Goal: Transaction & Acquisition: Purchase product/service

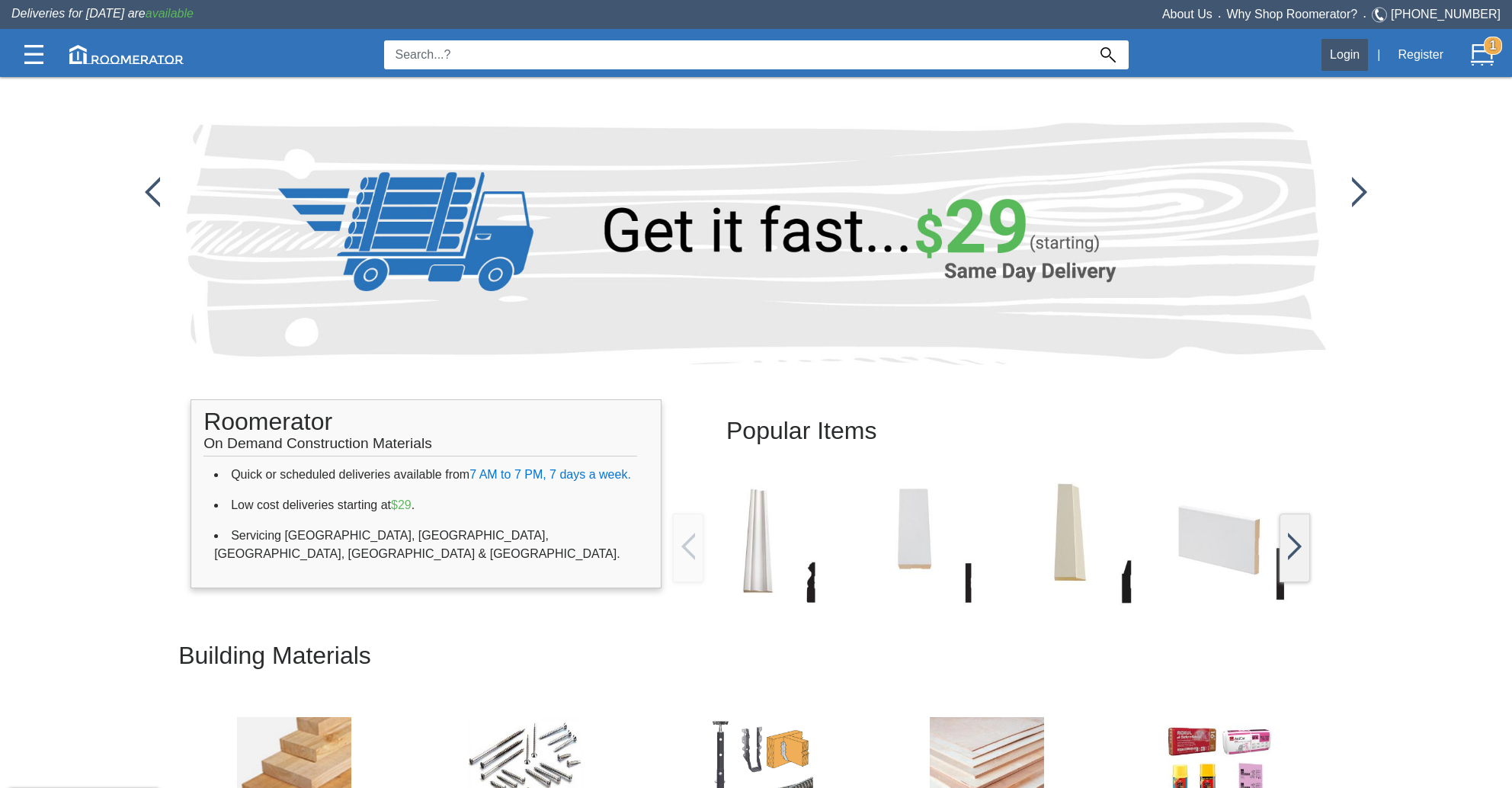
click at [1355, 50] on button "Login" at bounding box center [1344, 55] width 46 height 32
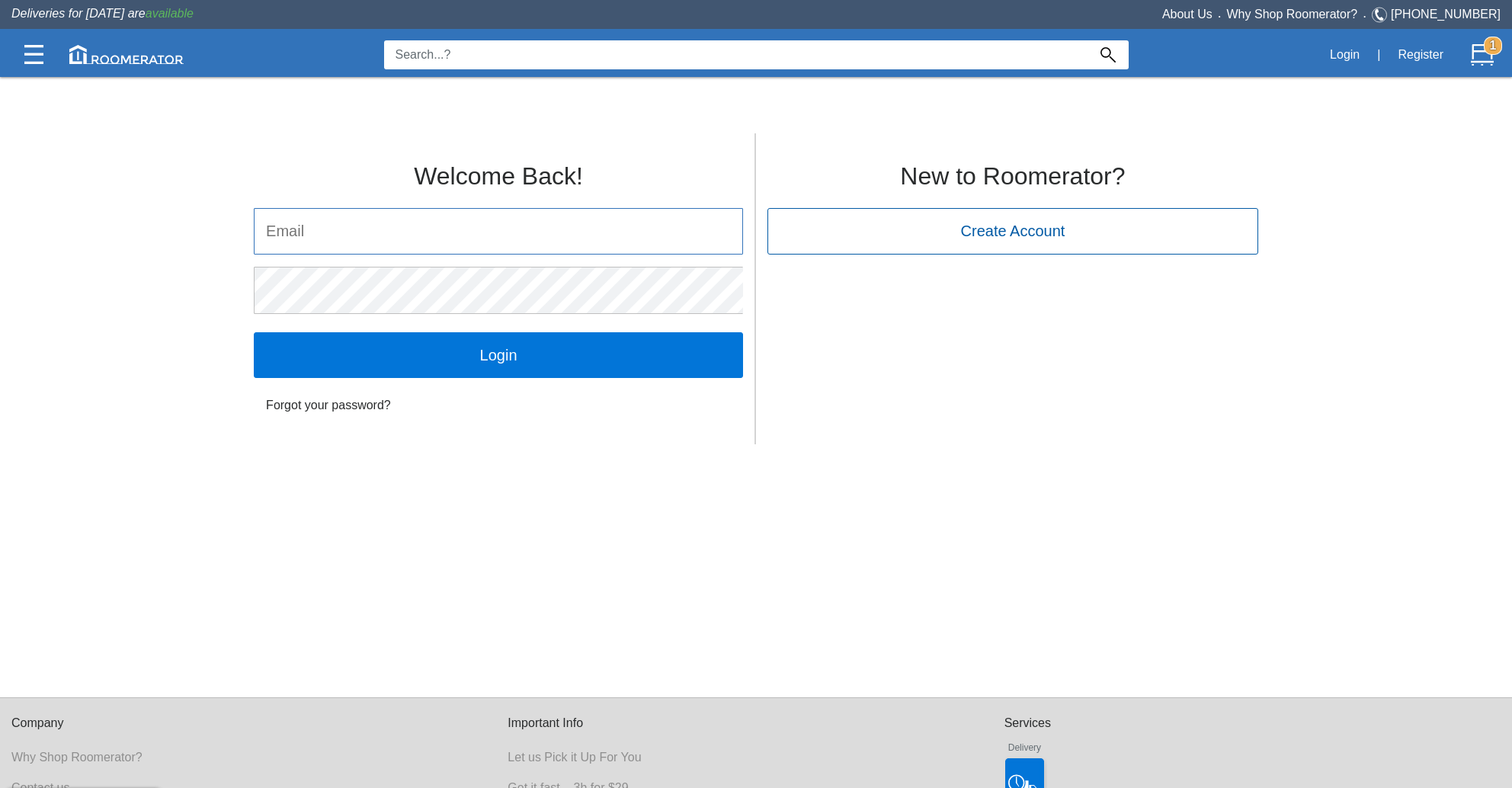
click at [547, 216] on input "email" at bounding box center [498, 232] width 488 height 45
type input "[EMAIL_ADDRESS][DOMAIN_NAME]"
click input "Login" at bounding box center [499, 354] width 489 height 46
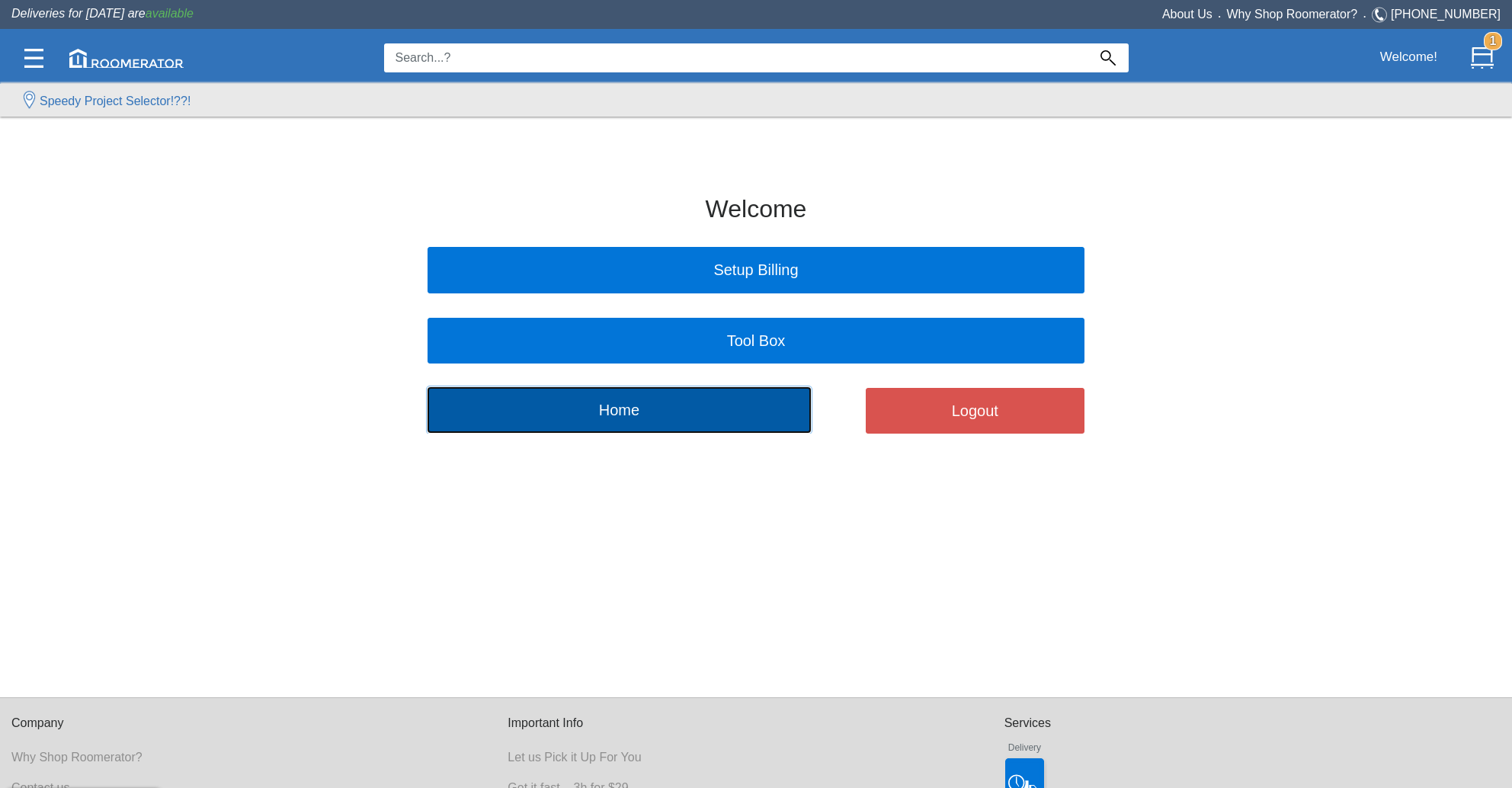
click at [735, 402] on button "Home" at bounding box center [620, 409] width 384 height 46
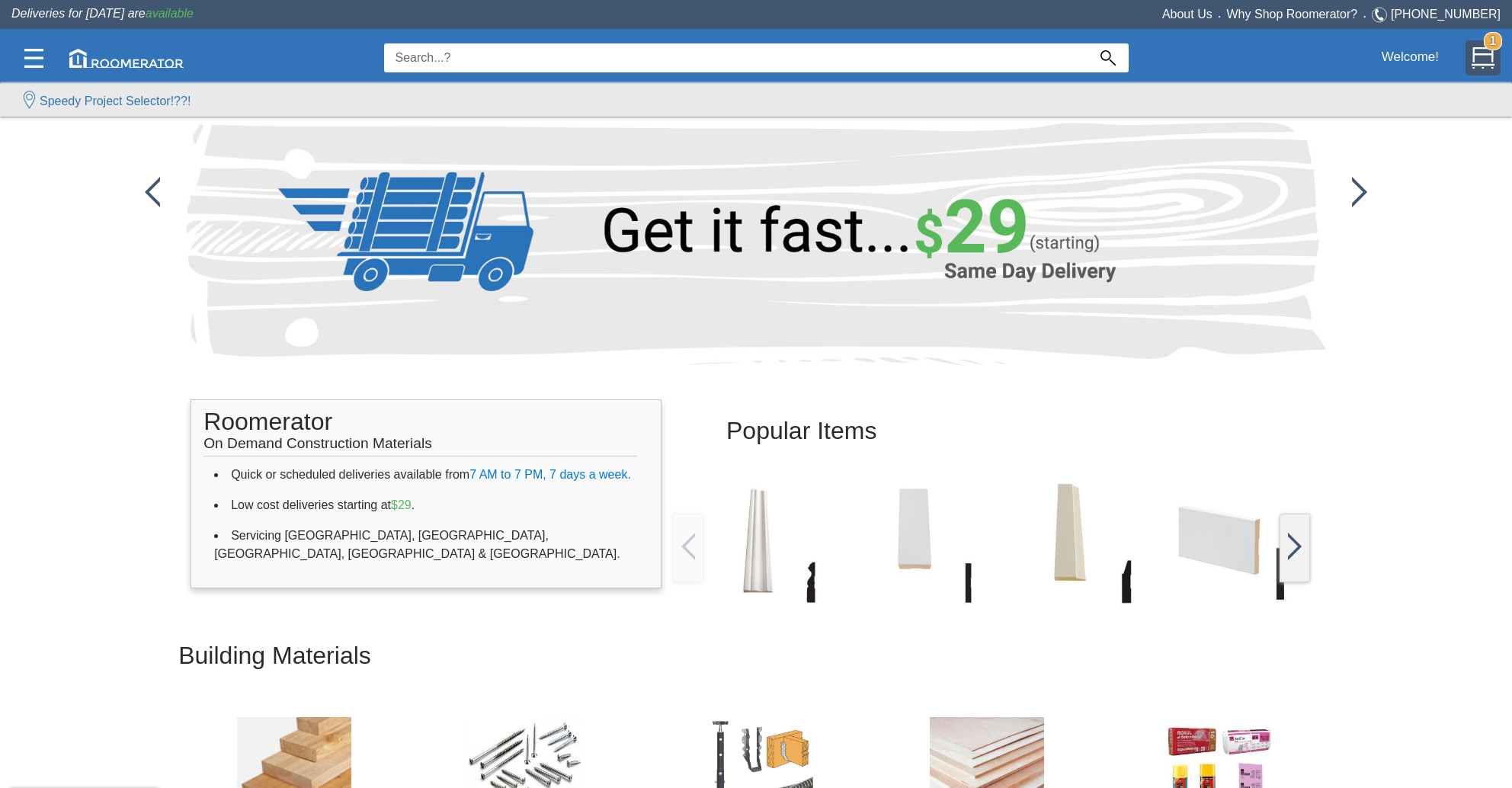
click at [1485, 50] on strong "1" at bounding box center [1493, 41] width 19 height 19
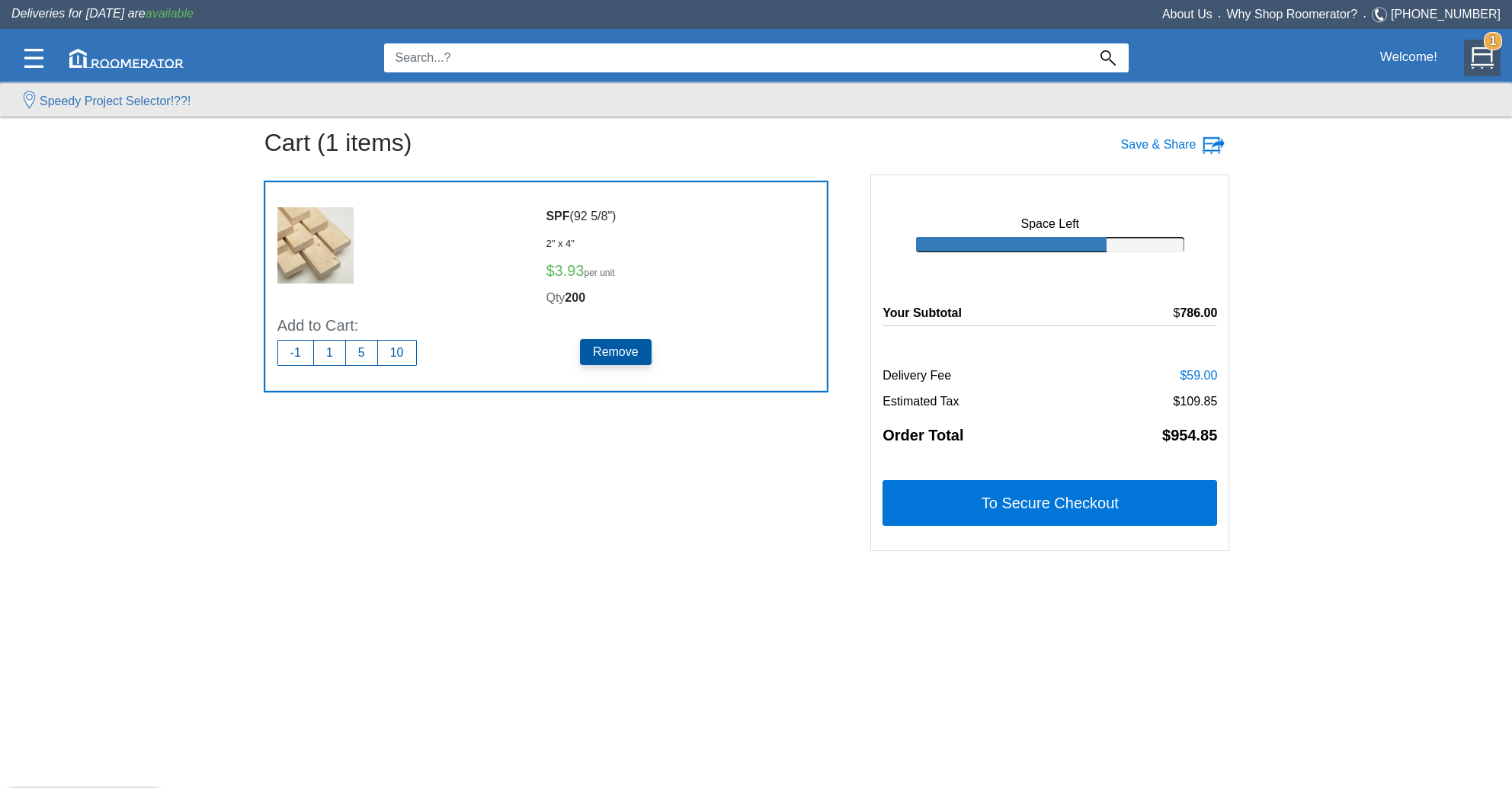
click at [619, 354] on h5 "Remove" at bounding box center [616, 351] width 72 height 26
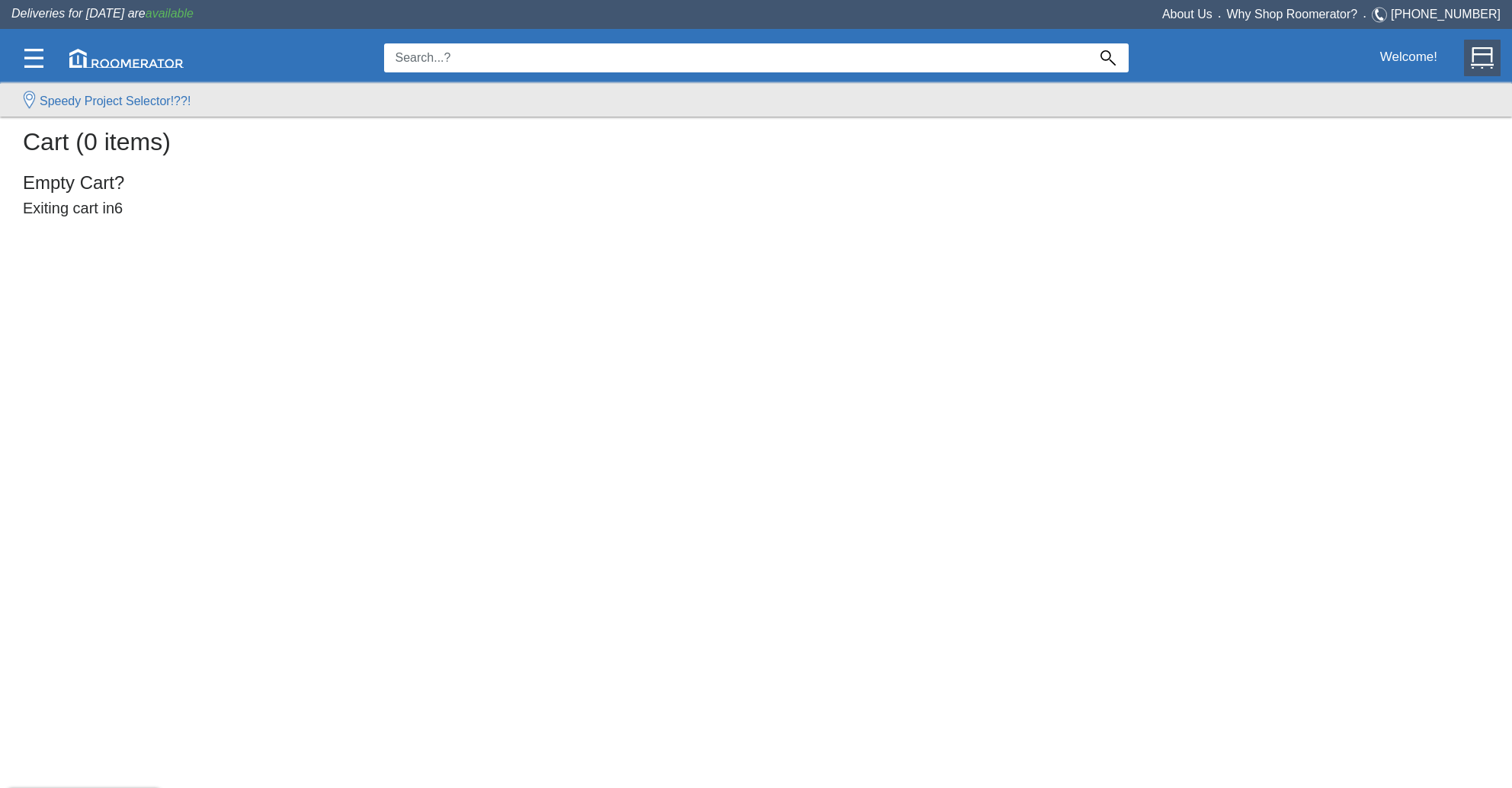
click at [517, 57] on input at bounding box center [735, 58] width 704 height 29
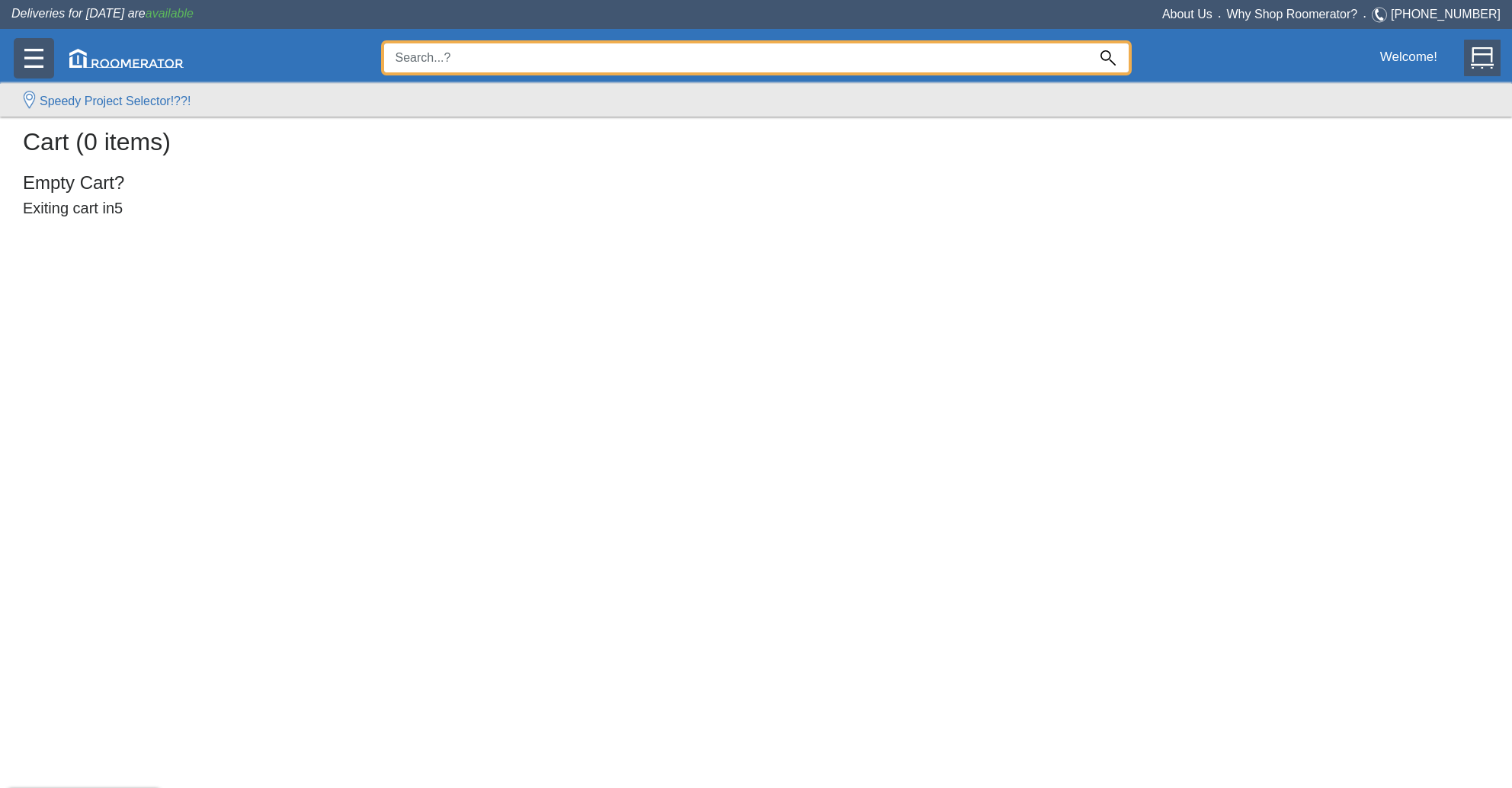
click at [45, 60] on div at bounding box center [33, 58] width 40 height 40
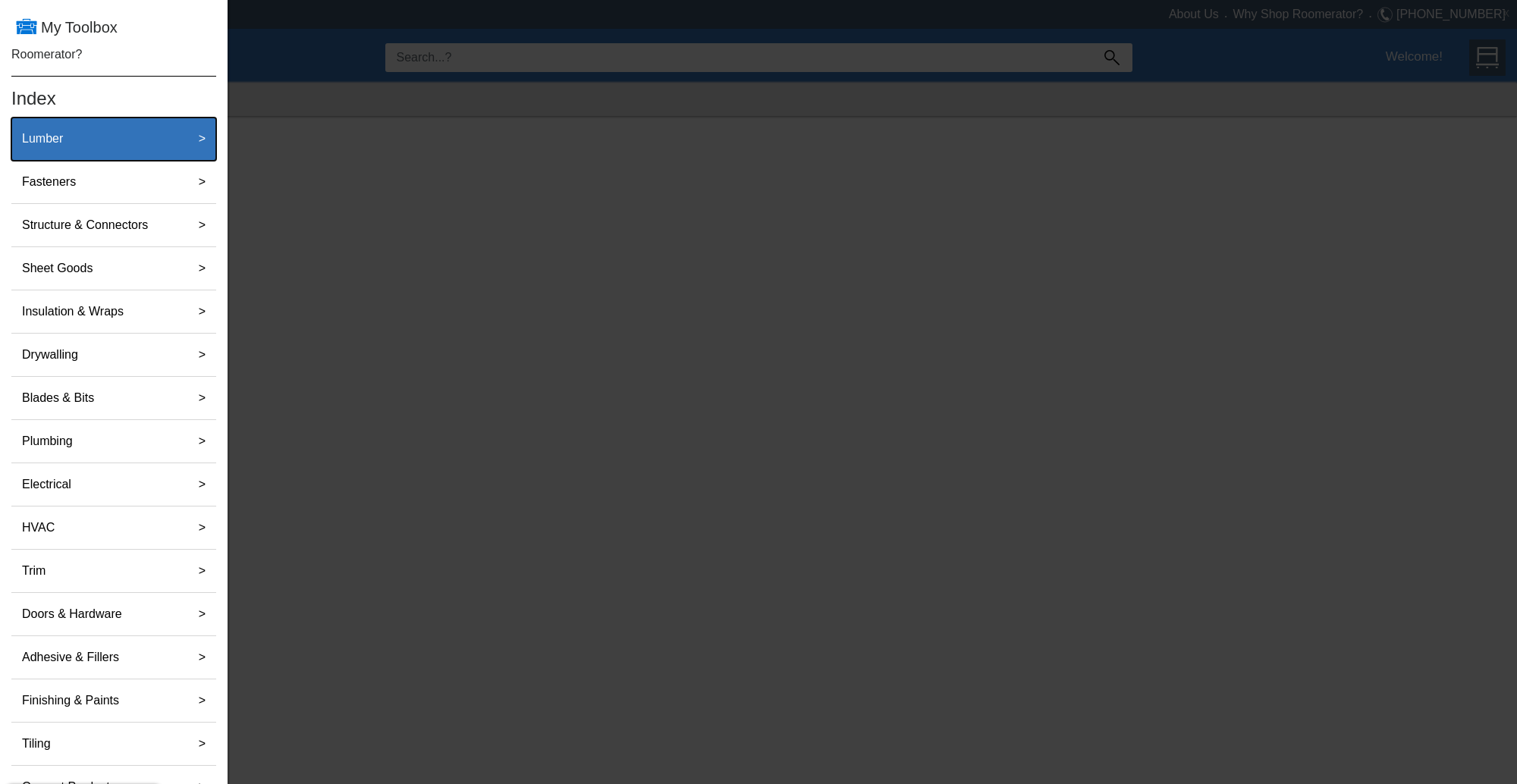
click at [92, 140] on div "Lumber" at bounding box center [97, 139] width 163 height 30
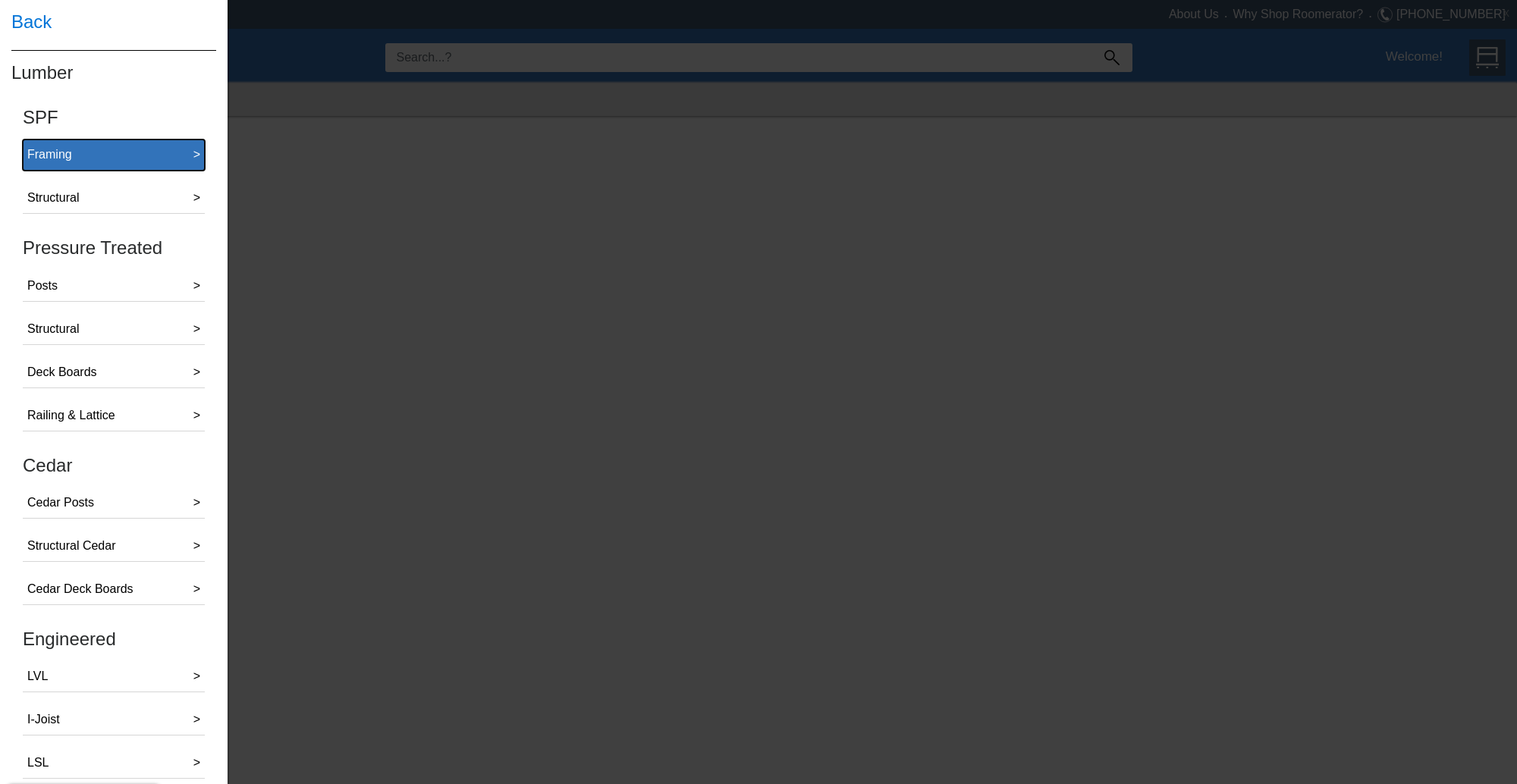
click at [122, 162] on button "Framing >" at bounding box center [113, 155] width 182 height 31
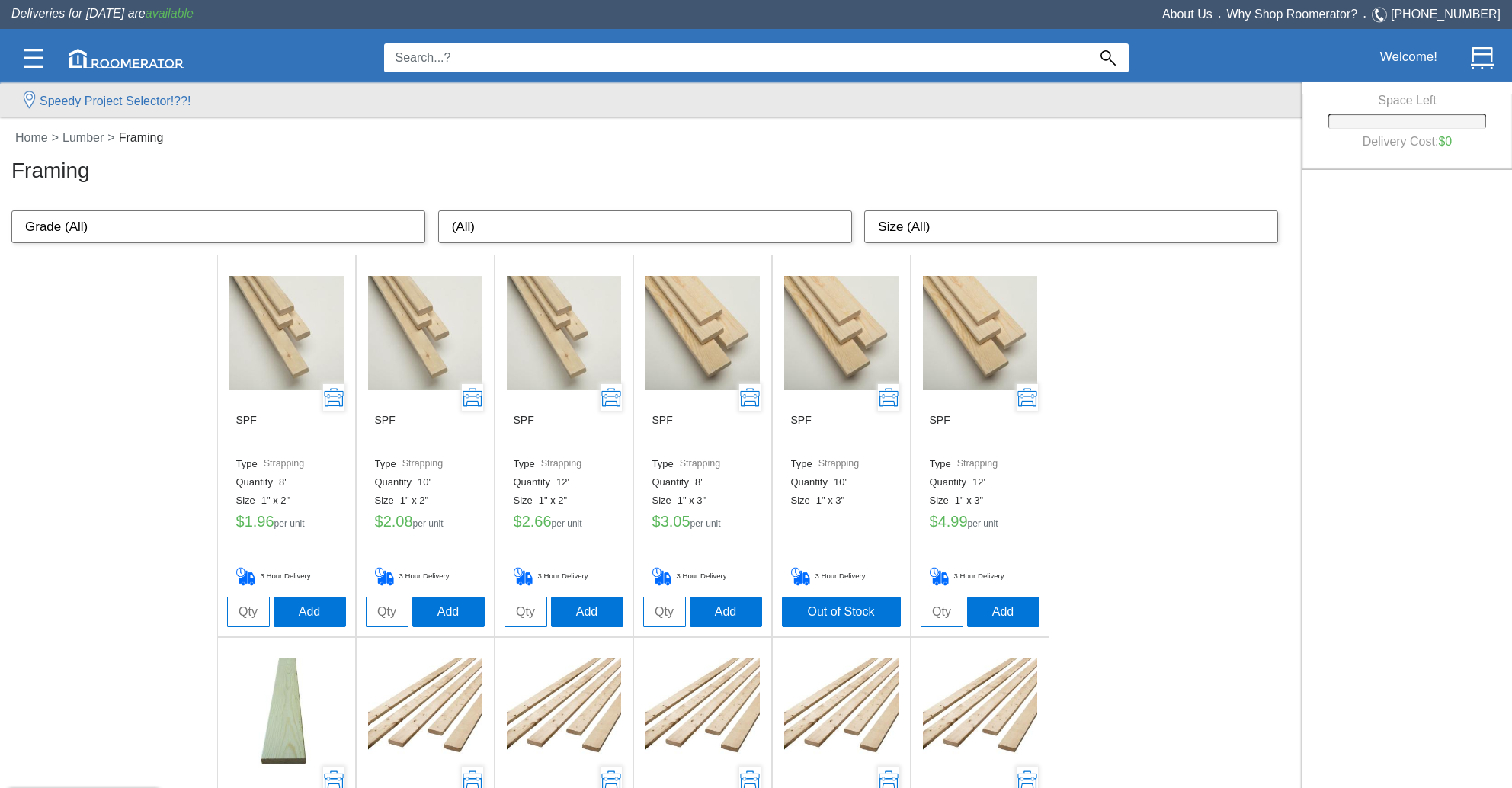
click at [938, 222] on select "Size (All) 1" x 2" 1" x 3" 1" x 4" 1" x 6" 1" x 8" 1" x 10" 2" x 2" 2" x 3" 2" …" at bounding box center [1071, 227] width 414 height 33
select select "2" x 4""
click at [864, 210] on select "Size (All) 1" x 2" 1" x 3" 1" x 4" 1" x 6" 1" x 8" 1" x 10" 2" x 2" 2" x 3" 2" …" at bounding box center [1071, 227] width 414 height 33
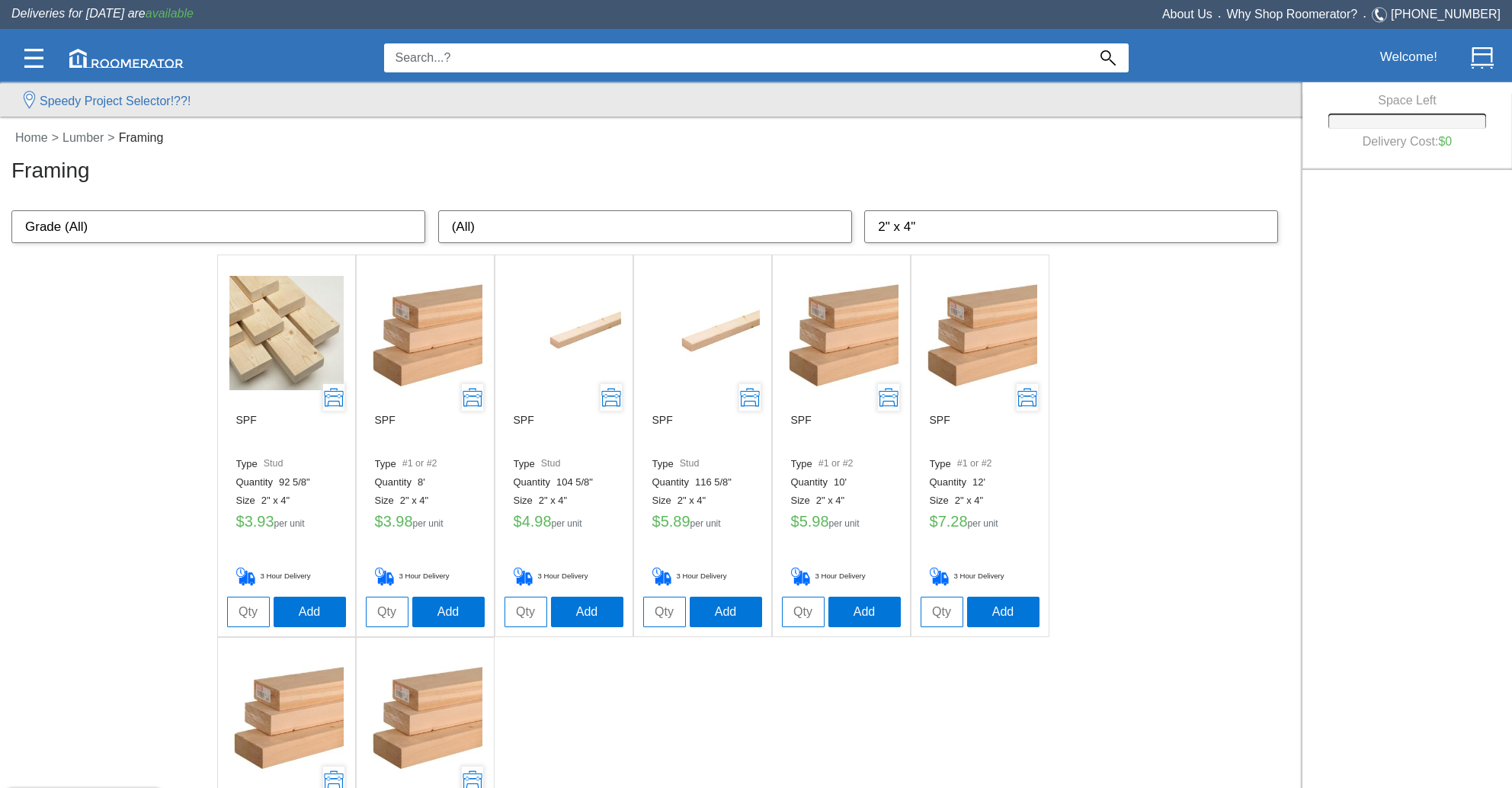
click at [1151, 435] on div "SPF Type Stud Quantity 92 5/8" Size 2" x 4" $ 3.93 per unit 3 Hour Delivery Add…" at bounding box center [651, 636] width 1303 height 764
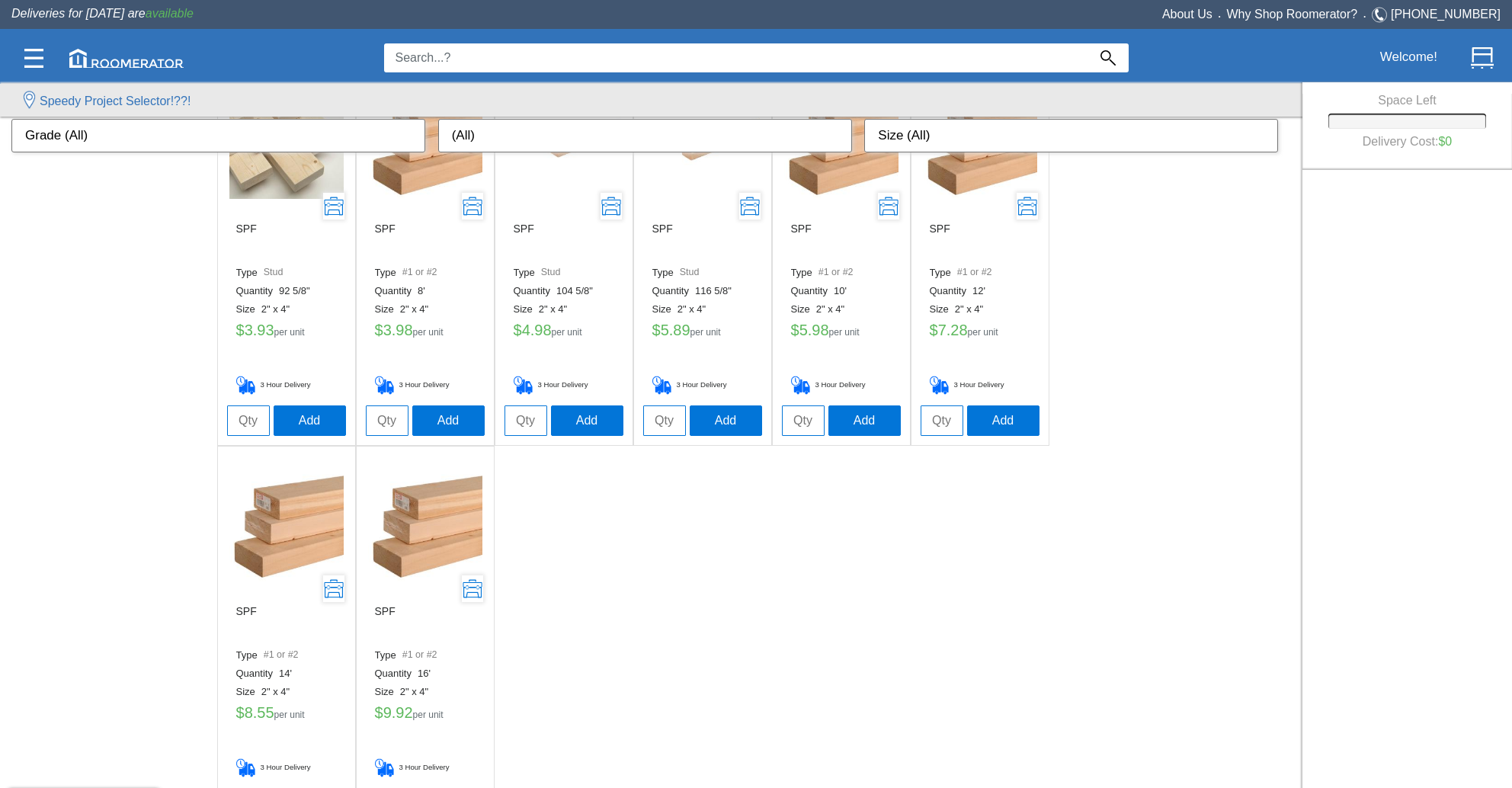
scroll to position [77, 0]
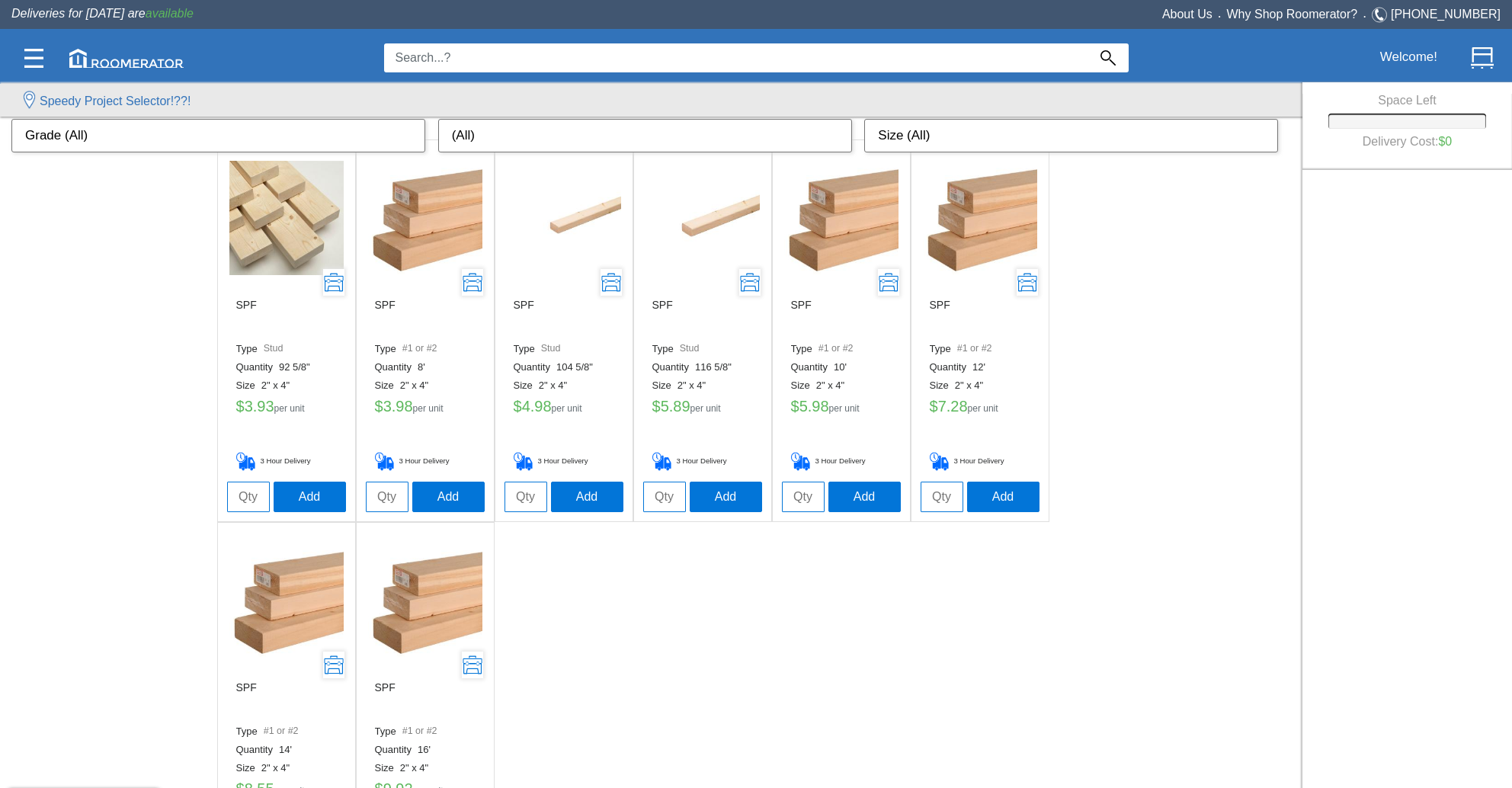
click at [250, 500] on input "tel" at bounding box center [247, 497] width 42 height 30
type input "65"
click at [320, 502] on button "Add" at bounding box center [310, 496] width 73 height 30
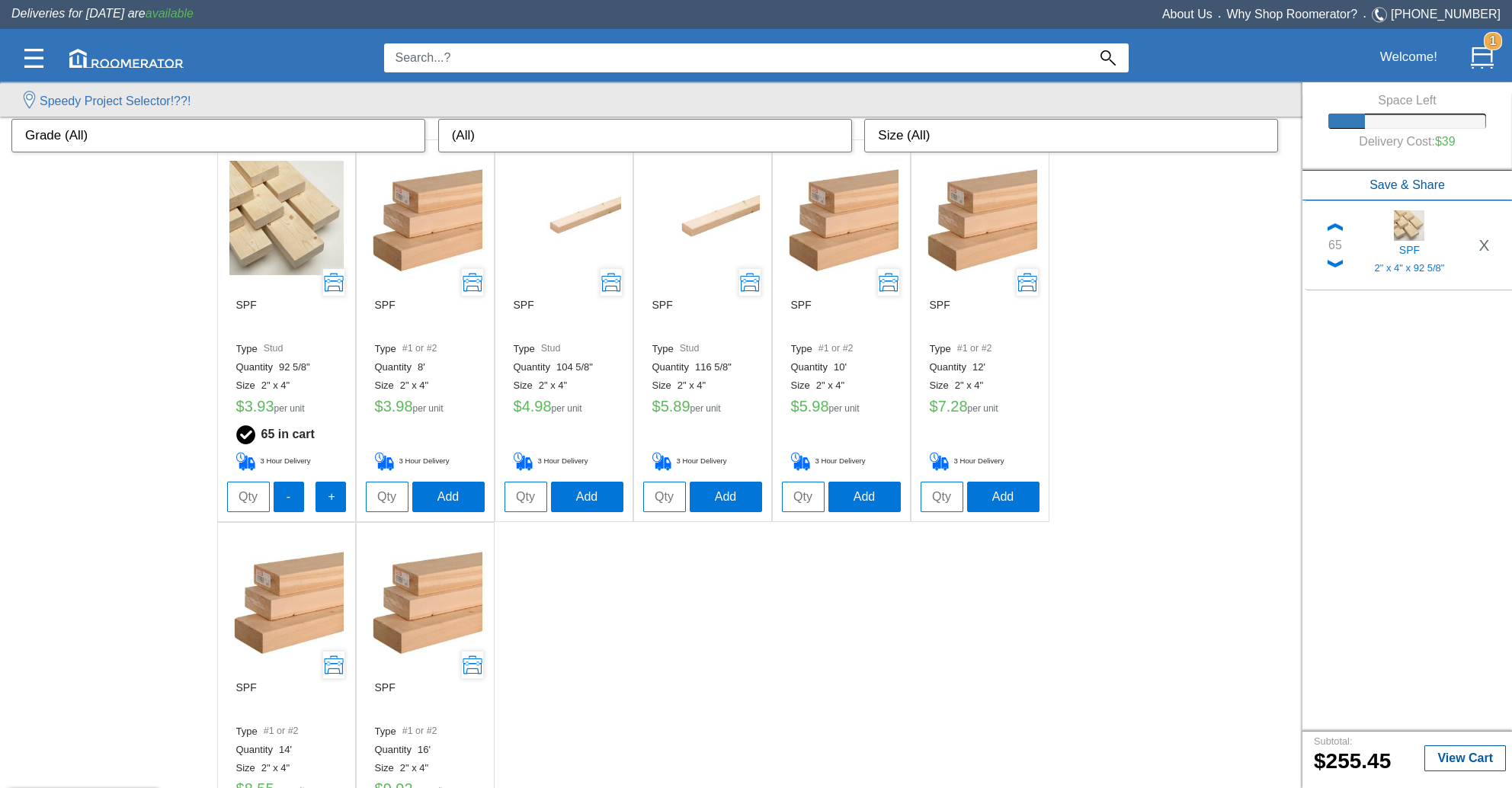
click at [793, 608] on ul "SPF Type Stud Quantity 92 5/8" Size 2" x 4" $ 3.93 per unit 65 in cart 3 Hour D…" at bounding box center [651, 521] width 869 height 764
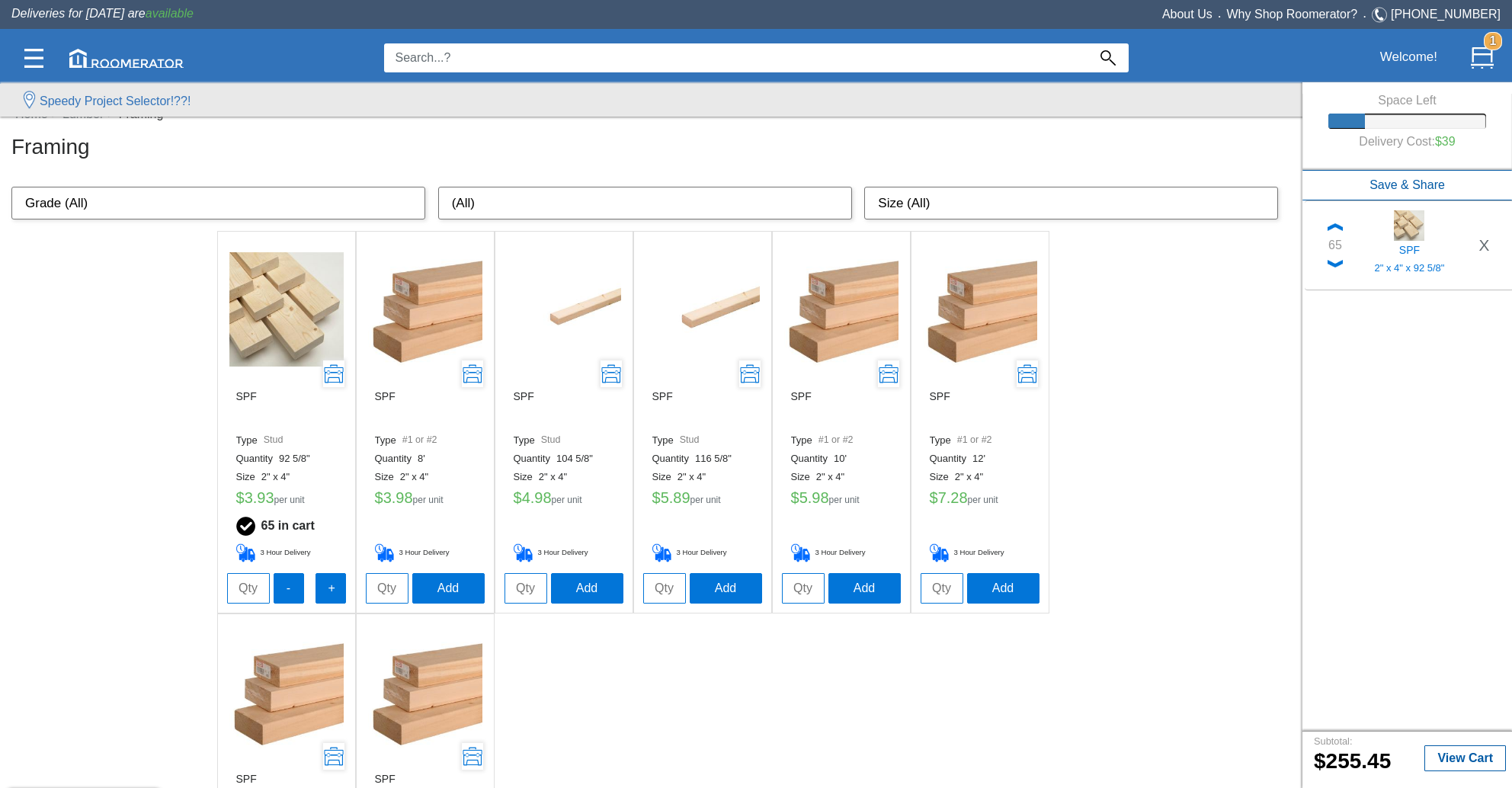
scroll to position [0, 0]
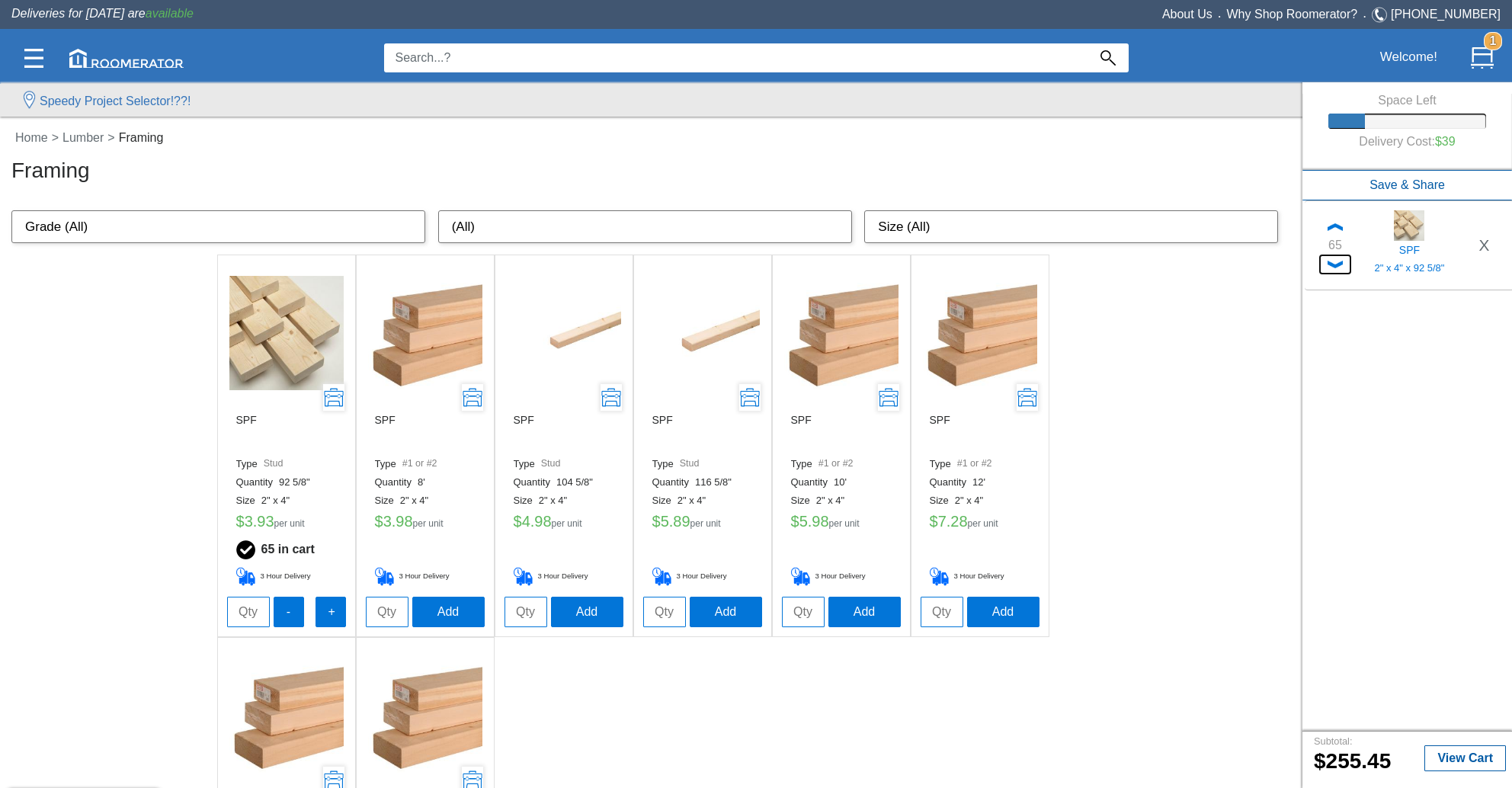
click at [1332, 268] on img at bounding box center [1335, 265] width 16 height 8
click at [1332, 267] on img at bounding box center [1335, 265] width 16 height 8
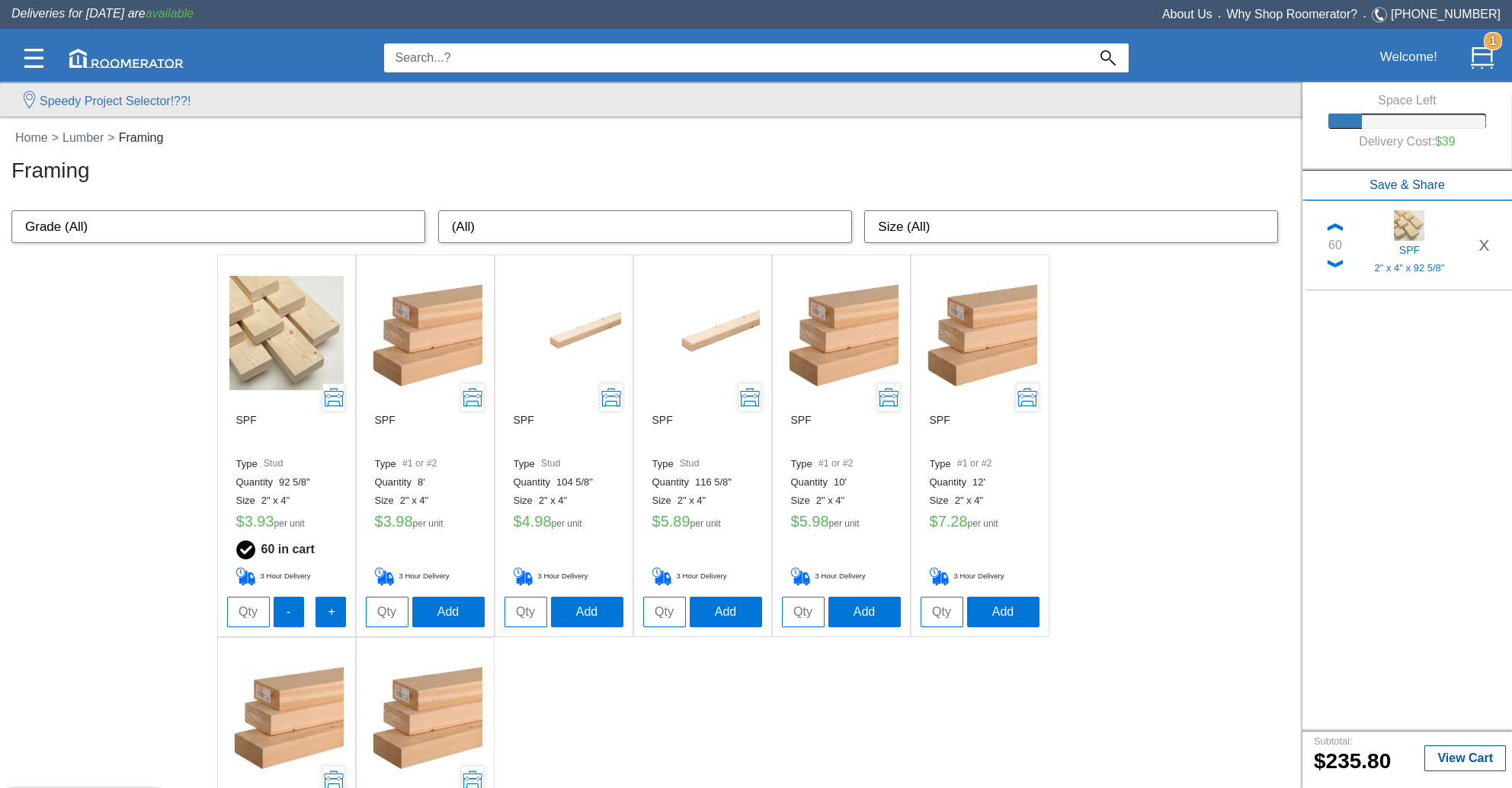
click at [1174, 298] on div "SPF Type Stud Quantity 92 5/8" Size 2" x 4" $ 3.93 per unit 60 in cart 3 Hour D…" at bounding box center [651, 636] width 1303 height 764
click at [40, 134] on link "Home" at bounding box center [32, 137] width 41 height 13
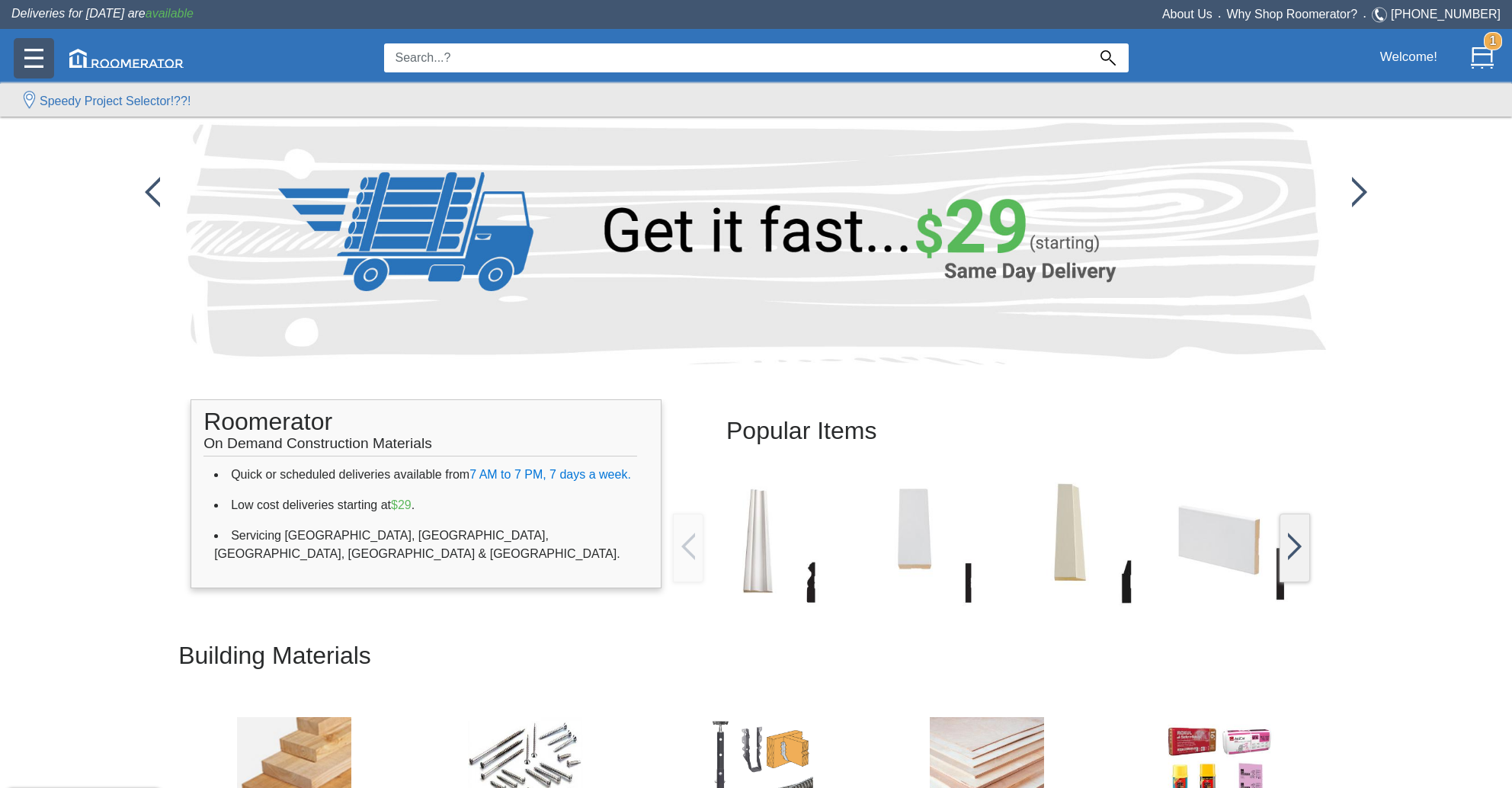
click at [42, 60] on img at bounding box center [33, 58] width 19 height 19
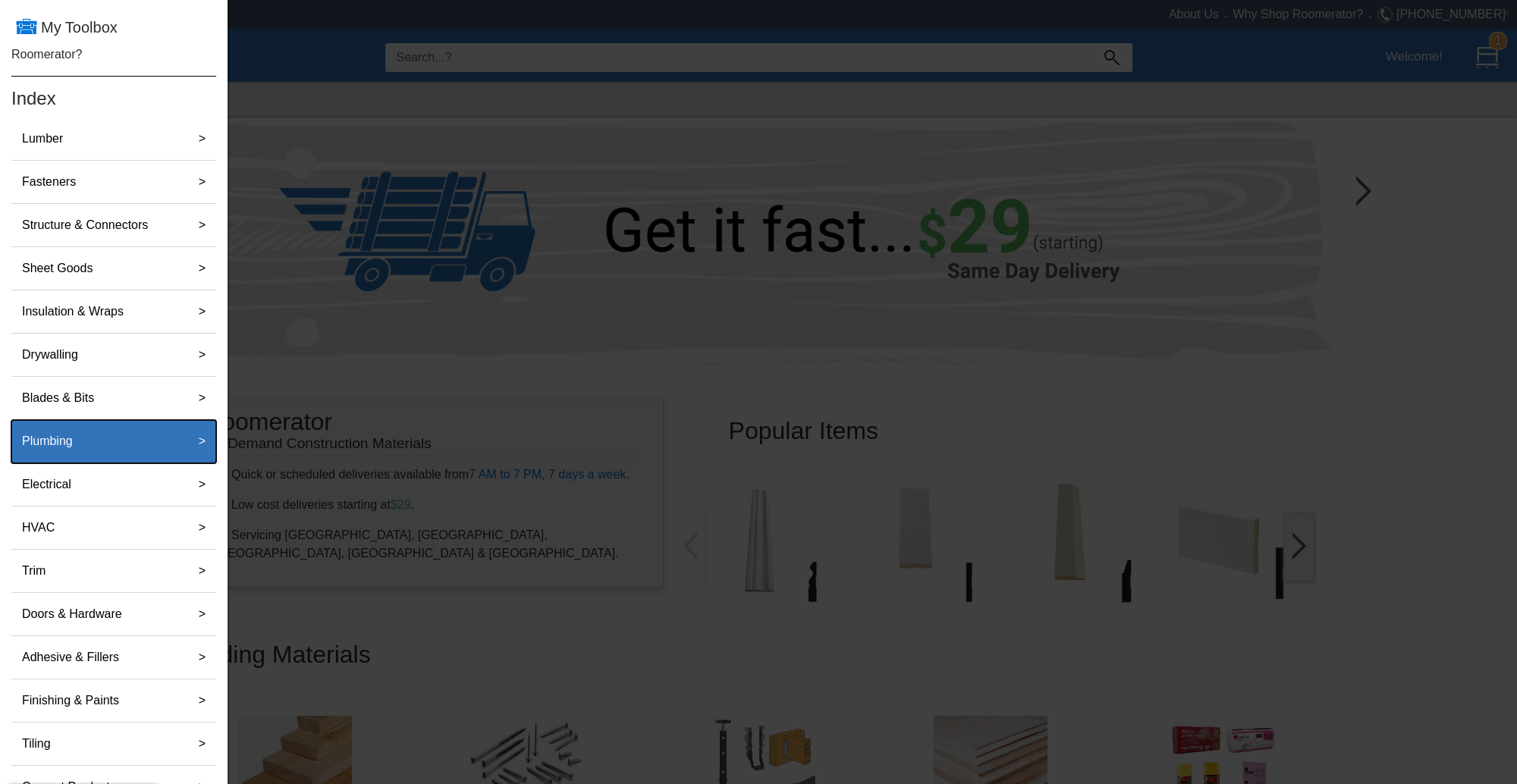
click at [82, 442] on div "Plumbing" at bounding box center [97, 440] width 163 height 30
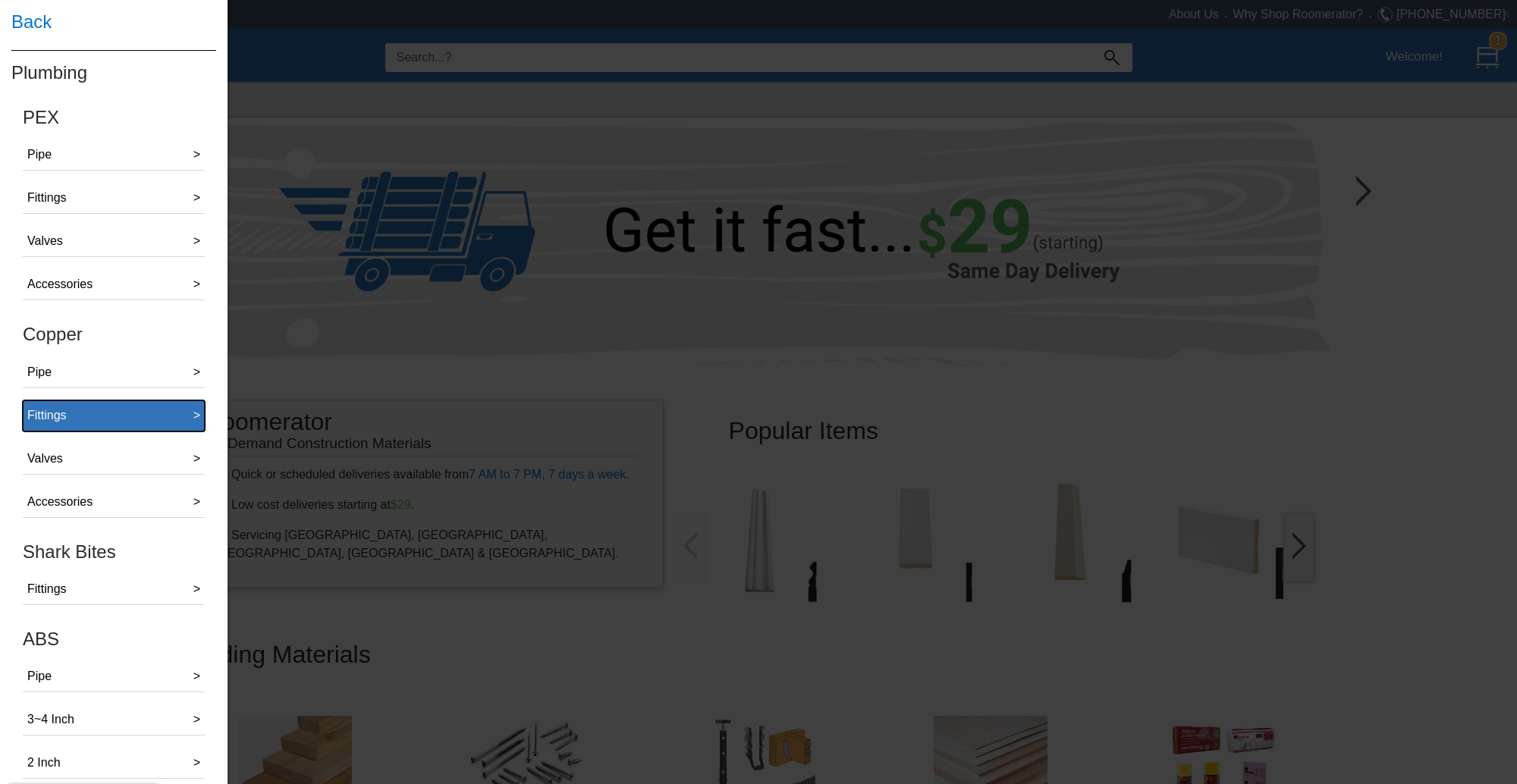
click at [111, 408] on button "Fittings >" at bounding box center [113, 416] width 182 height 31
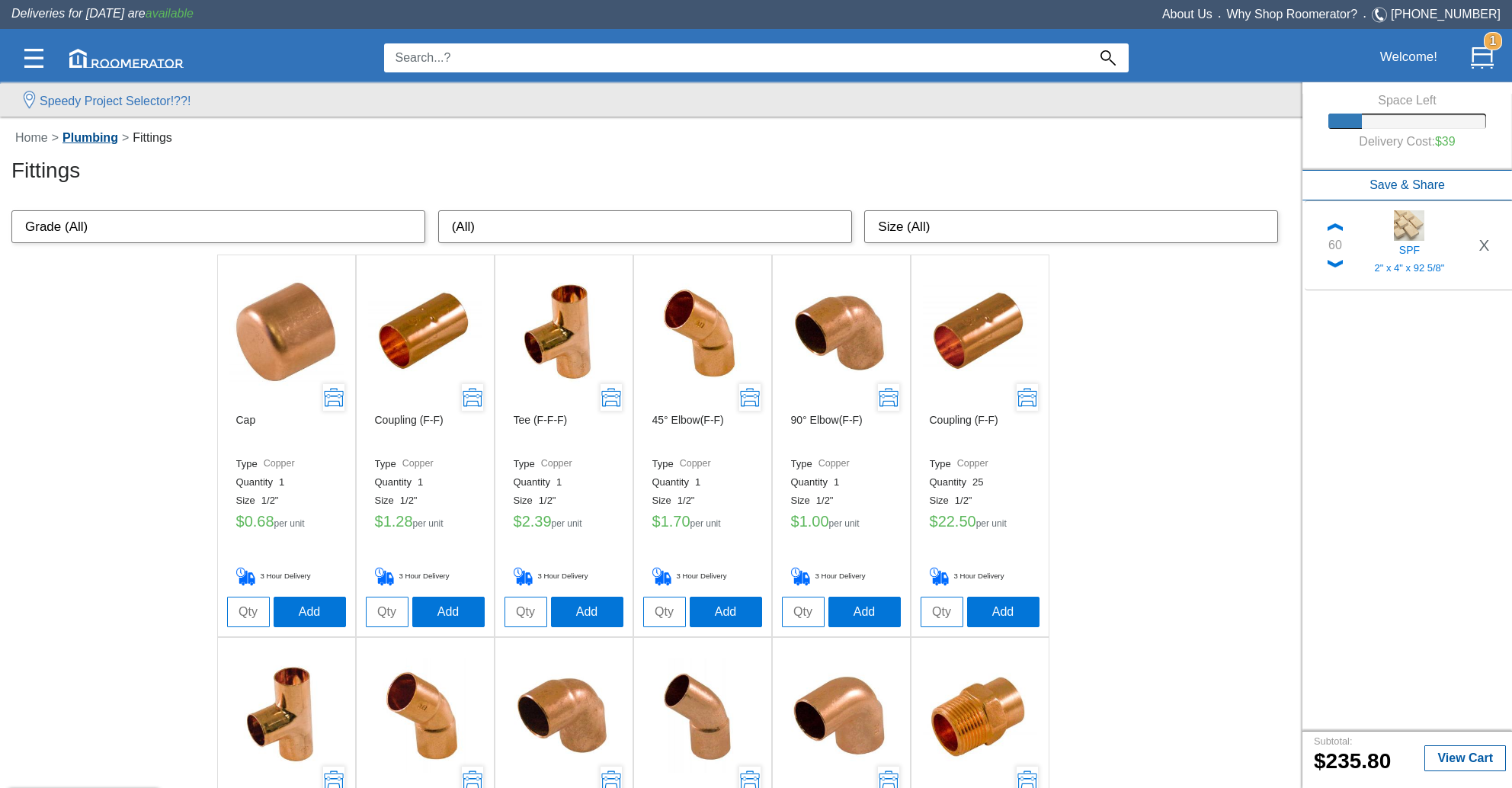
click at [97, 134] on link "Plumbing" at bounding box center [90, 137] width 63 height 13
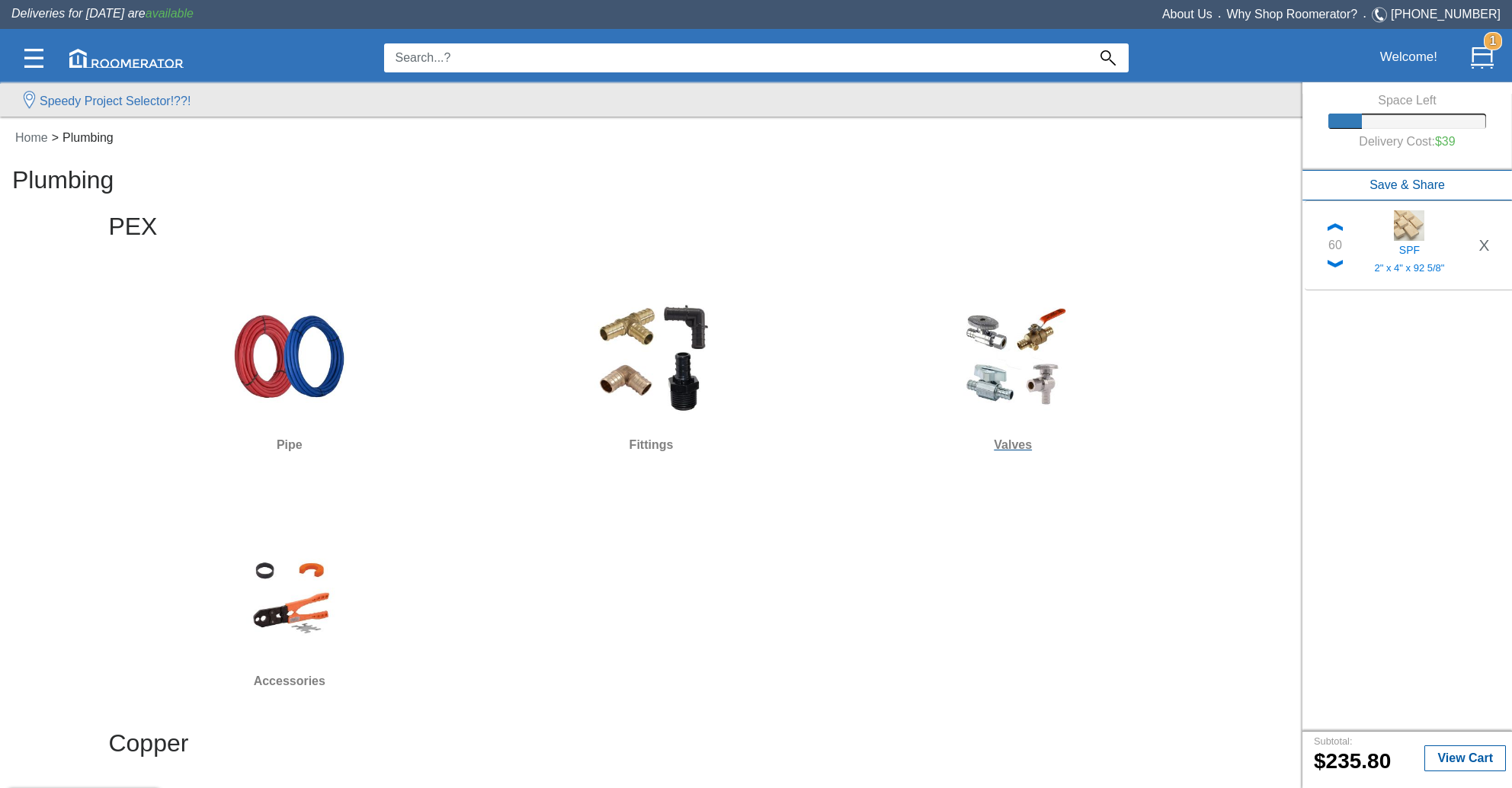
click at [1016, 367] on img at bounding box center [1013, 357] width 114 height 114
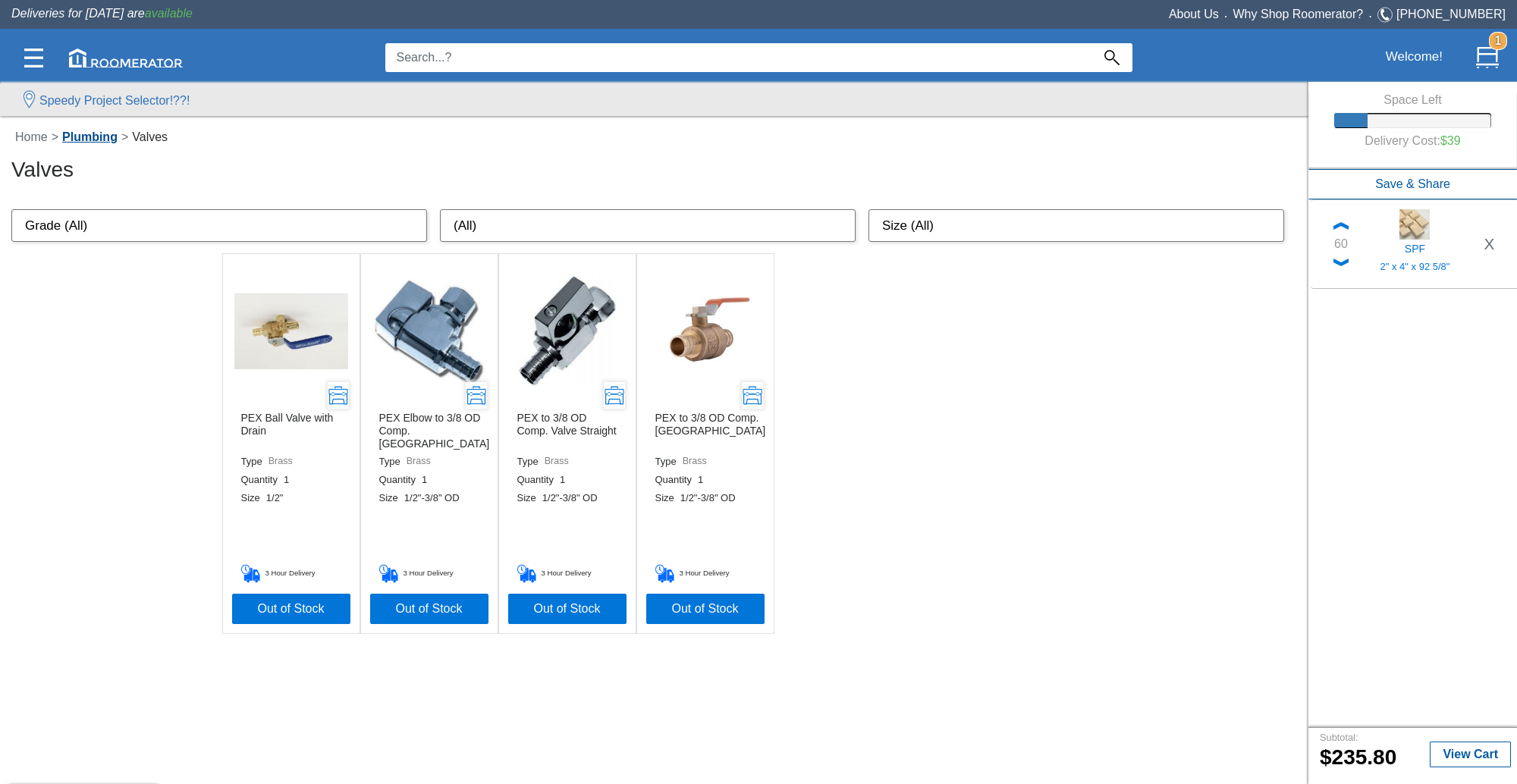
click at [78, 138] on link "Plumbing" at bounding box center [90, 137] width 63 height 13
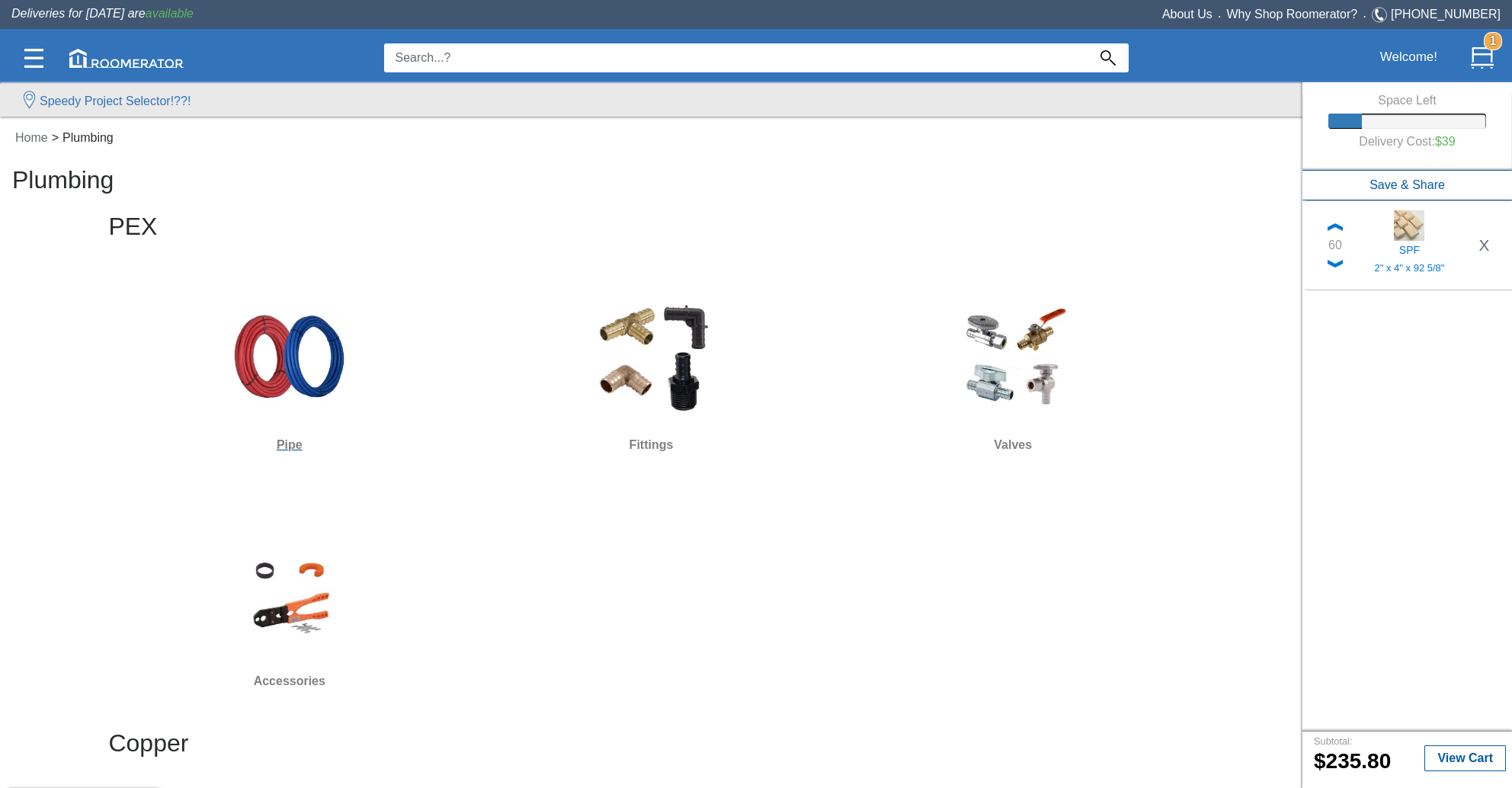
click at [301, 393] on img at bounding box center [290, 357] width 114 height 114
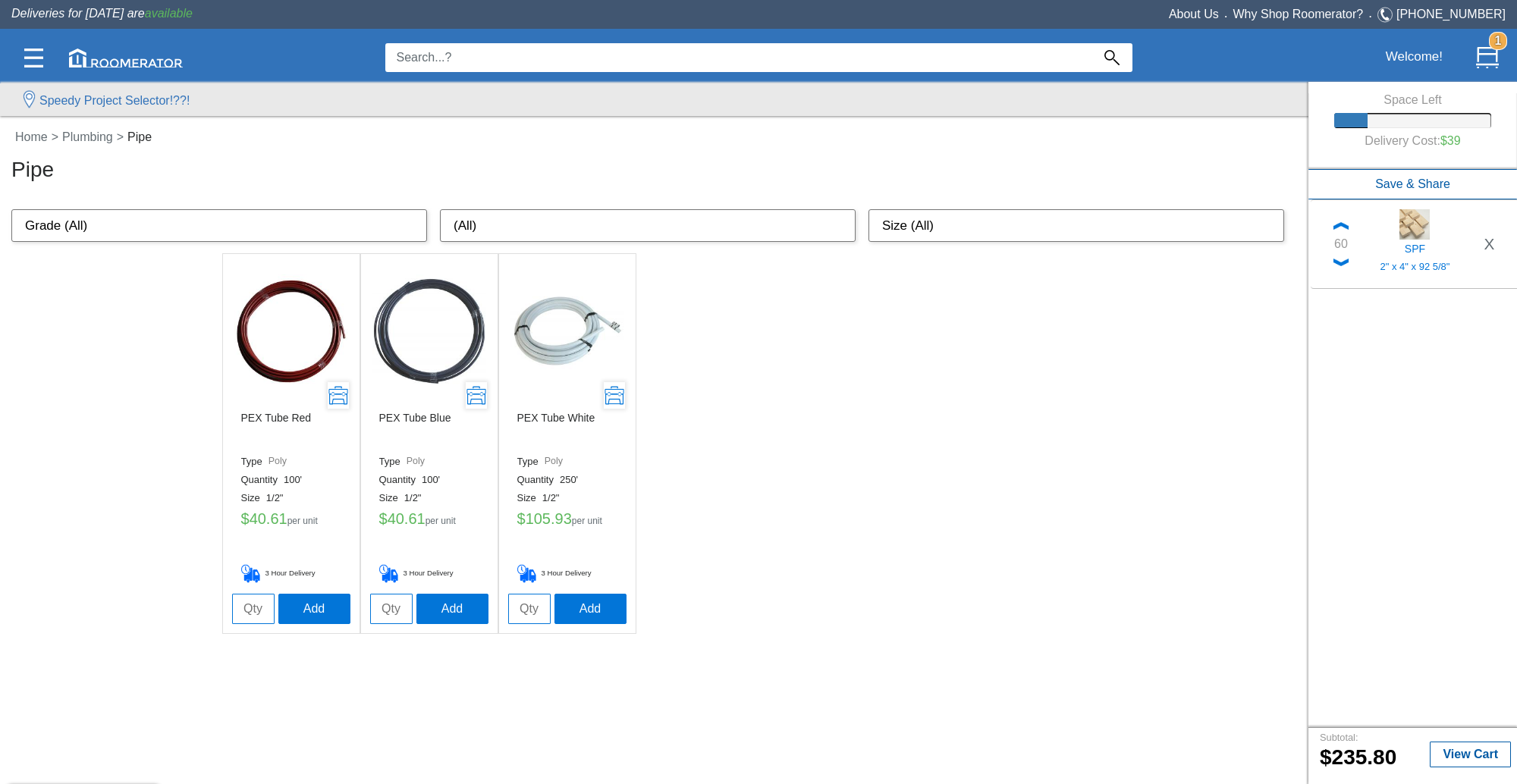
click at [106, 225] on select "Grade (All) Poly" at bounding box center [219, 226] width 415 height 33
click at [106, 226] on select "Grade (All) Poly" at bounding box center [219, 226] width 415 height 33
click at [27, 133] on link "Home" at bounding box center [32, 137] width 41 height 13
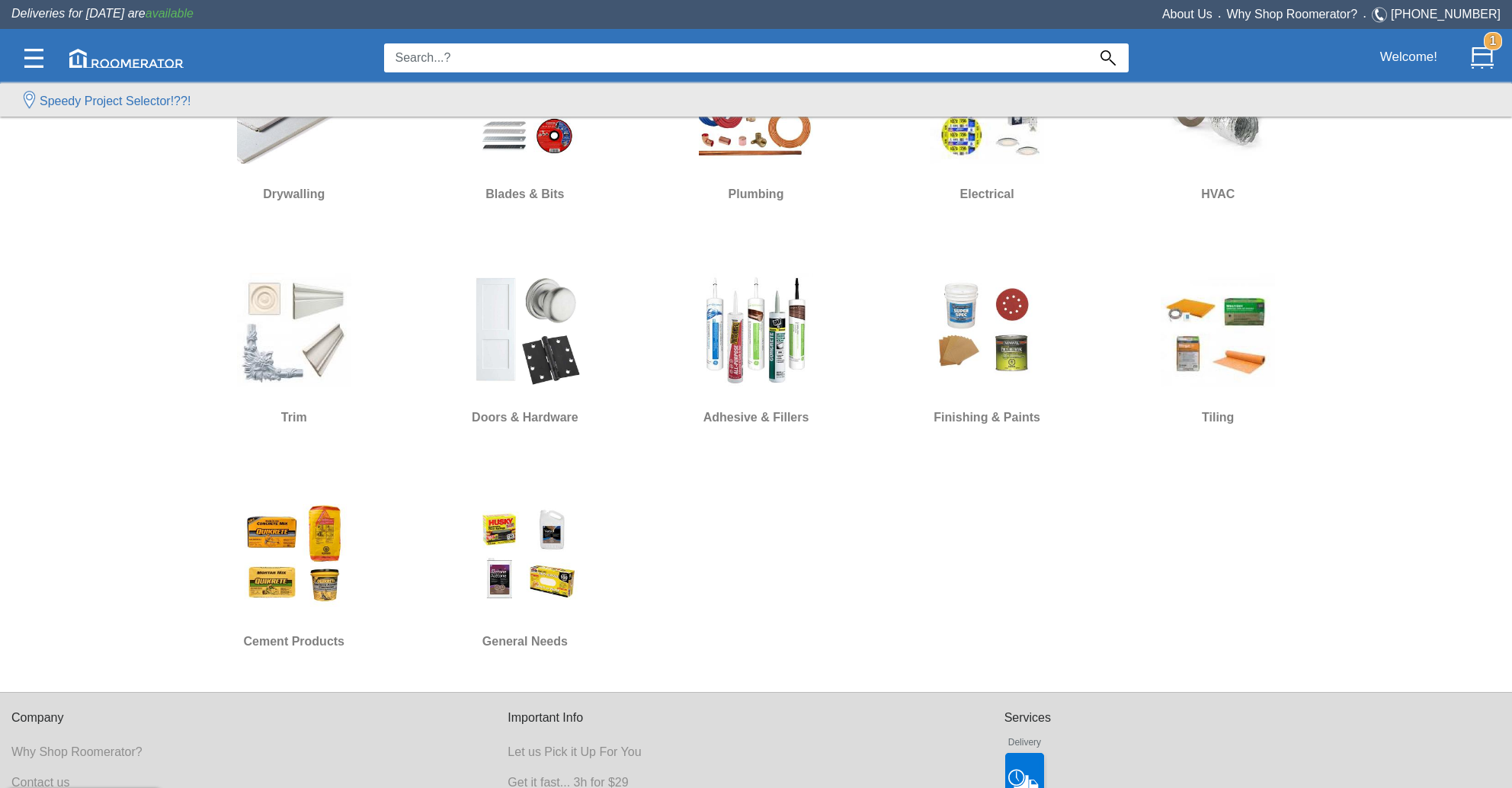
scroll to position [915, 0]
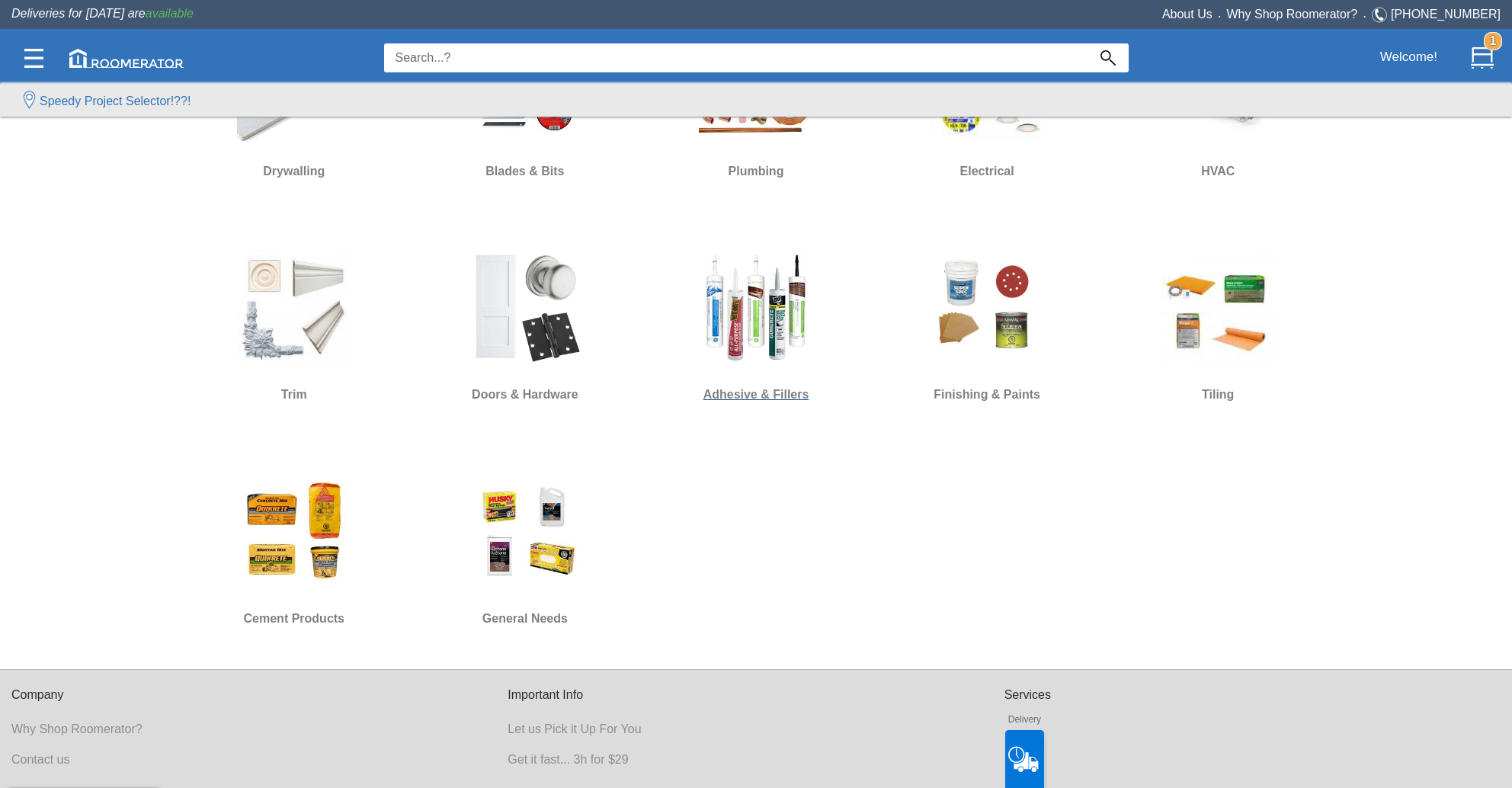
click at [776, 332] on img at bounding box center [756, 307] width 114 height 114
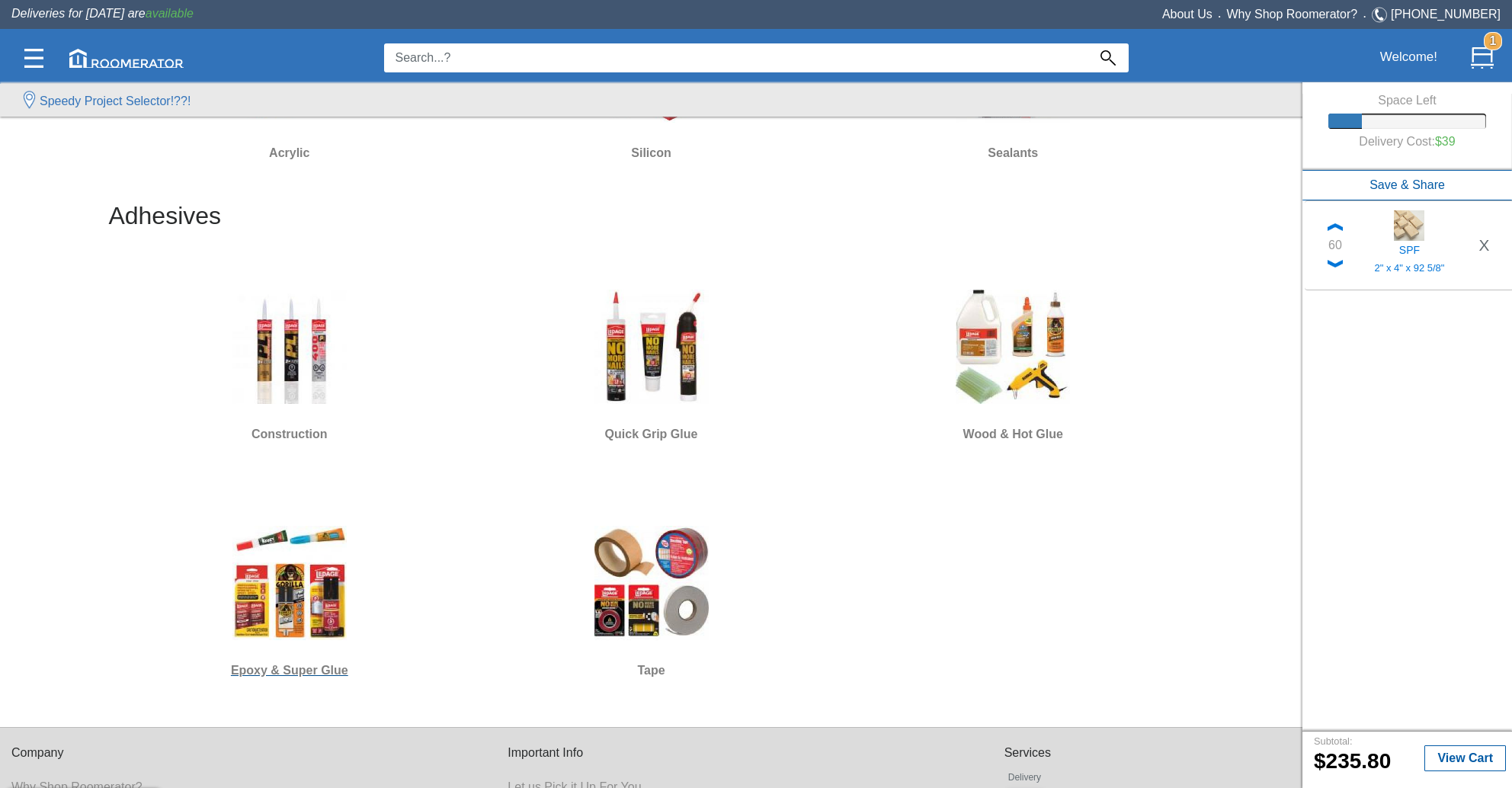
scroll to position [283, 0]
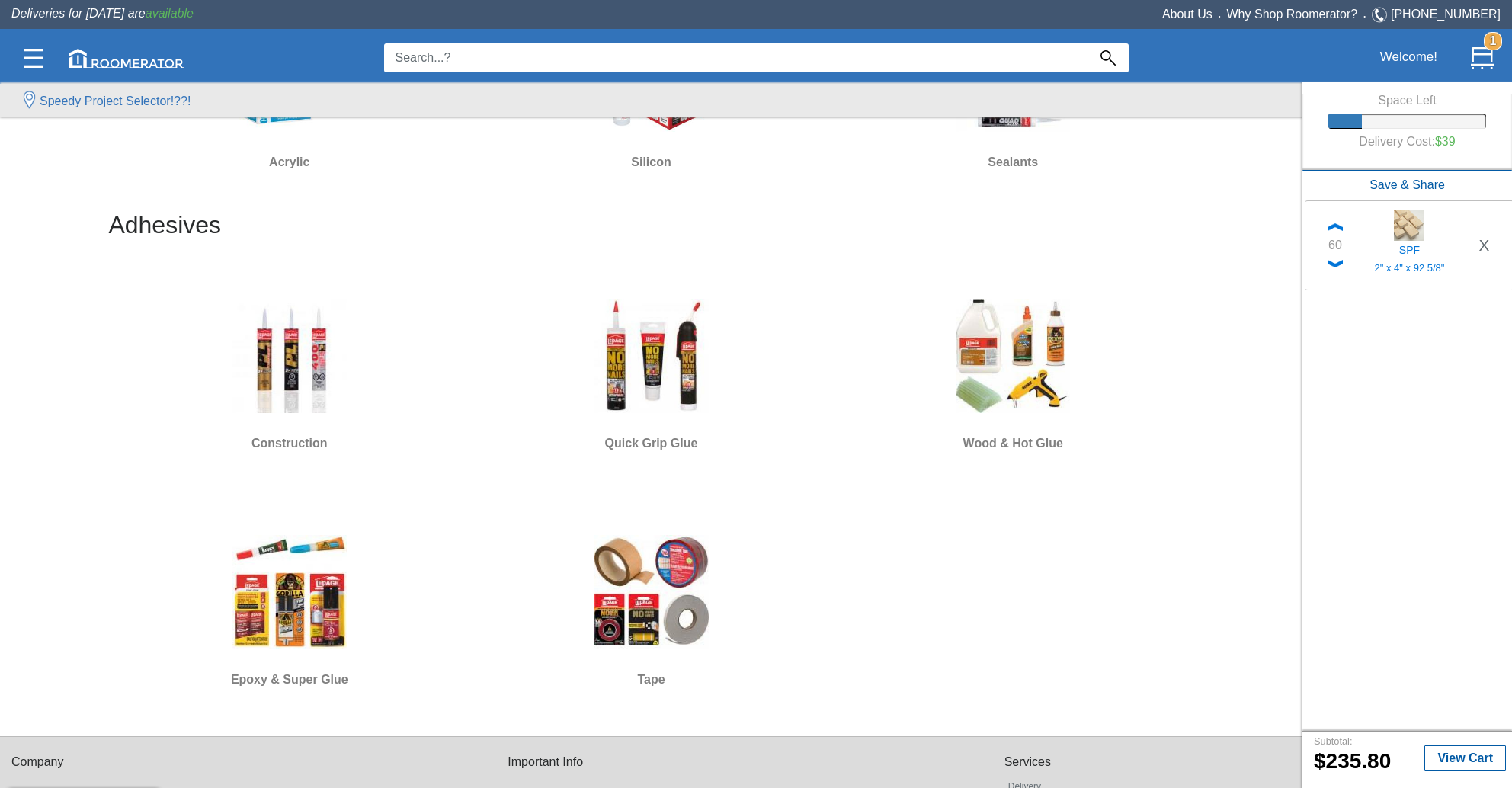
click at [689, 66] on input at bounding box center [735, 58] width 704 height 29
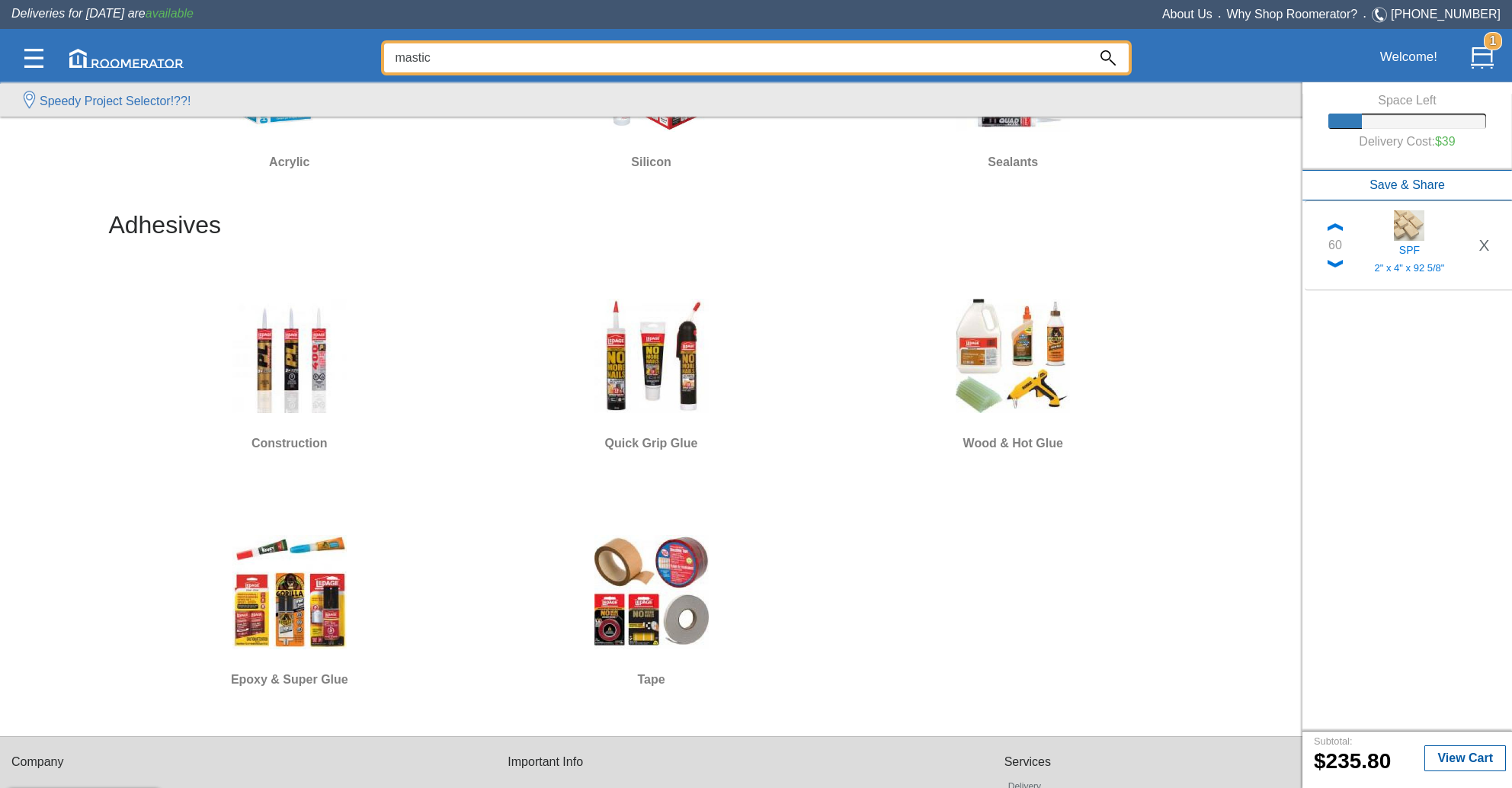
type input "mastic"
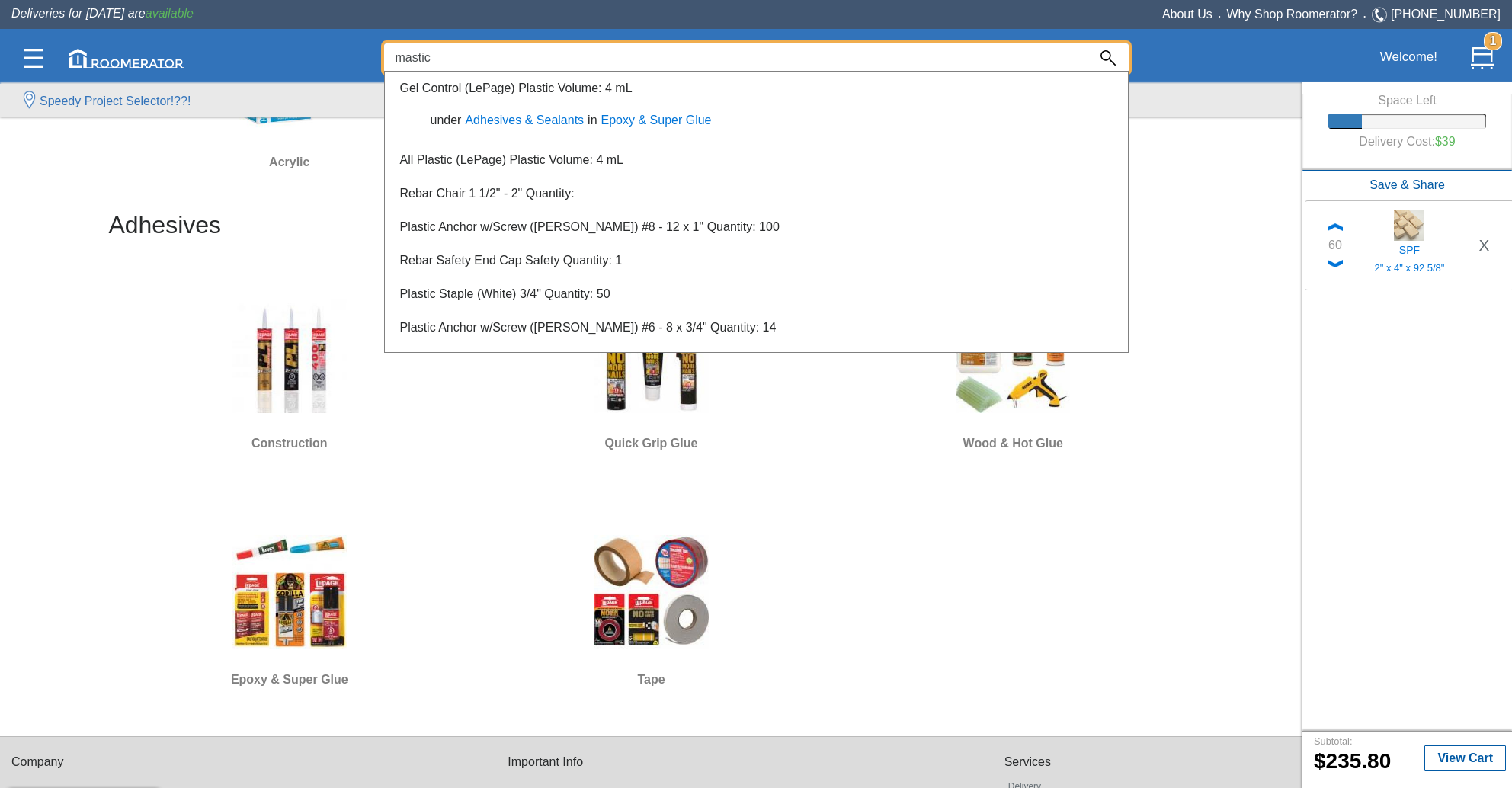
click at [731, 386] on div at bounding box center [756, 432] width 1512 height 711
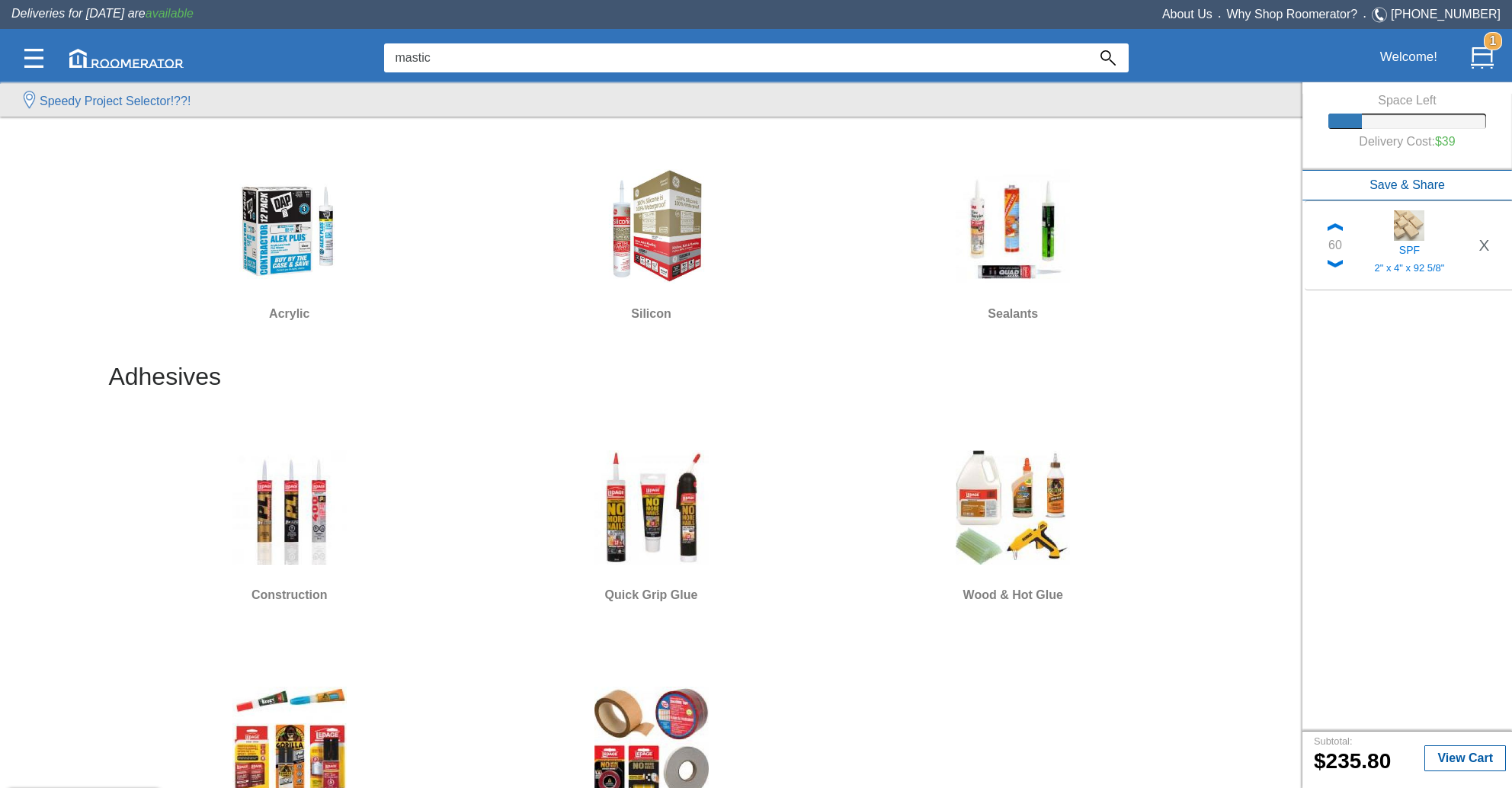
scroll to position [0, 0]
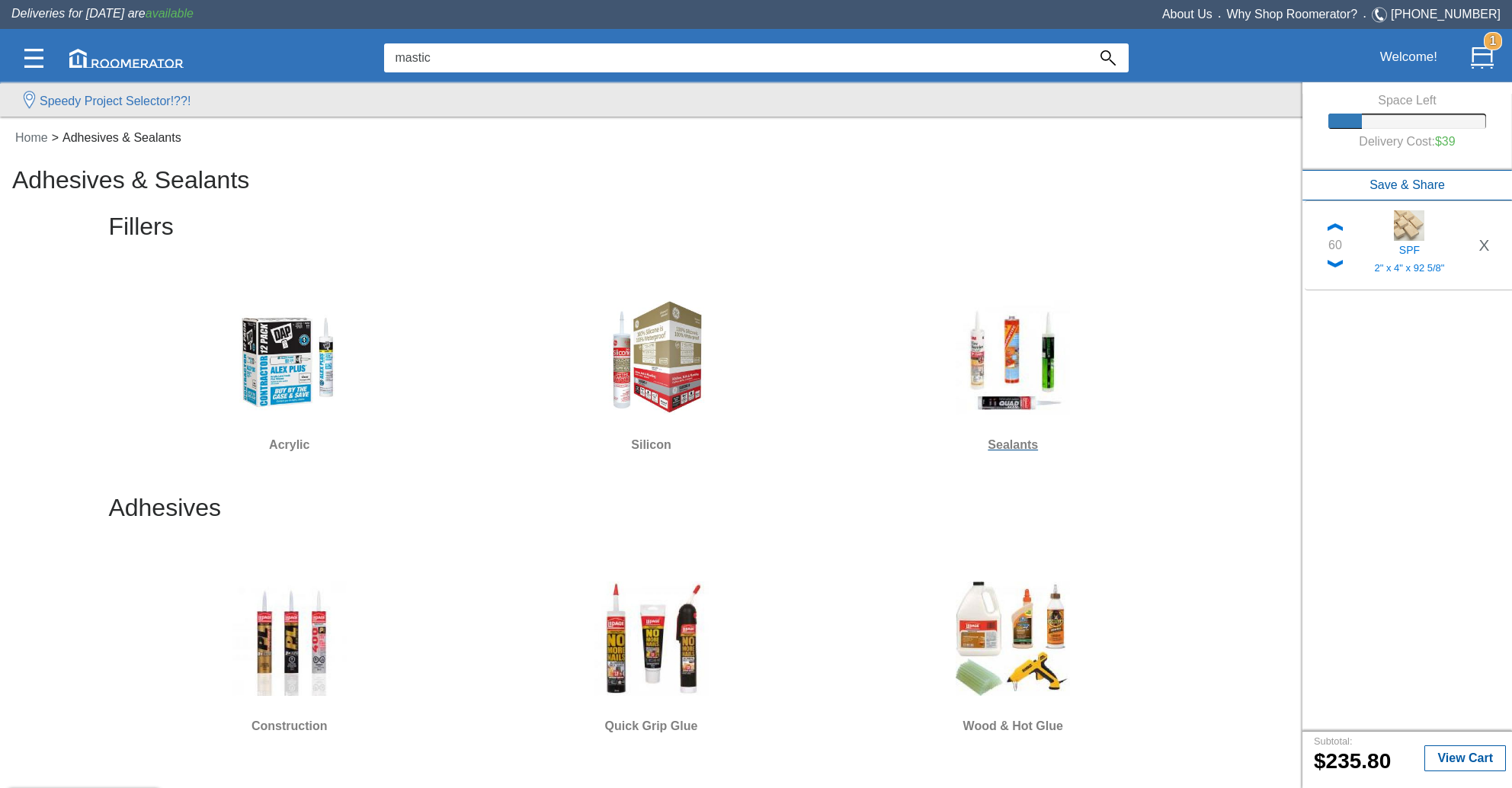
click at [979, 374] on img at bounding box center [1013, 357] width 114 height 114
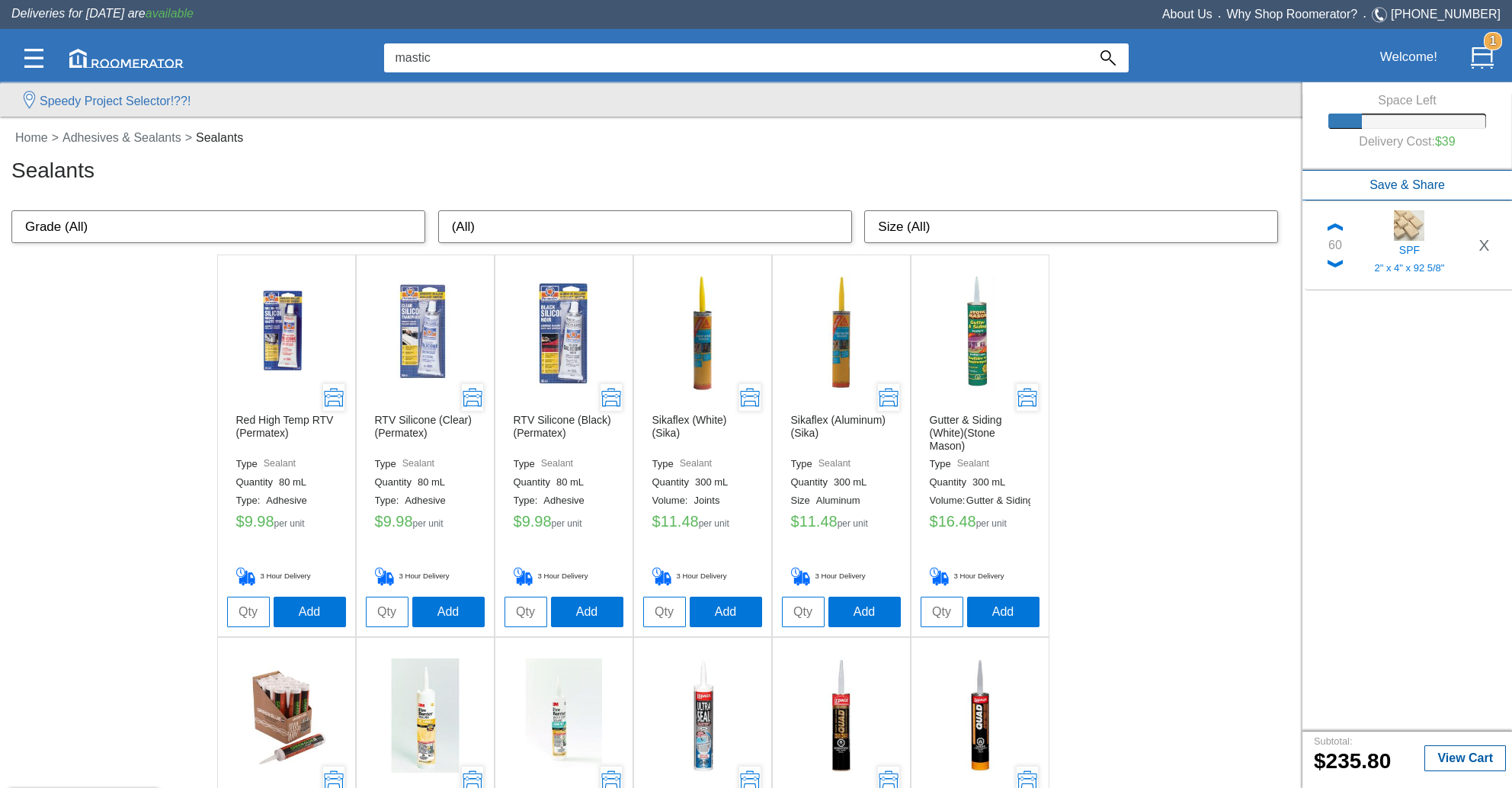
click at [430, 60] on input "mastic" at bounding box center [735, 58] width 704 height 29
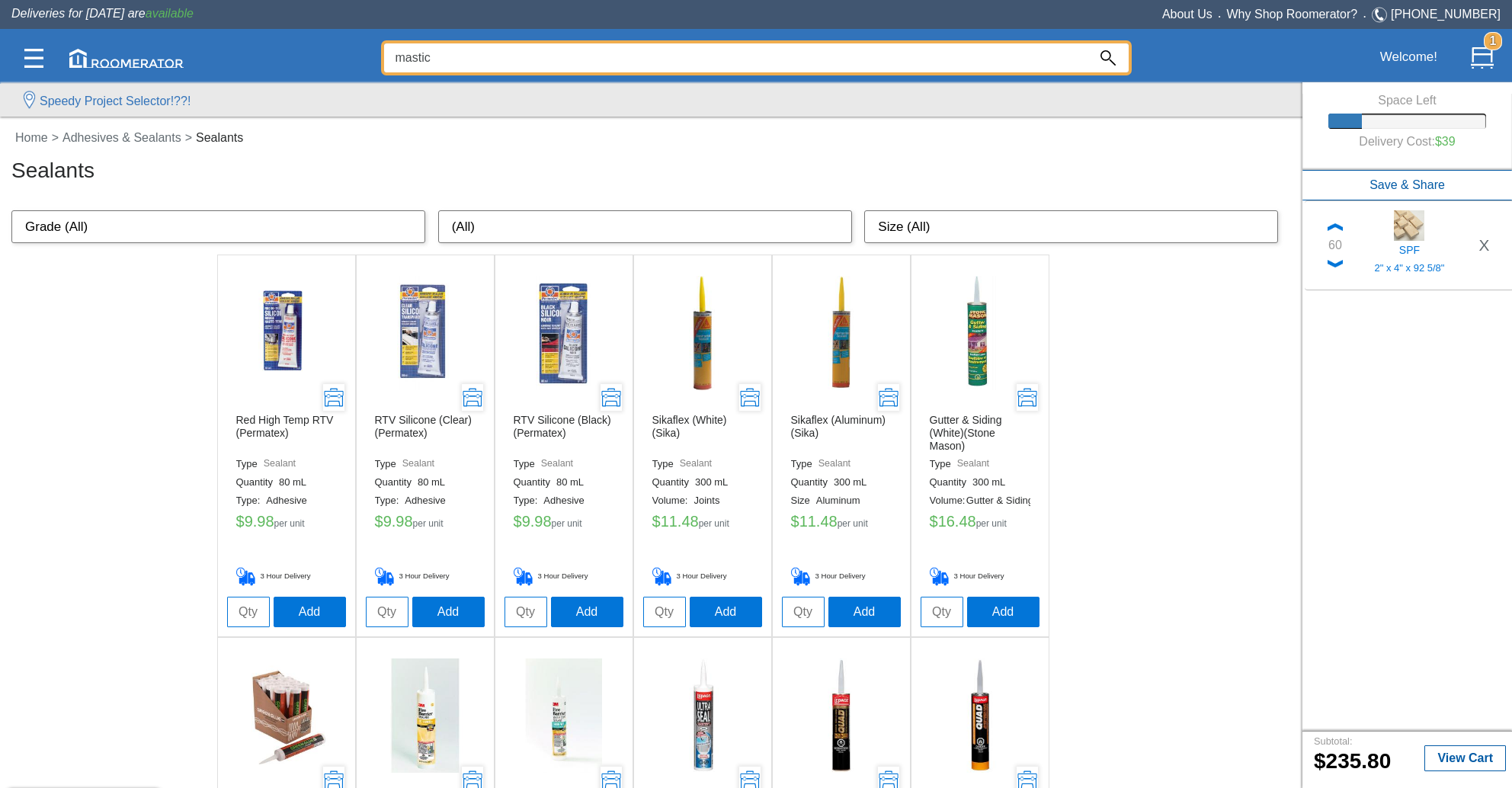
click at [430, 60] on input "mastic" at bounding box center [735, 58] width 704 height 29
type input "strap"
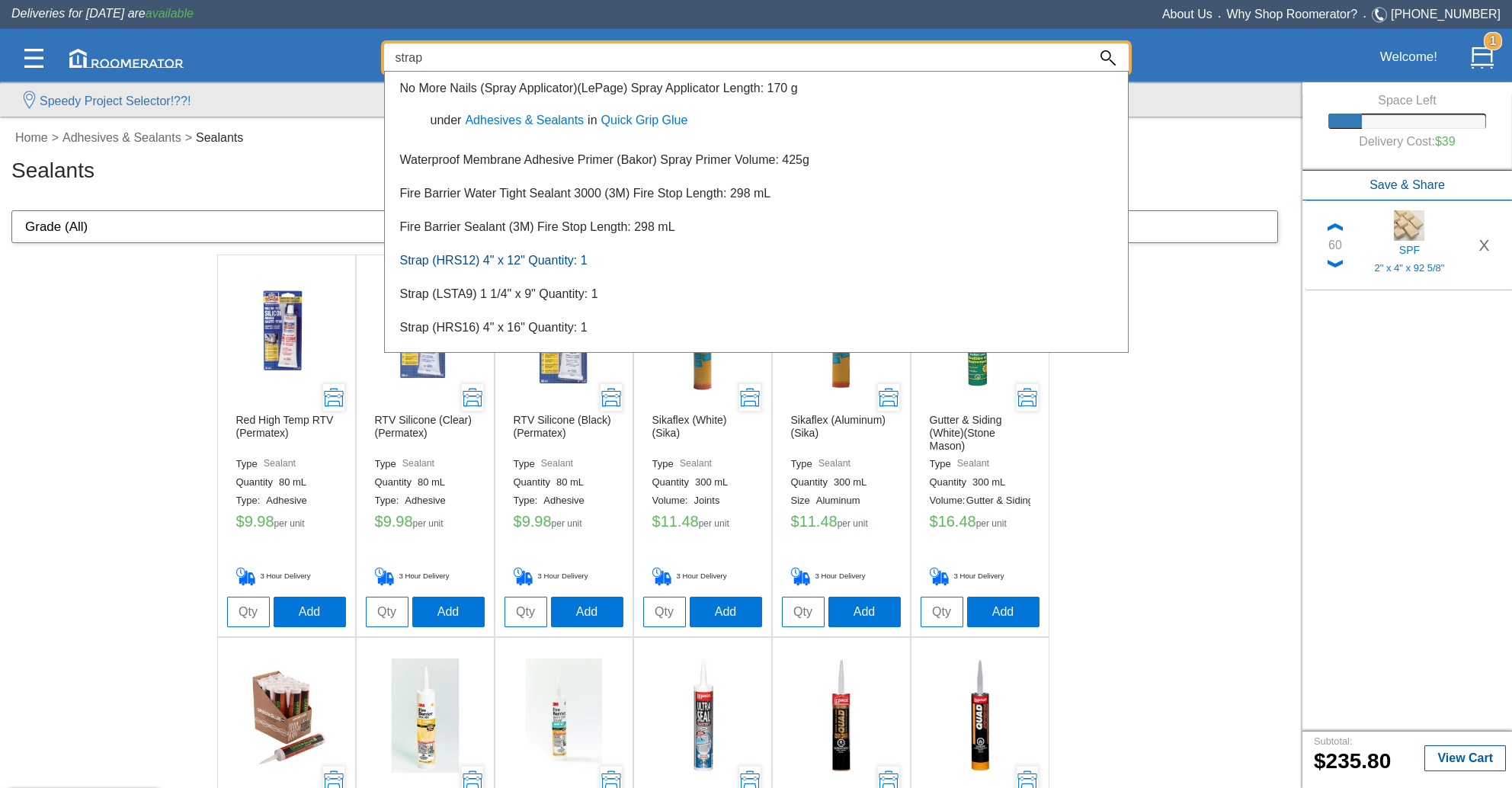
click at [430, 261] on link "Strap (HRS12) 4" x 12" Quantity: 1" at bounding box center [494, 260] width 188 height 13
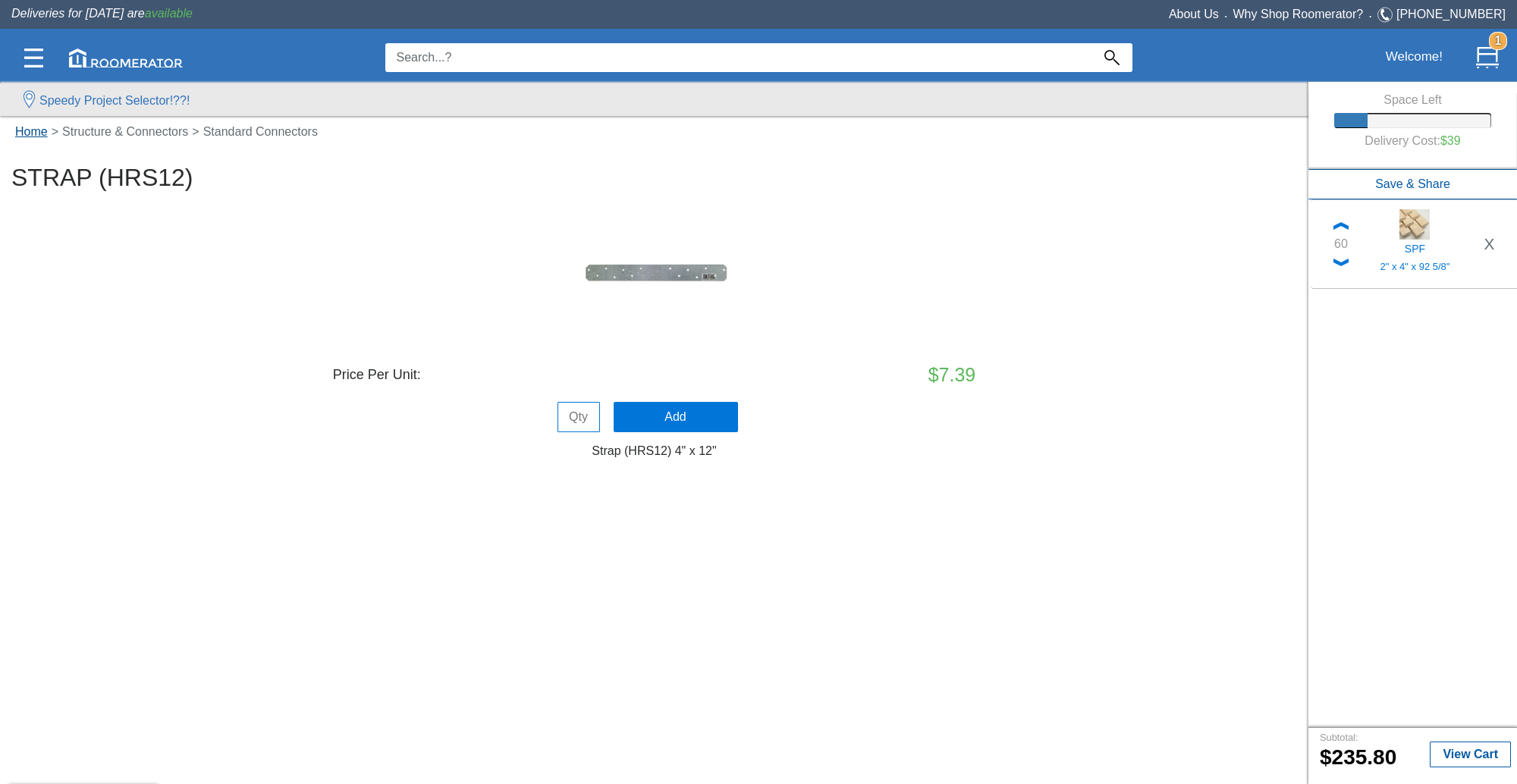
click at [33, 132] on link "Home" at bounding box center [31, 131] width 40 height 13
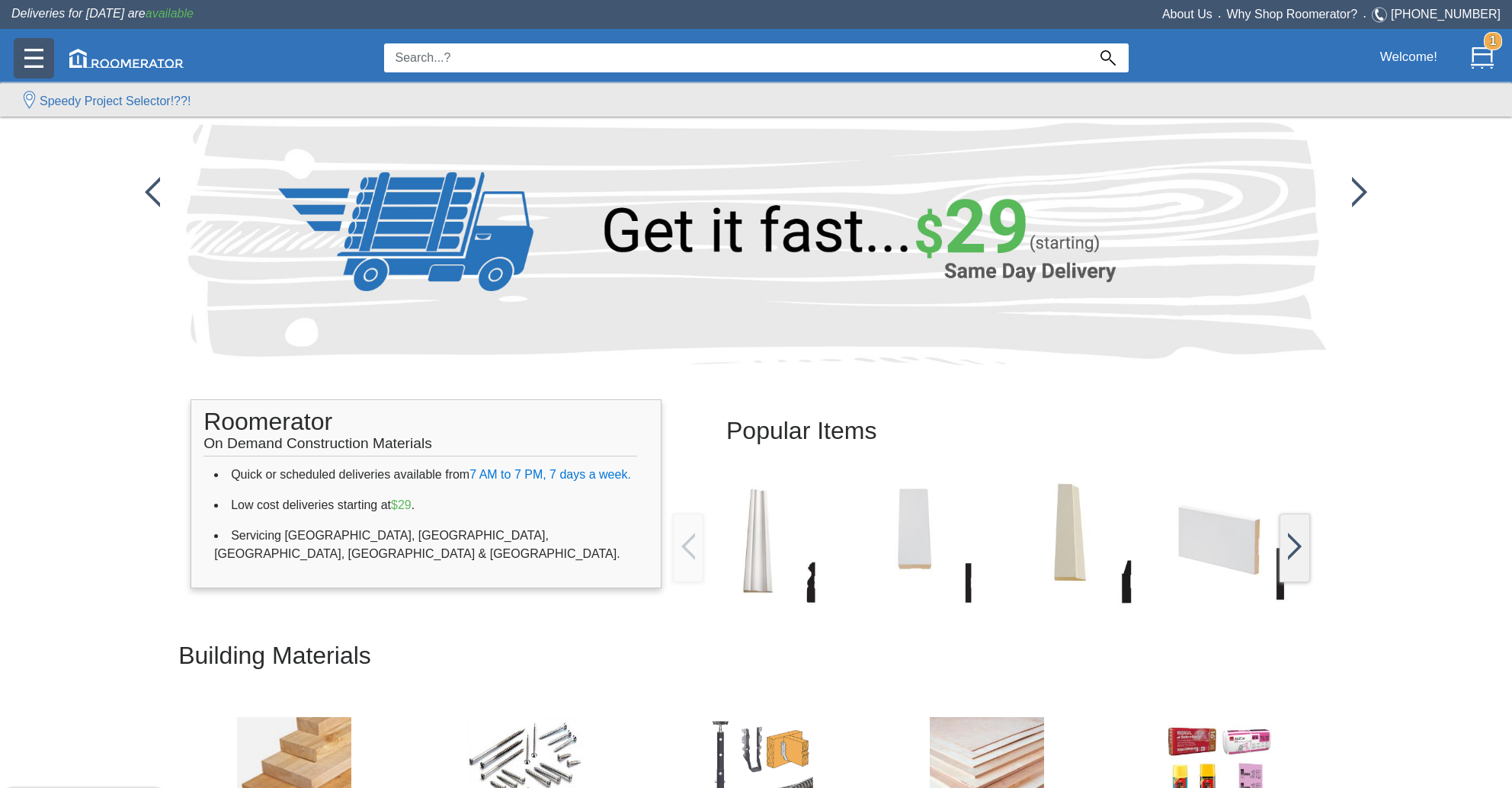
click at [42, 60] on img at bounding box center [33, 58] width 19 height 19
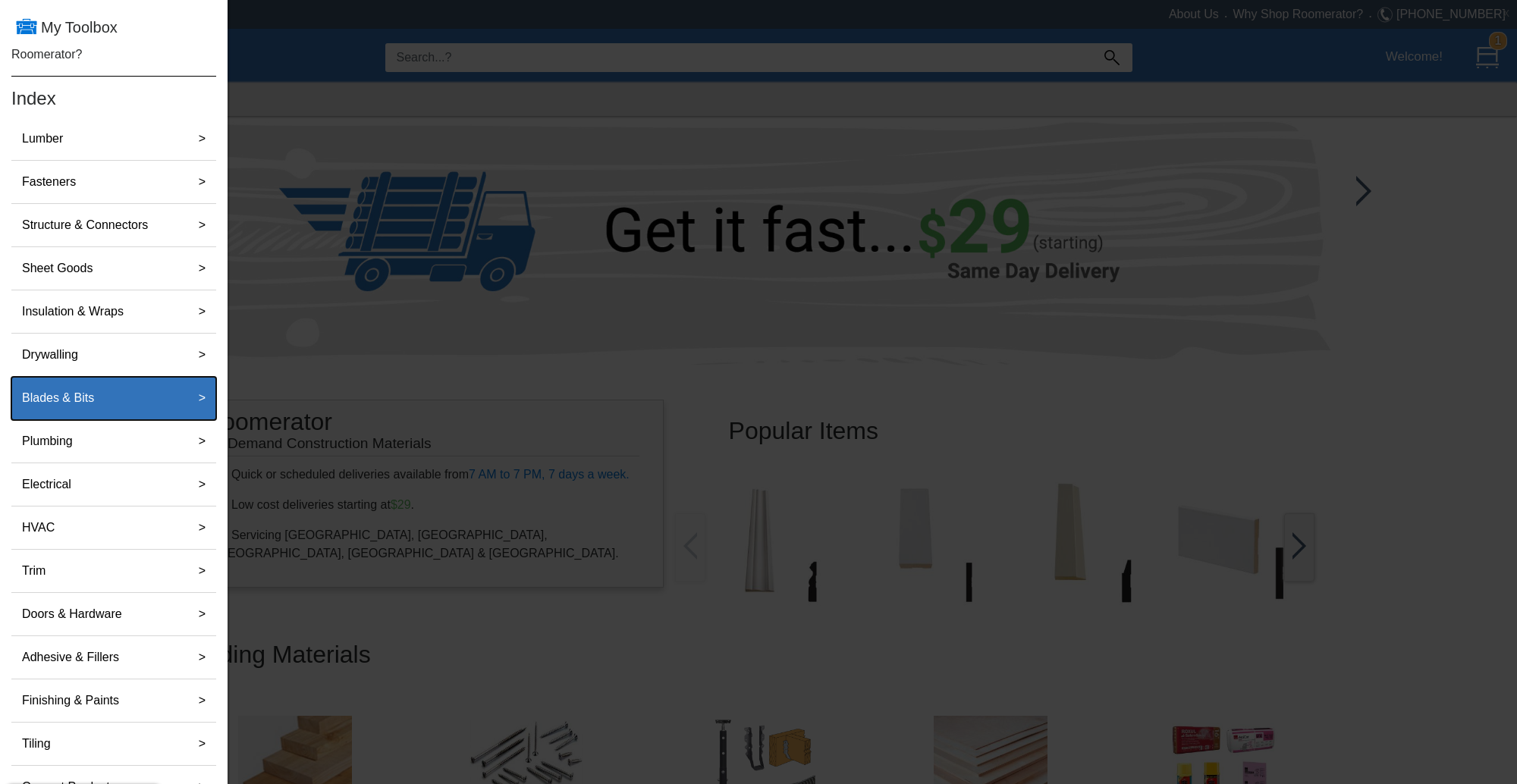
click at [192, 398] on label ">" at bounding box center [201, 397] width 19 height 30
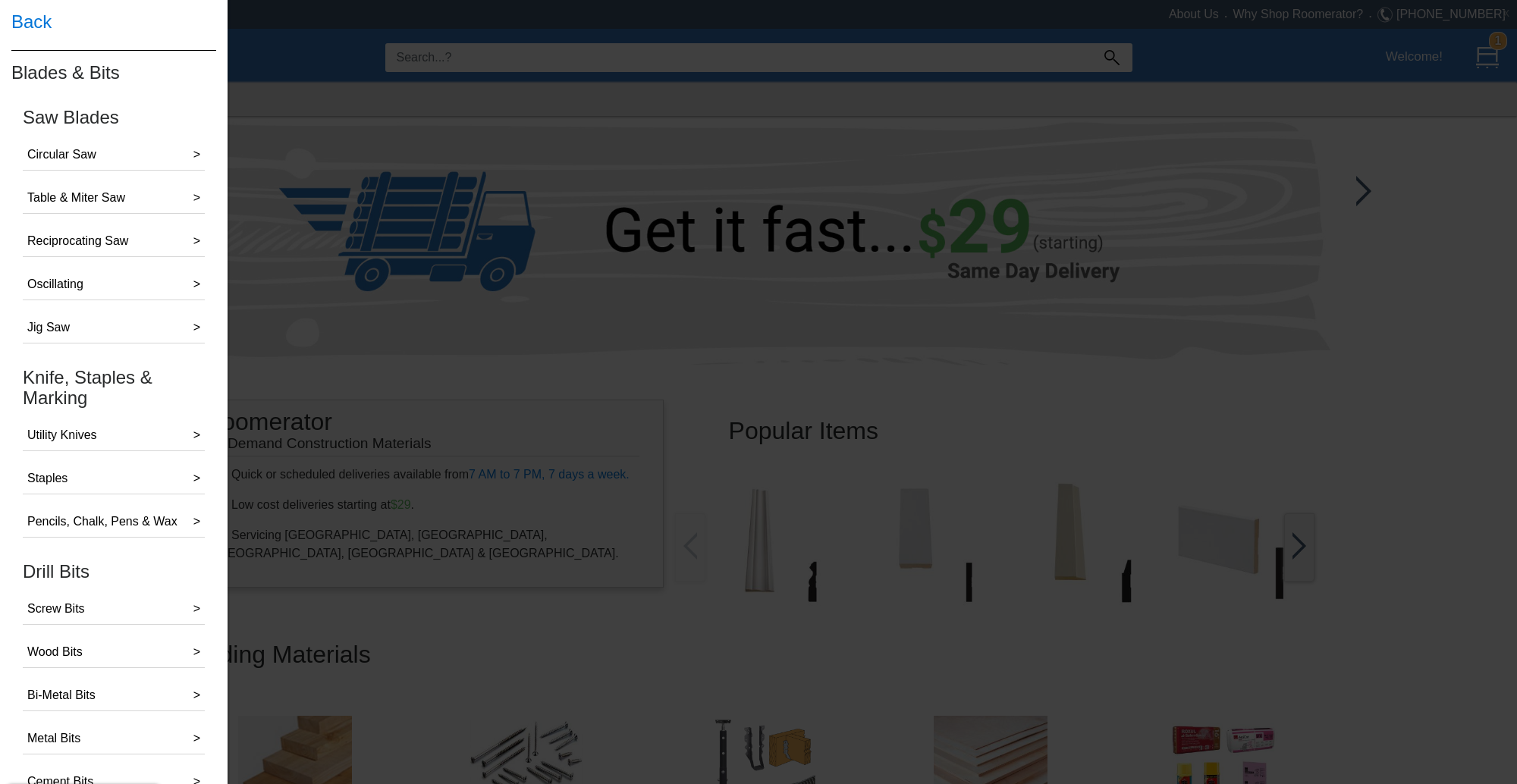
click at [33, 19] on h4 "Back" at bounding box center [114, 21] width 205 height 44
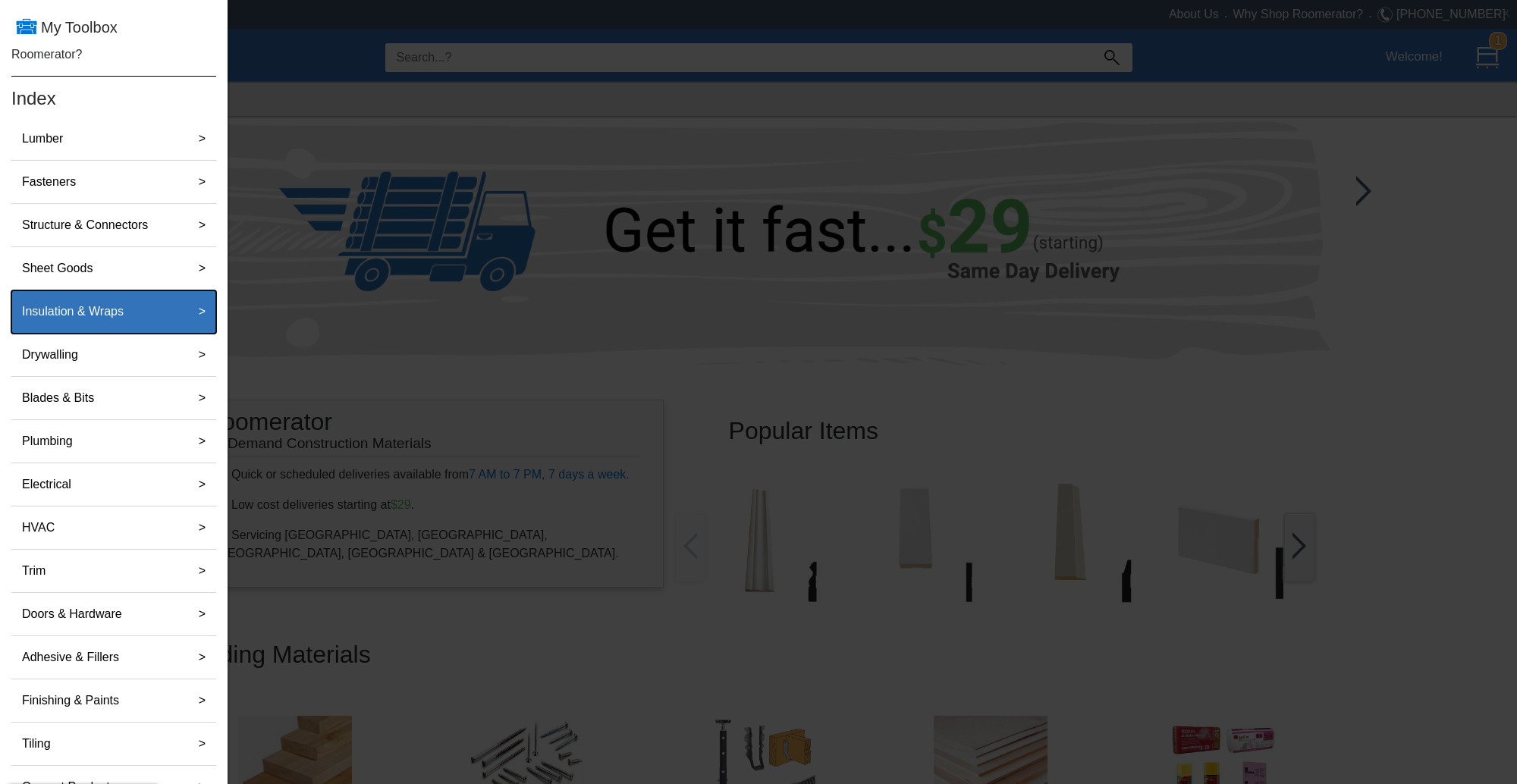
click at [118, 314] on label "Insulation & Wraps" at bounding box center [72, 311] width 113 height 30
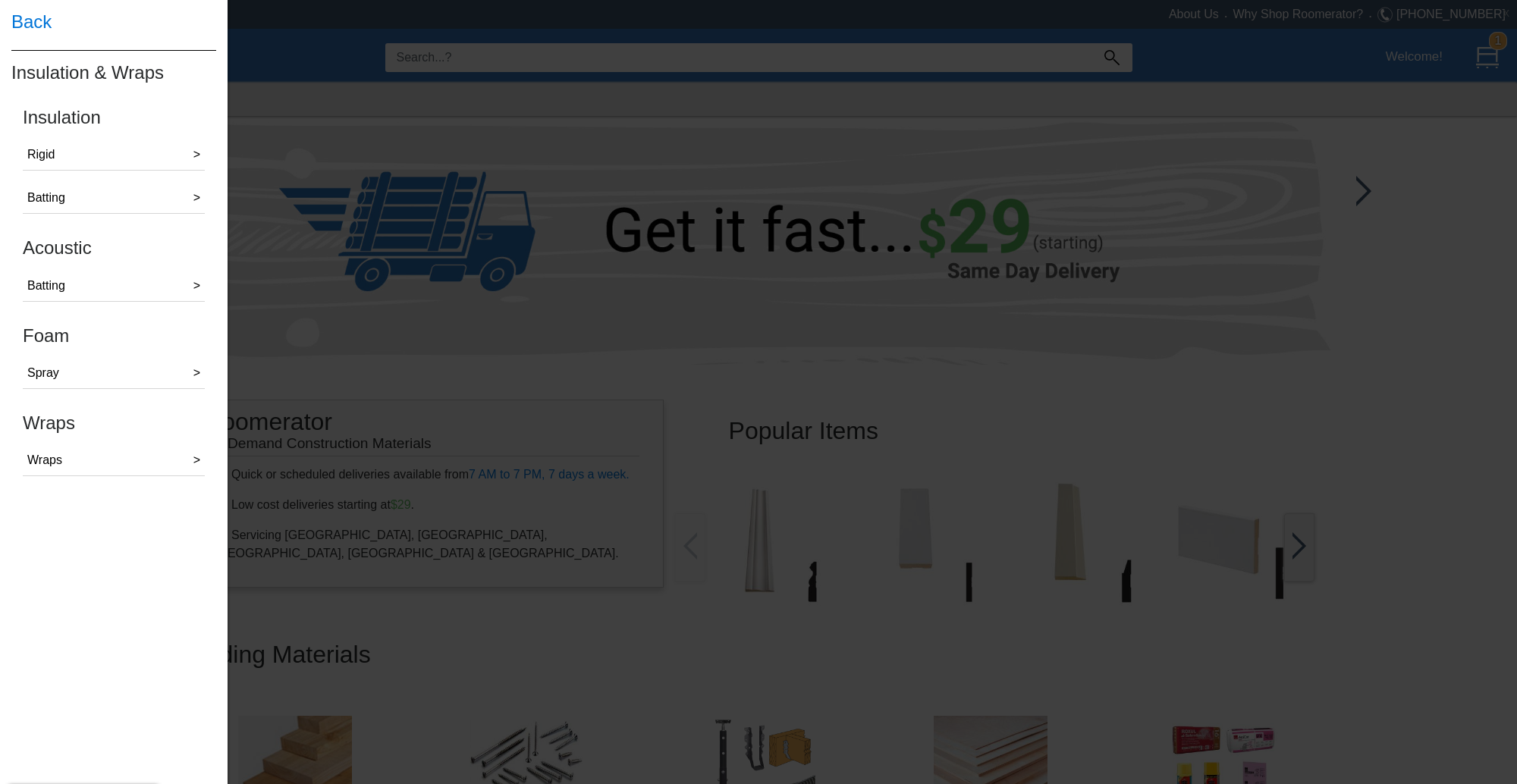
click at [27, 24] on h4 "Back" at bounding box center [114, 21] width 205 height 44
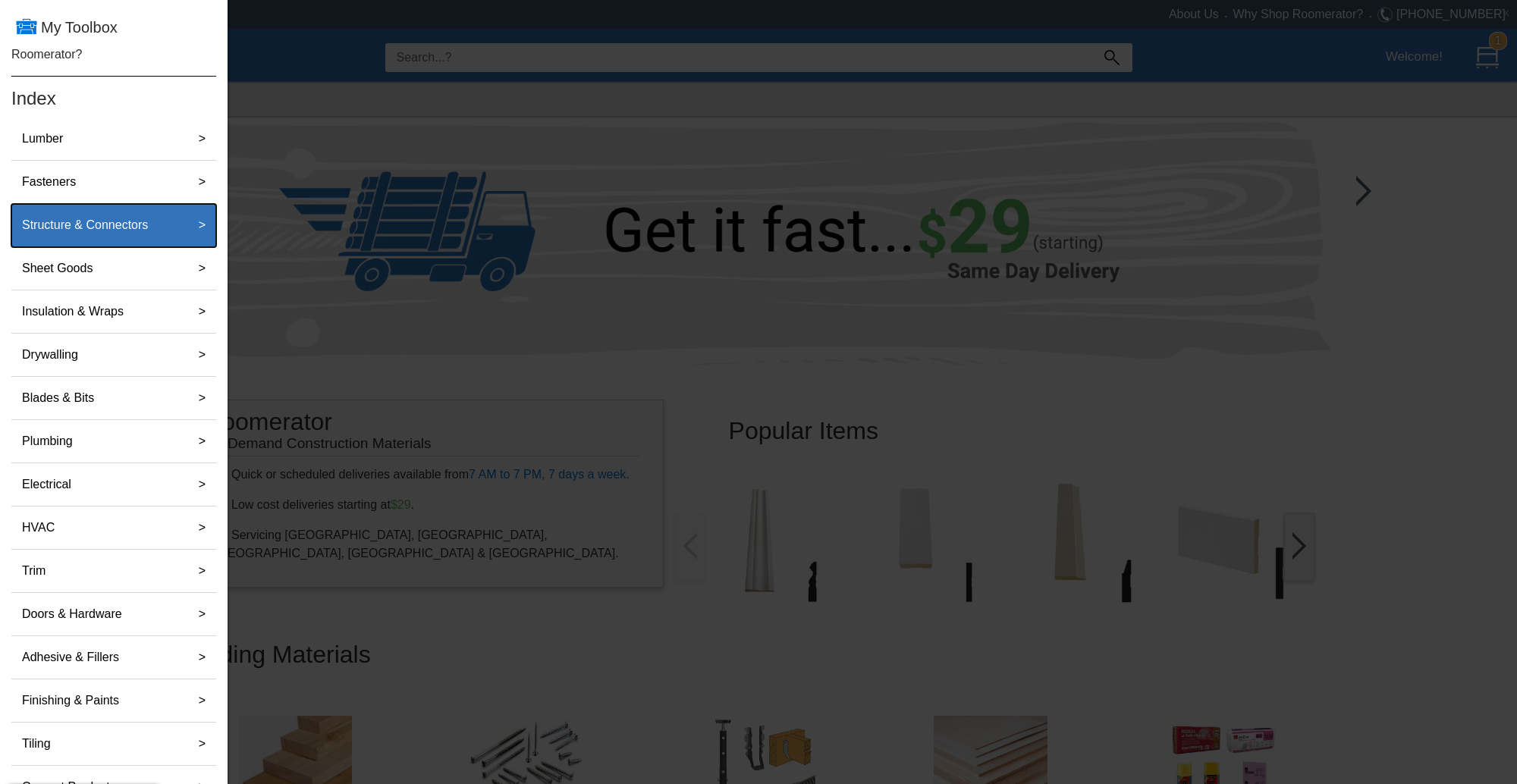
click at [105, 235] on label "Structure & Connectors" at bounding box center [84, 225] width 138 height 30
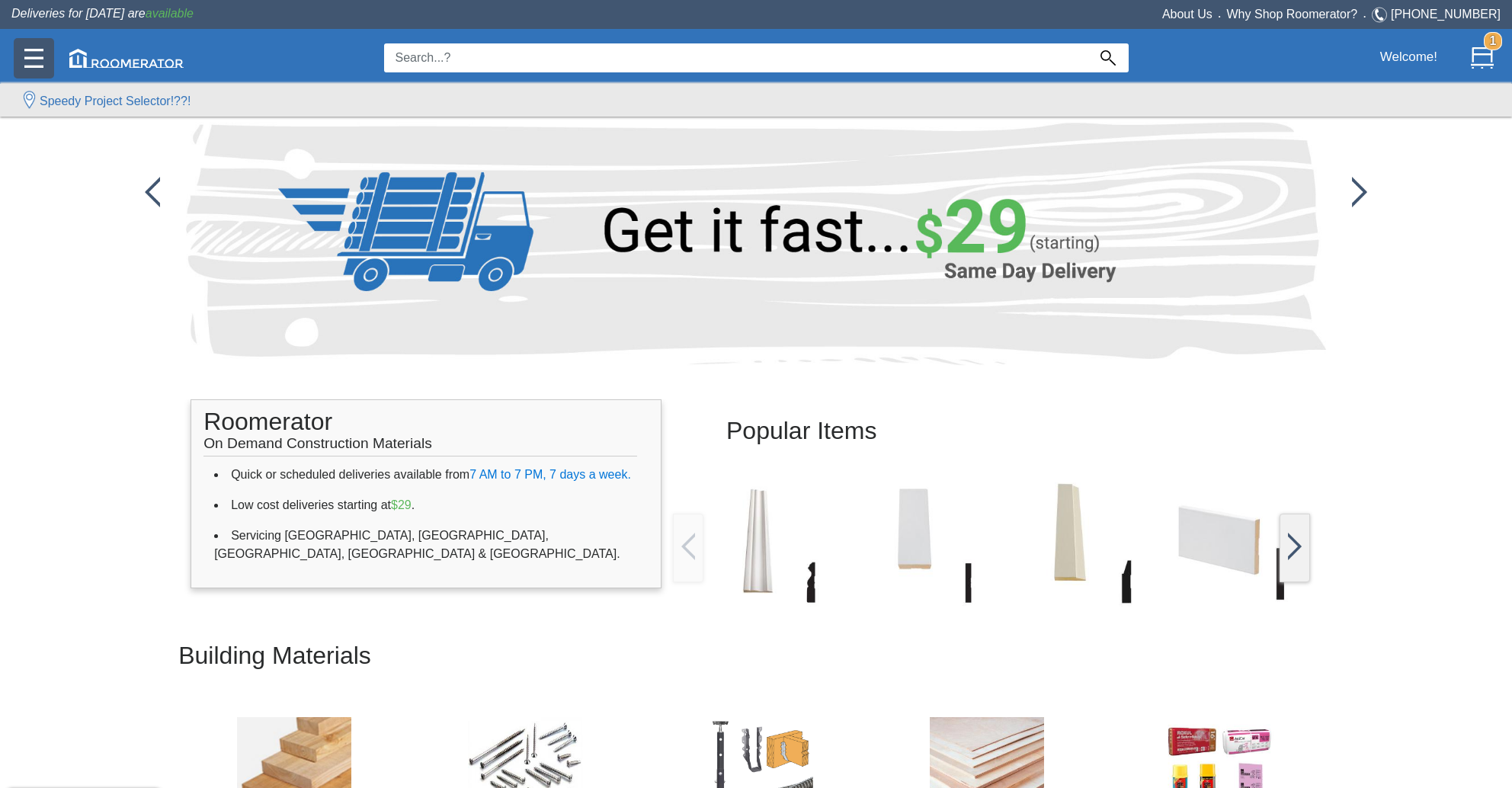
click at [462, 49] on input at bounding box center [735, 58] width 704 height 29
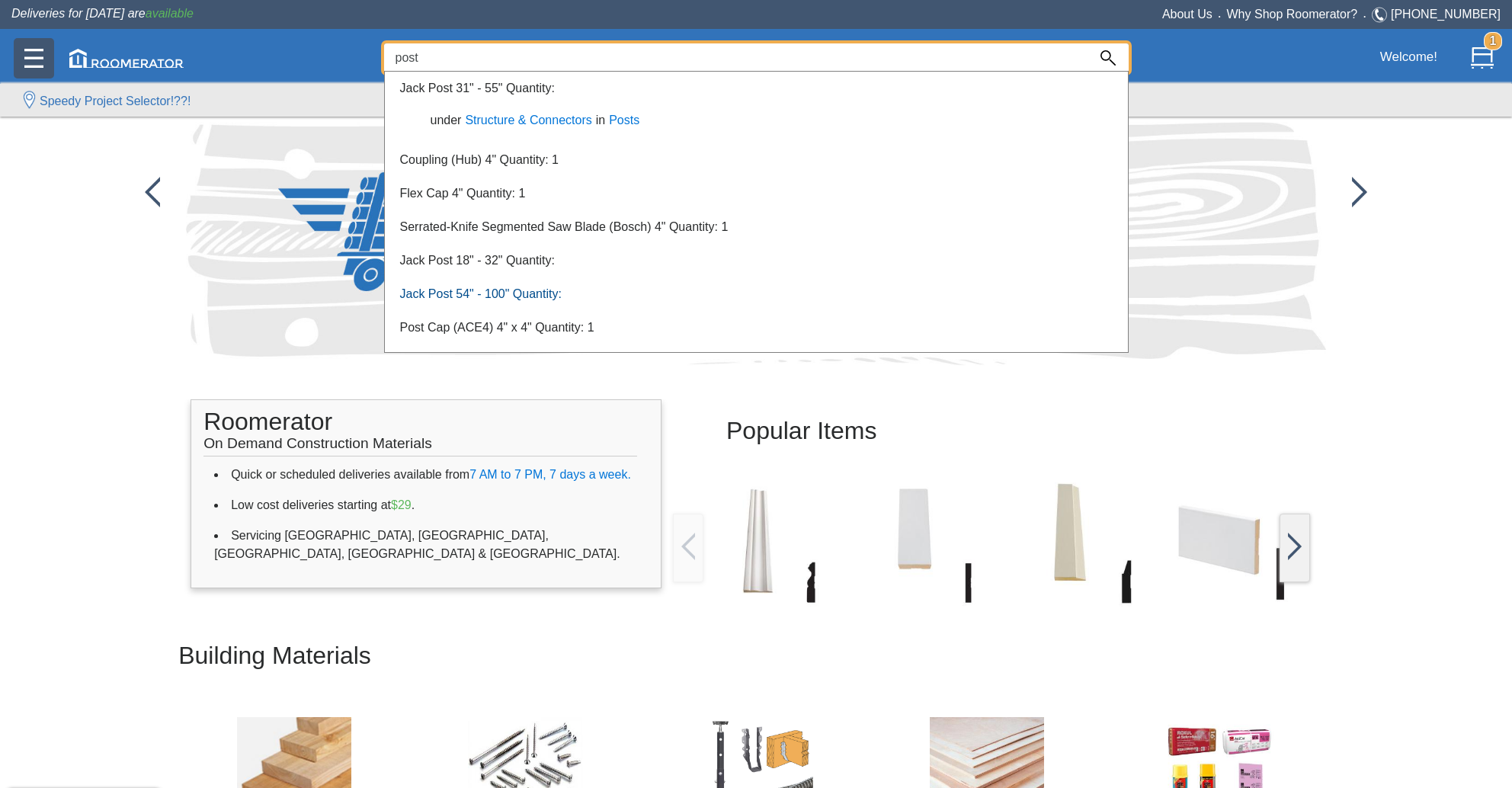
type input "post"
click at [438, 298] on link "Jack Post 54" - 100" Quantity:" at bounding box center [481, 293] width 162 height 13
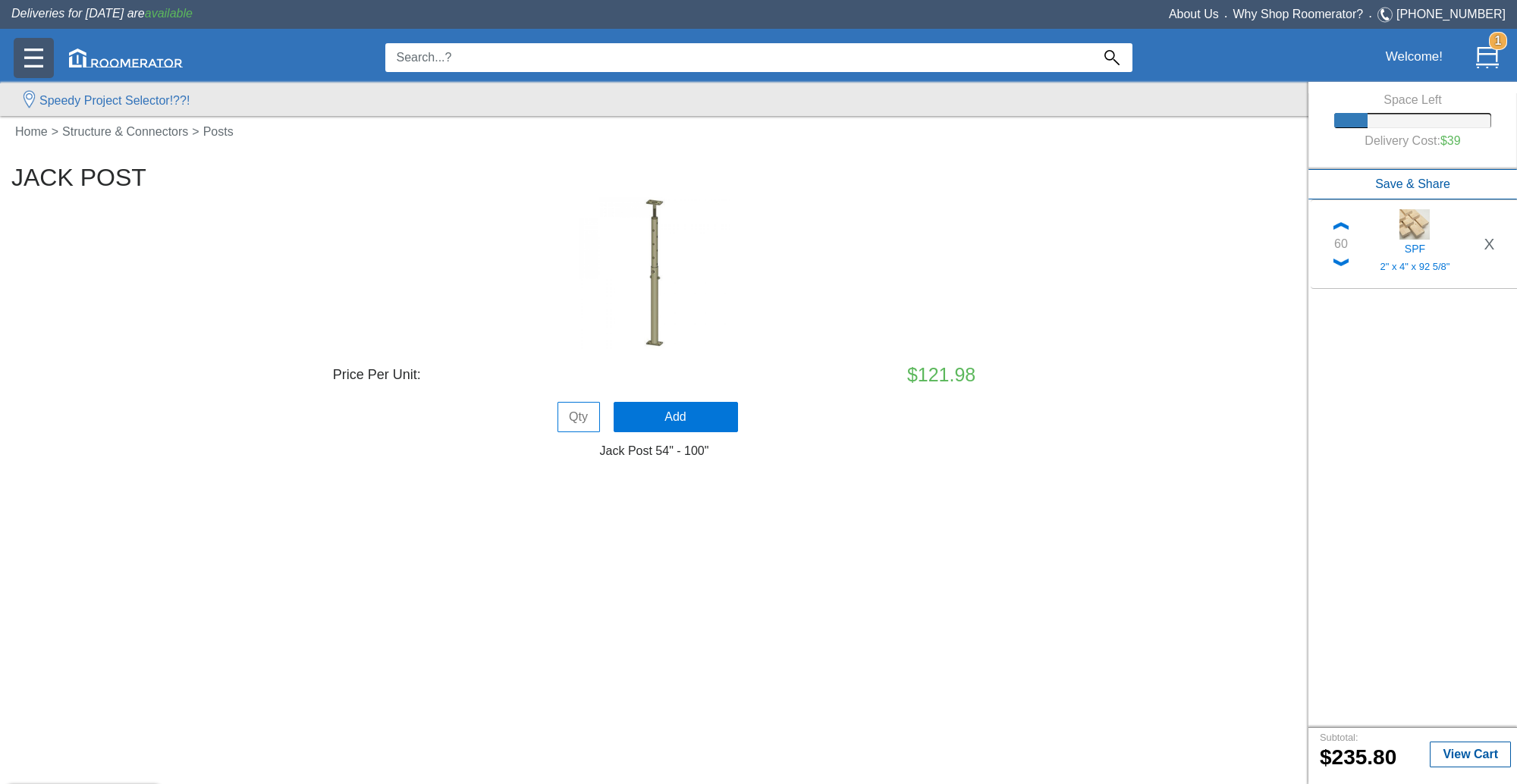
click at [25, 60] on img at bounding box center [33, 58] width 19 height 19
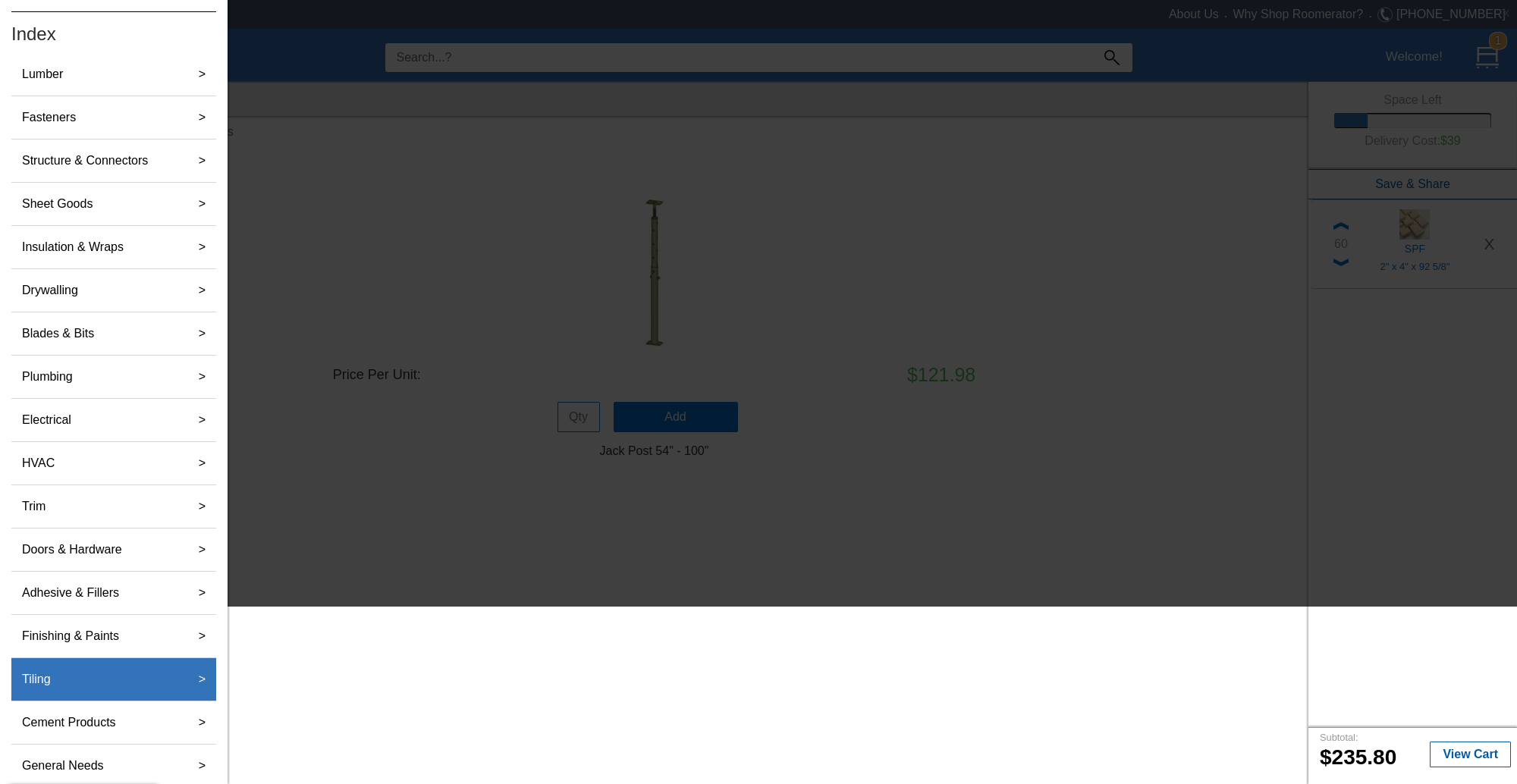
scroll to position [65, 0]
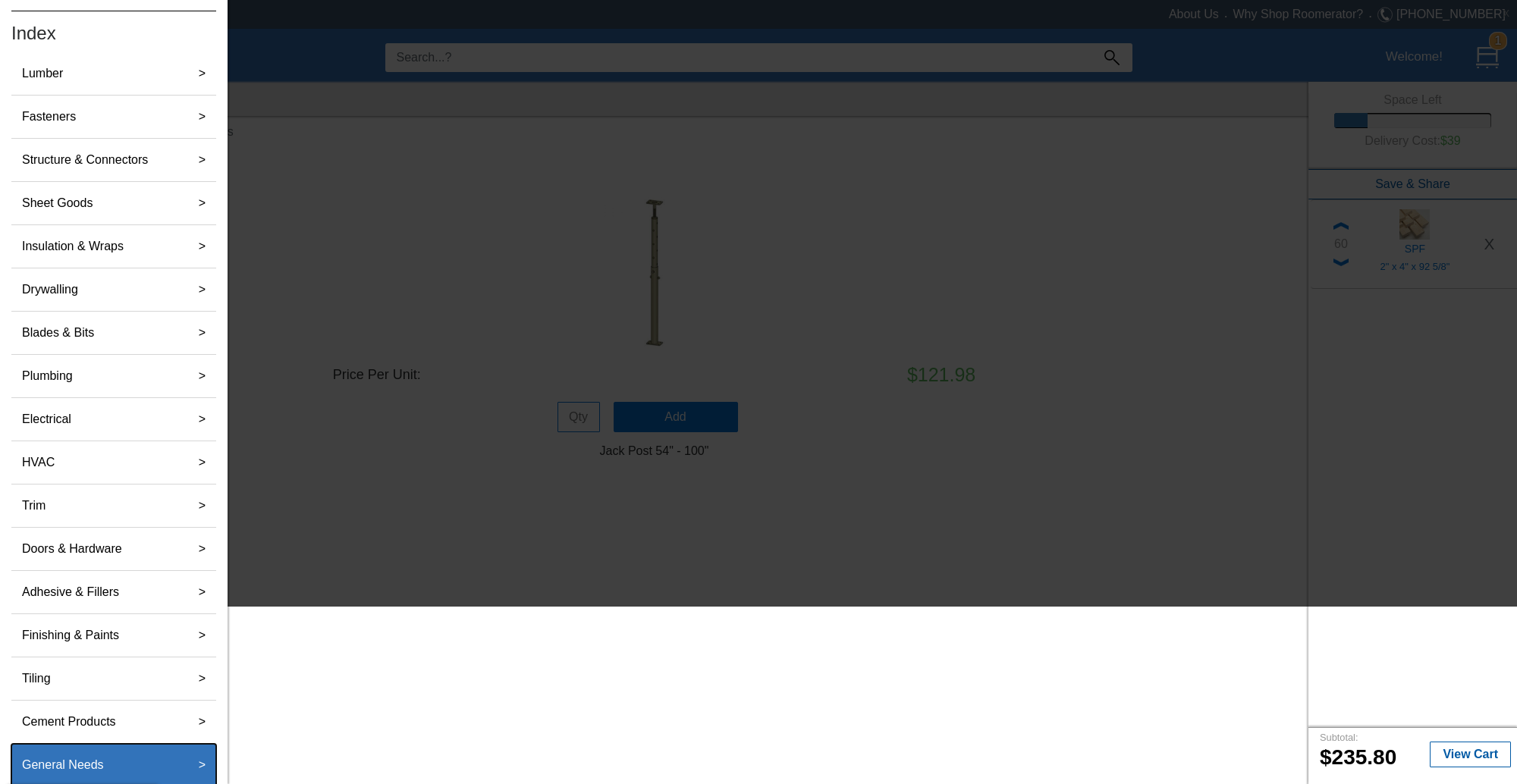
click at [89, 762] on label "General Needs" at bounding box center [63, 764] width 94 height 30
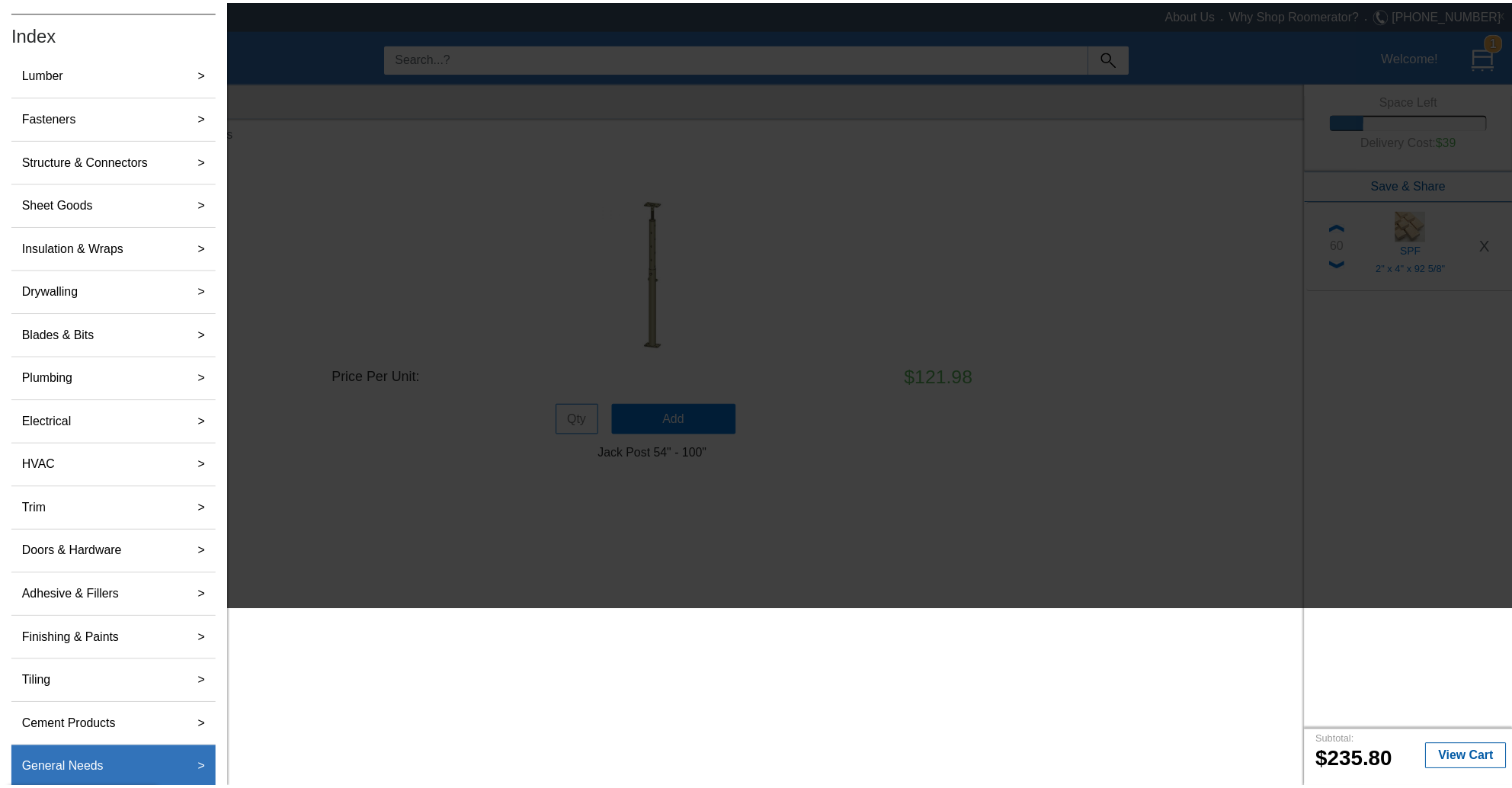
scroll to position [0, 0]
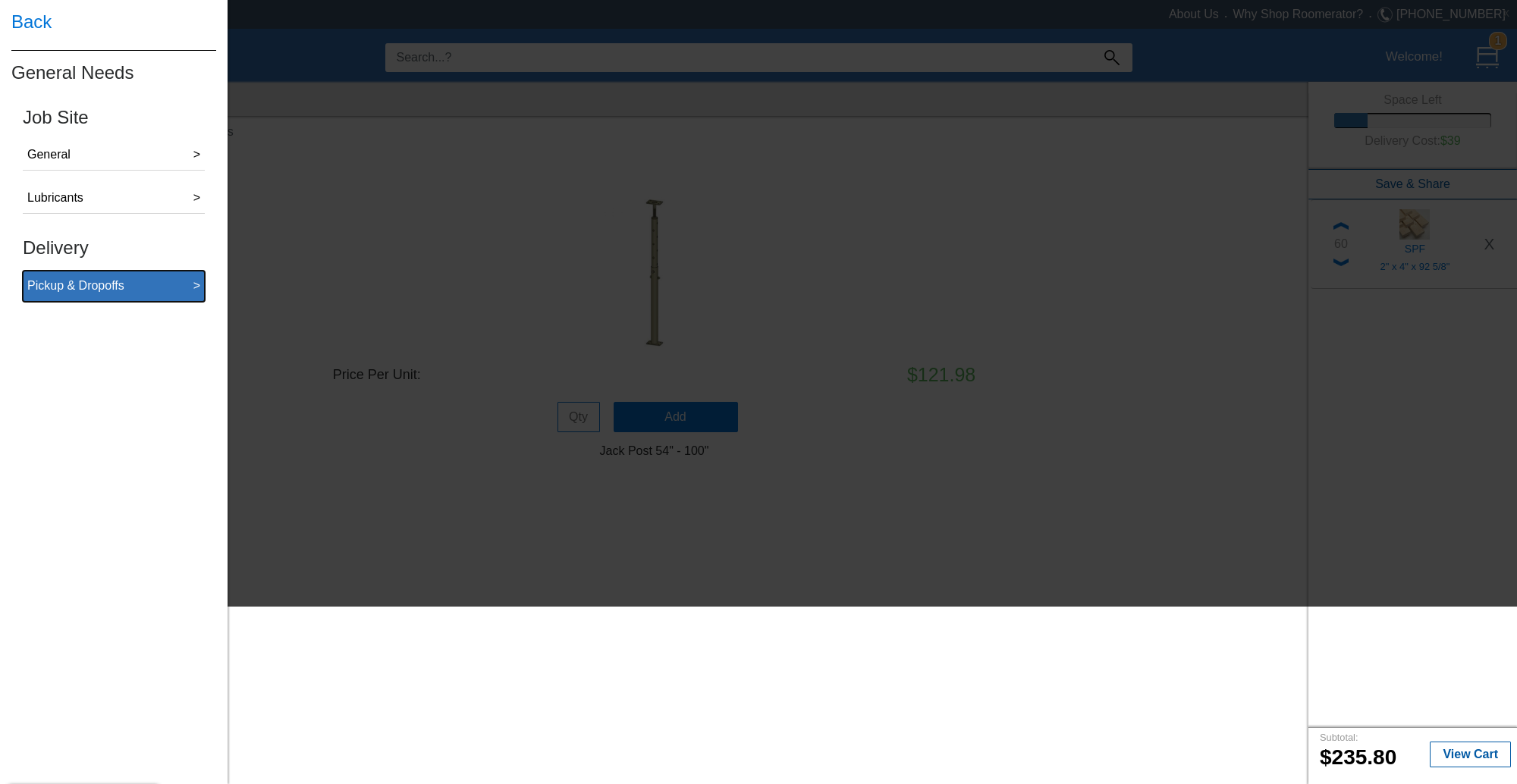
click at [79, 290] on div "Pickup & Dropoffs" at bounding box center [75, 285] width 97 height 19
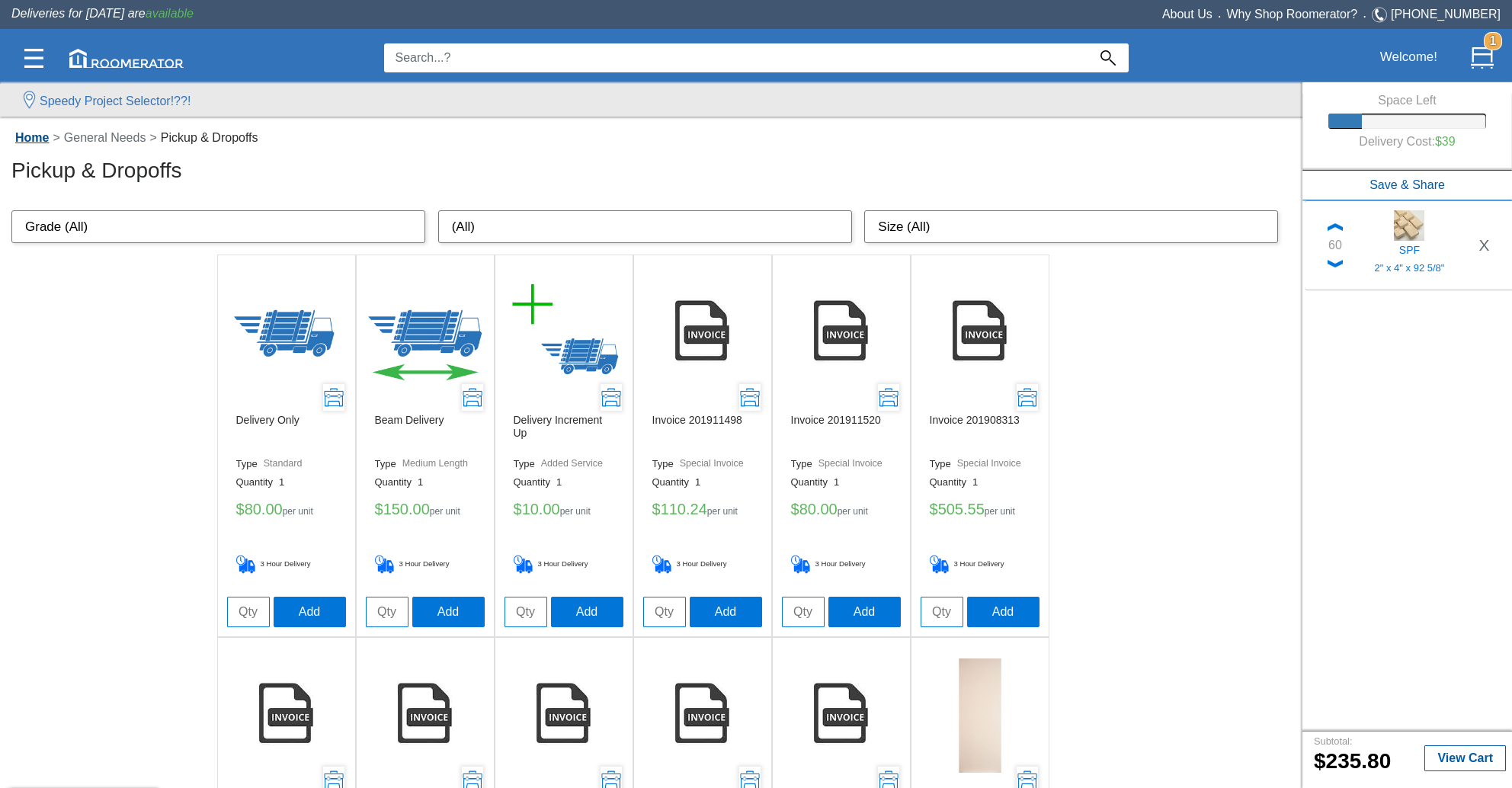
click at [40, 138] on link "Home" at bounding box center [32, 137] width 41 height 13
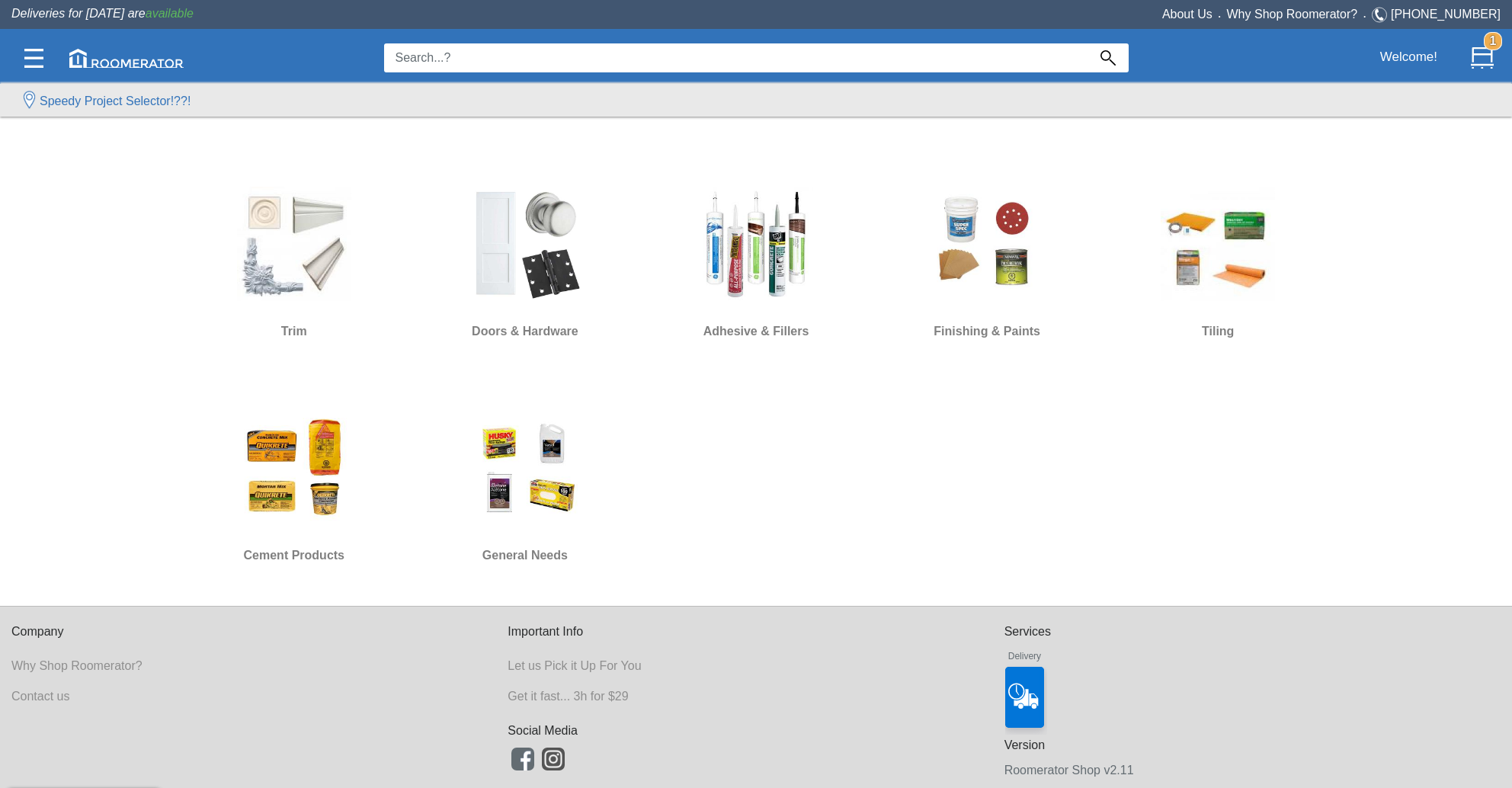
scroll to position [990, 0]
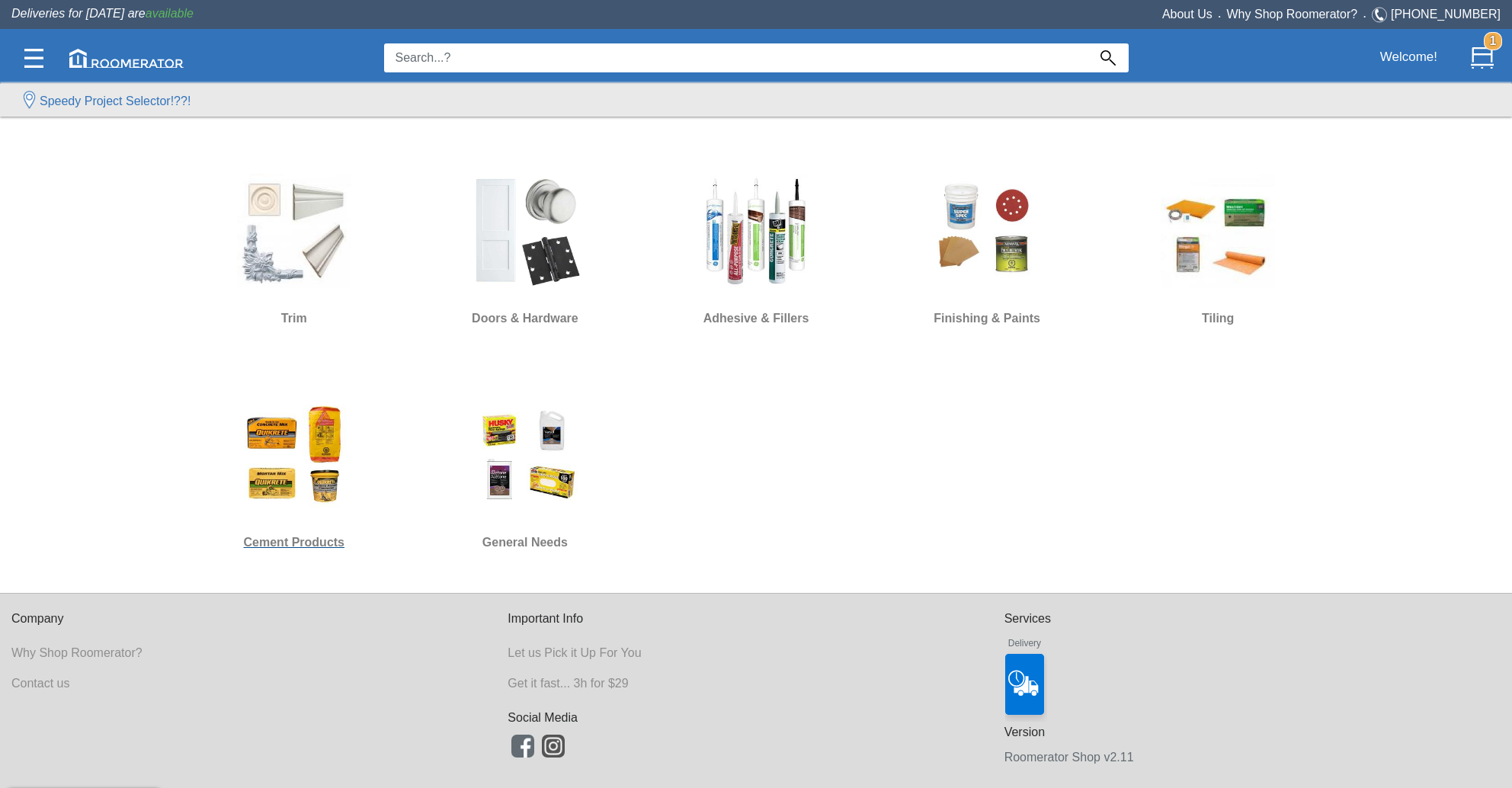
click at [320, 493] on img at bounding box center [294, 454] width 114 height 114
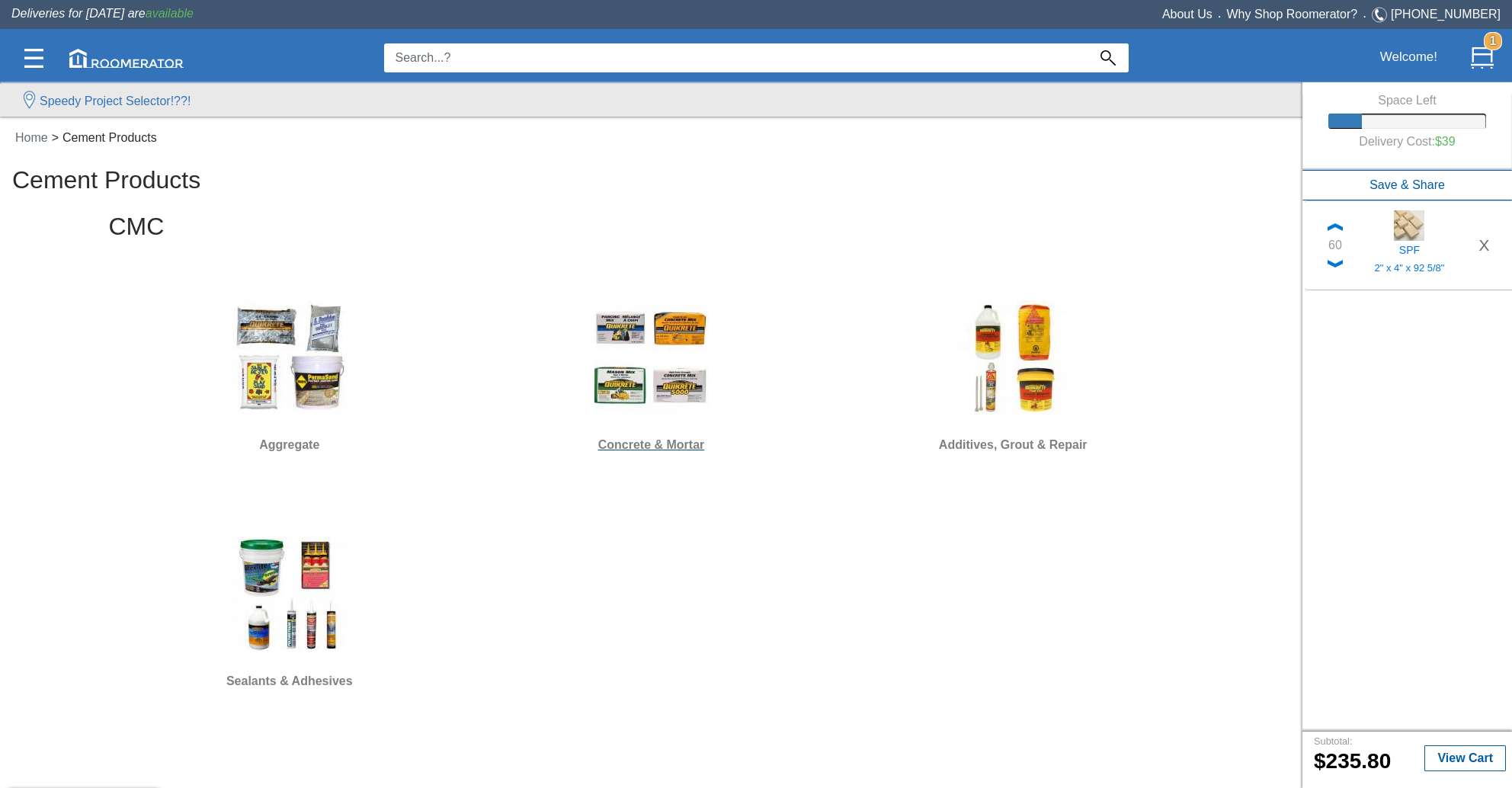
click at [628, 360] on img at bounding box center [652, 357] width 114 height 114
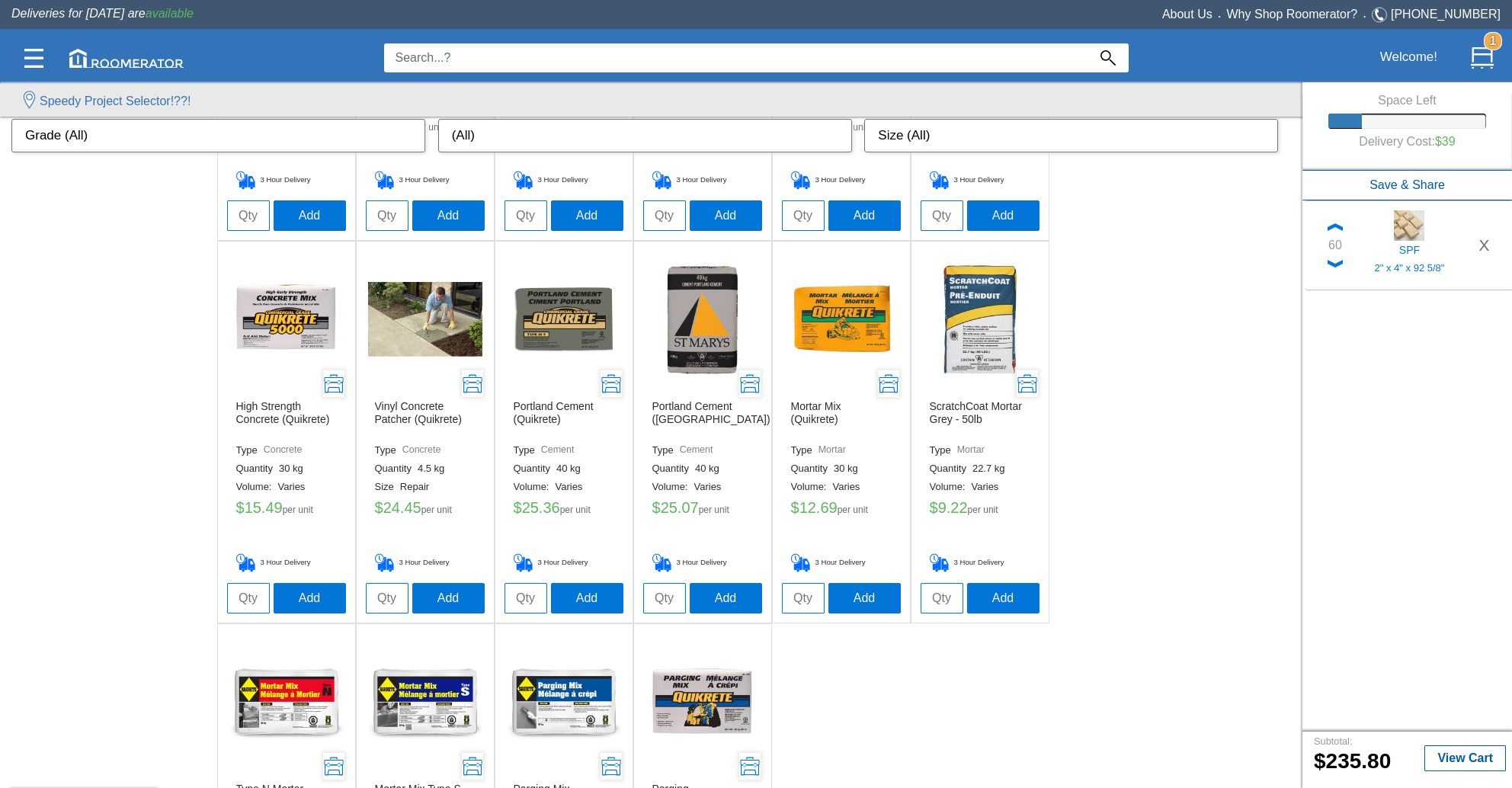
scroll to position [381, 0]
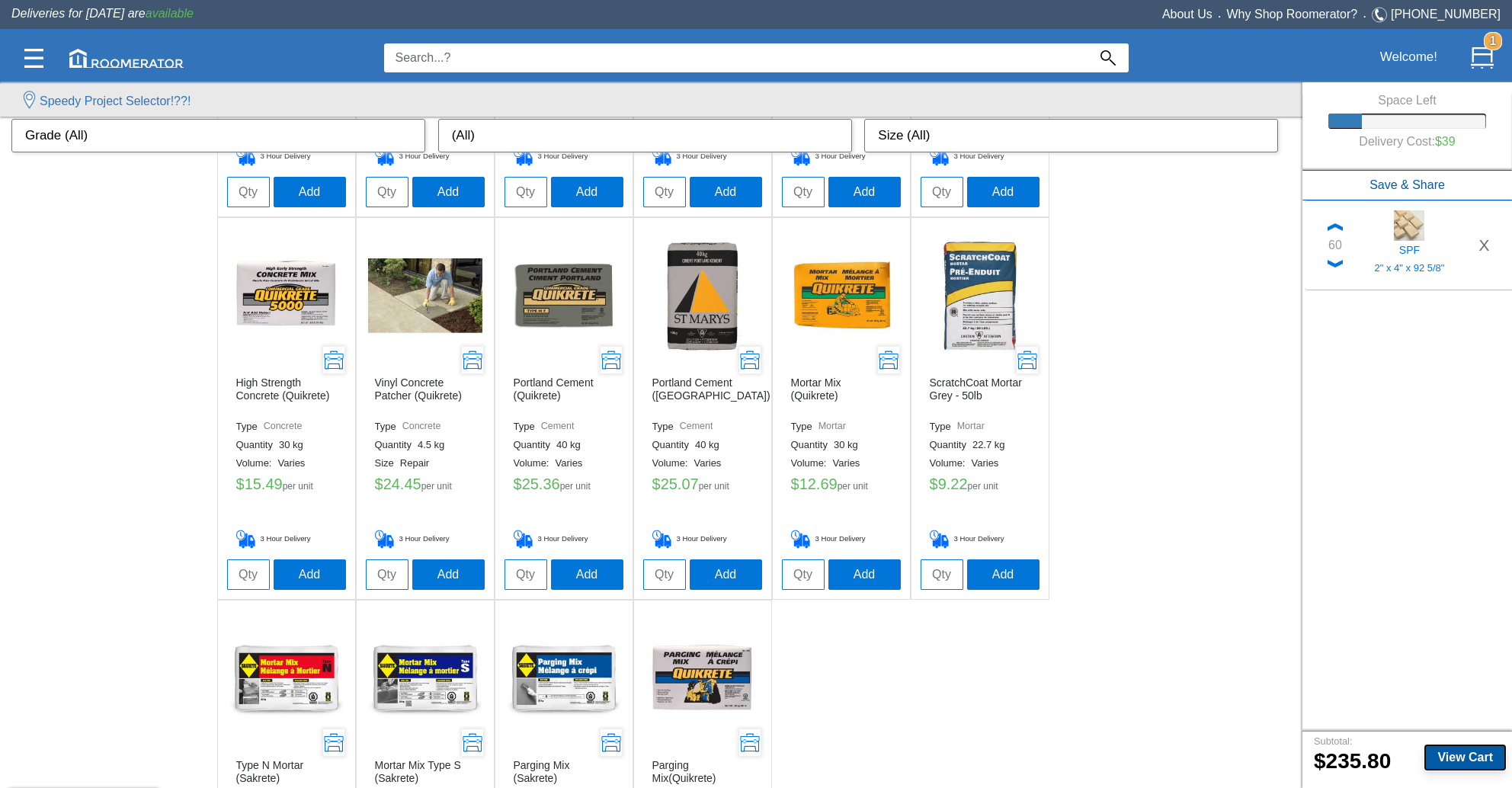
click at [1479, 760] on b "View Cart" at bounding box center [1465, 757] width 56 height 13
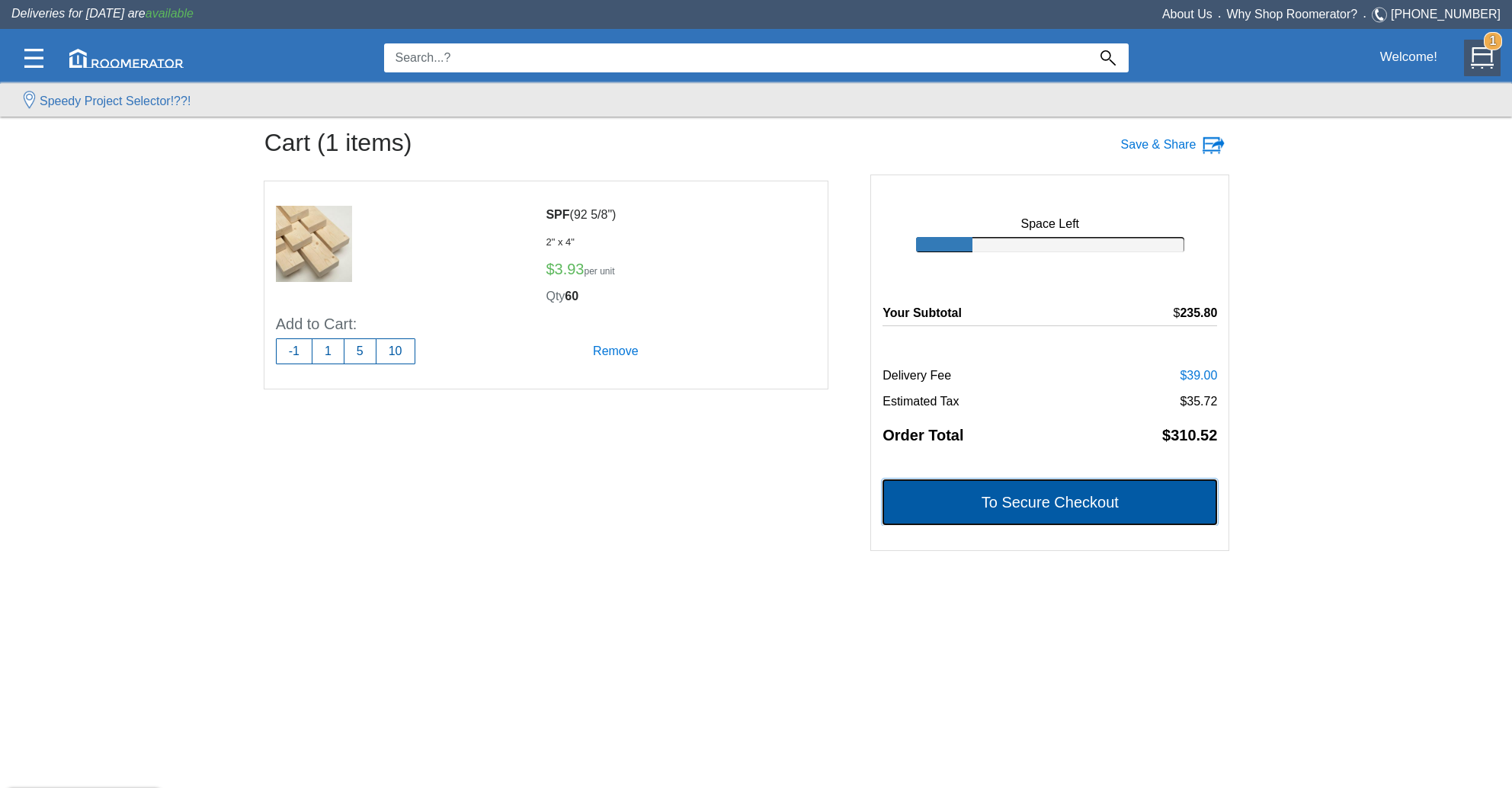
click at [1043, 509] on button "To Secure Checkout" at bounding box center [1050, 501] width 335 height 46
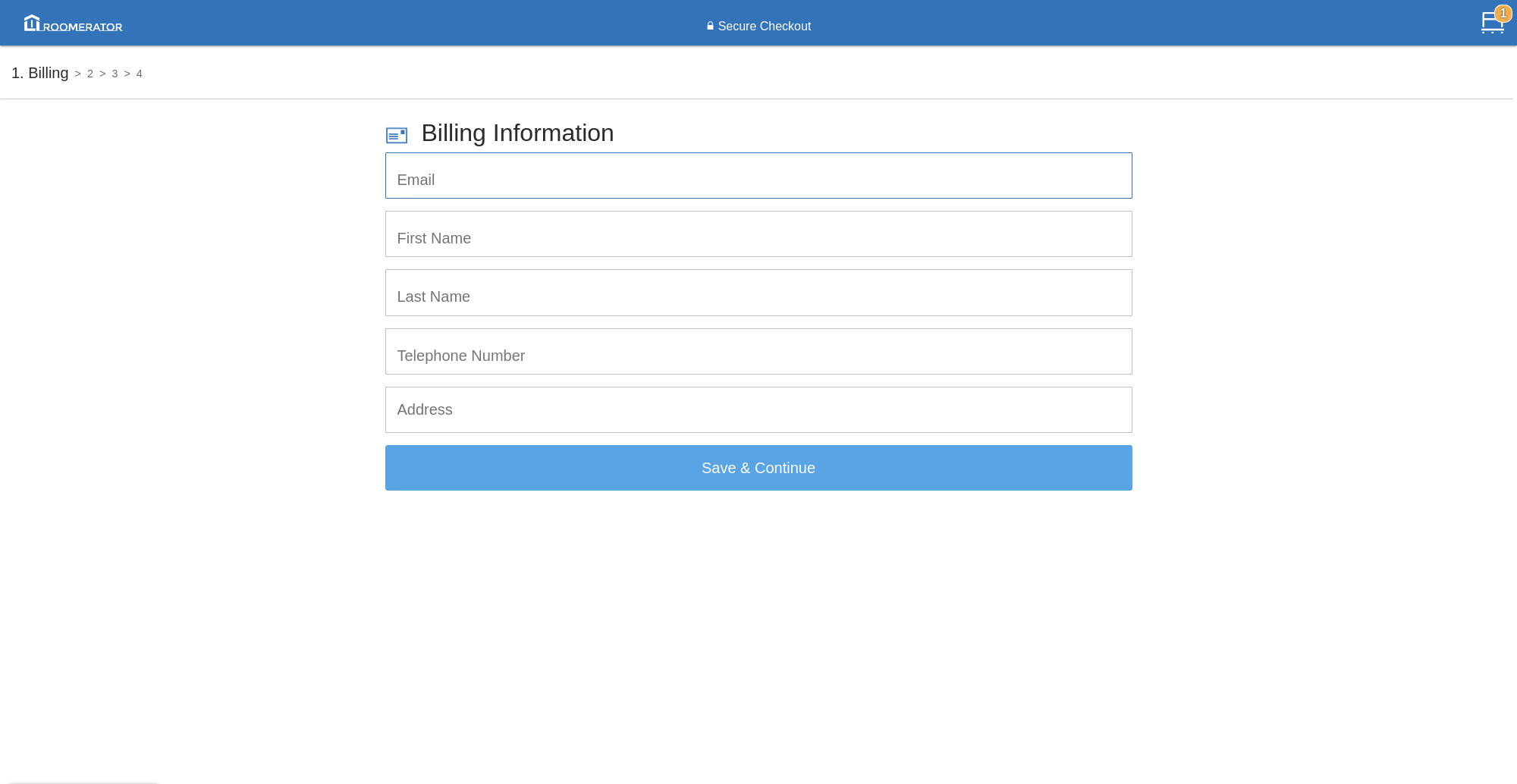
click at [664, 183] on input "email" at bounding box center [758, 176] width 745 height 45
type input "[EMAIL_ADDRESS][DOMAIN_NAME]"
type input "[PERSON_NAME]"
type input "Lauw"
type input "6477651590"
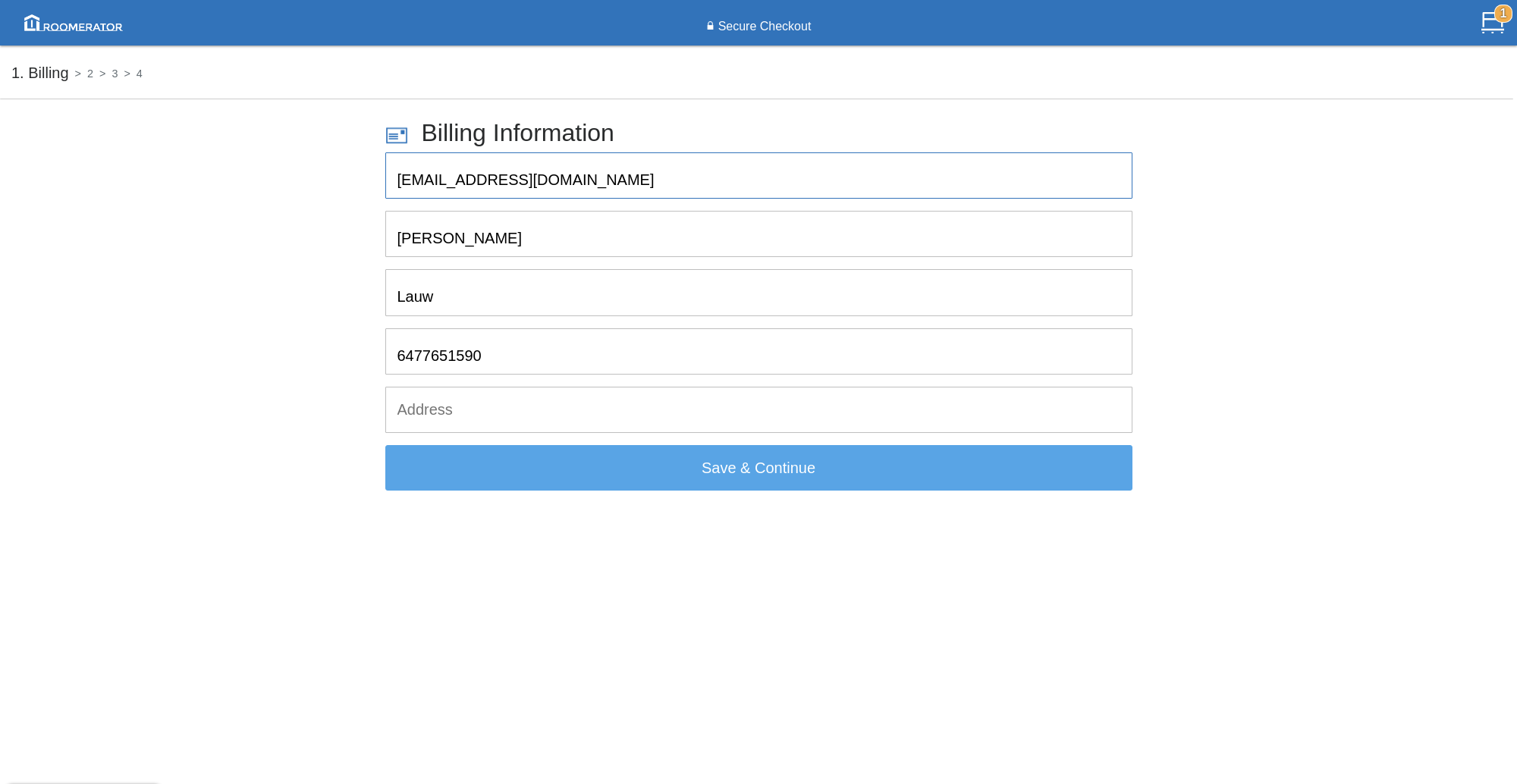
type input "[STREET_ADDRESS]"
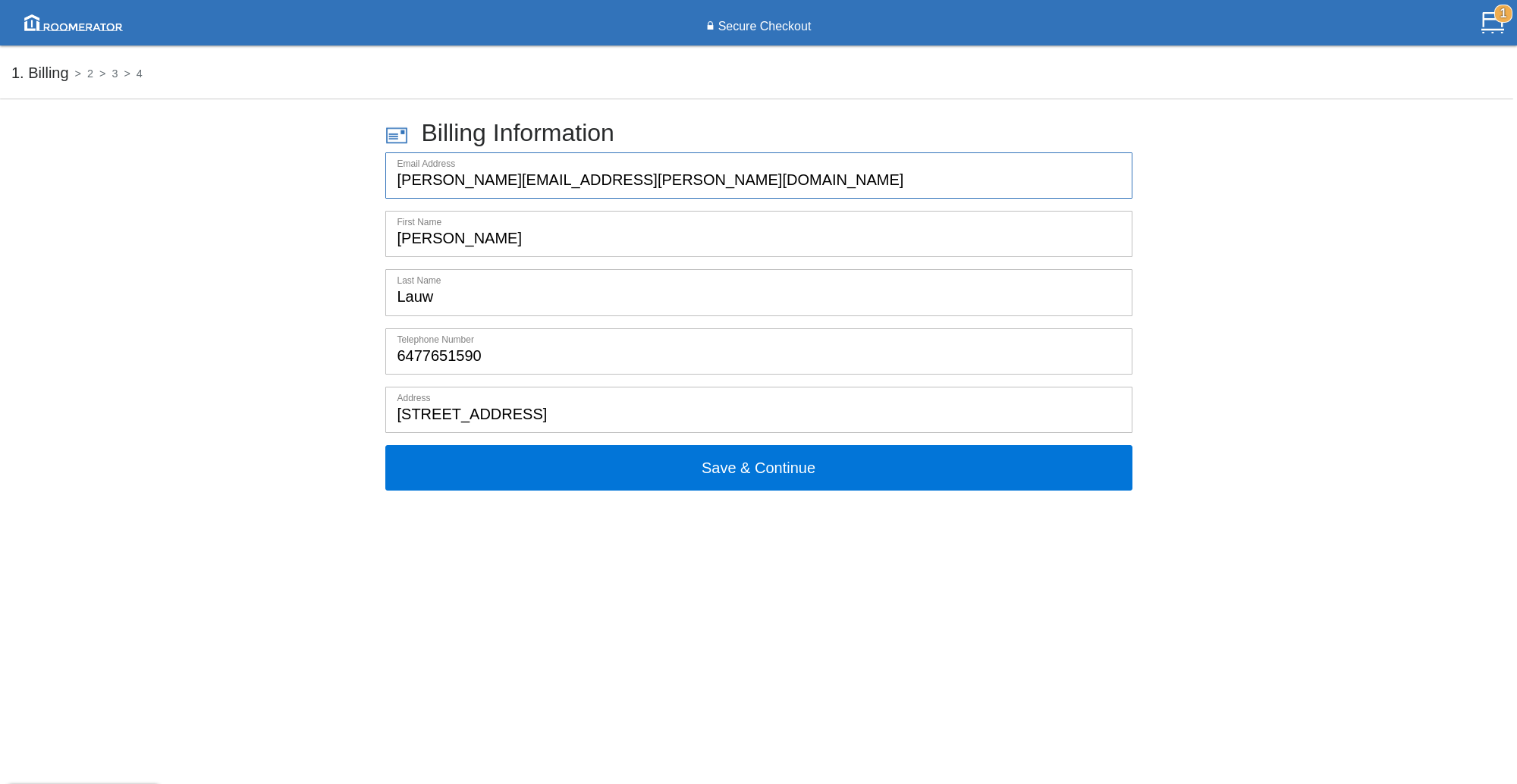
drag, startPoint x: 602, startPoint y: 188, endPoint x: 364, endPoint y: 175, distance: 238.4
click at [369, 178] on form "Billing Information Email Address [PERSON_NAME][EMAIL_ADDRESS][PERSON_NAME][DOM…" at bounding box center [758, 308] width 1494 height 367
type input "[EMAIL_ADDRESS][DOMAIN_NAME]"
click at [417, 355] on input "6477651590" at bounding box center [758, 351] width 745 height 45
click at [1337, 367] on form "Billing Information Email Address [EMAIL_ADDRESS][DOMAIN_NAME] First Name [PERS…" at bounding box center [758, 308] width 1494 height 367
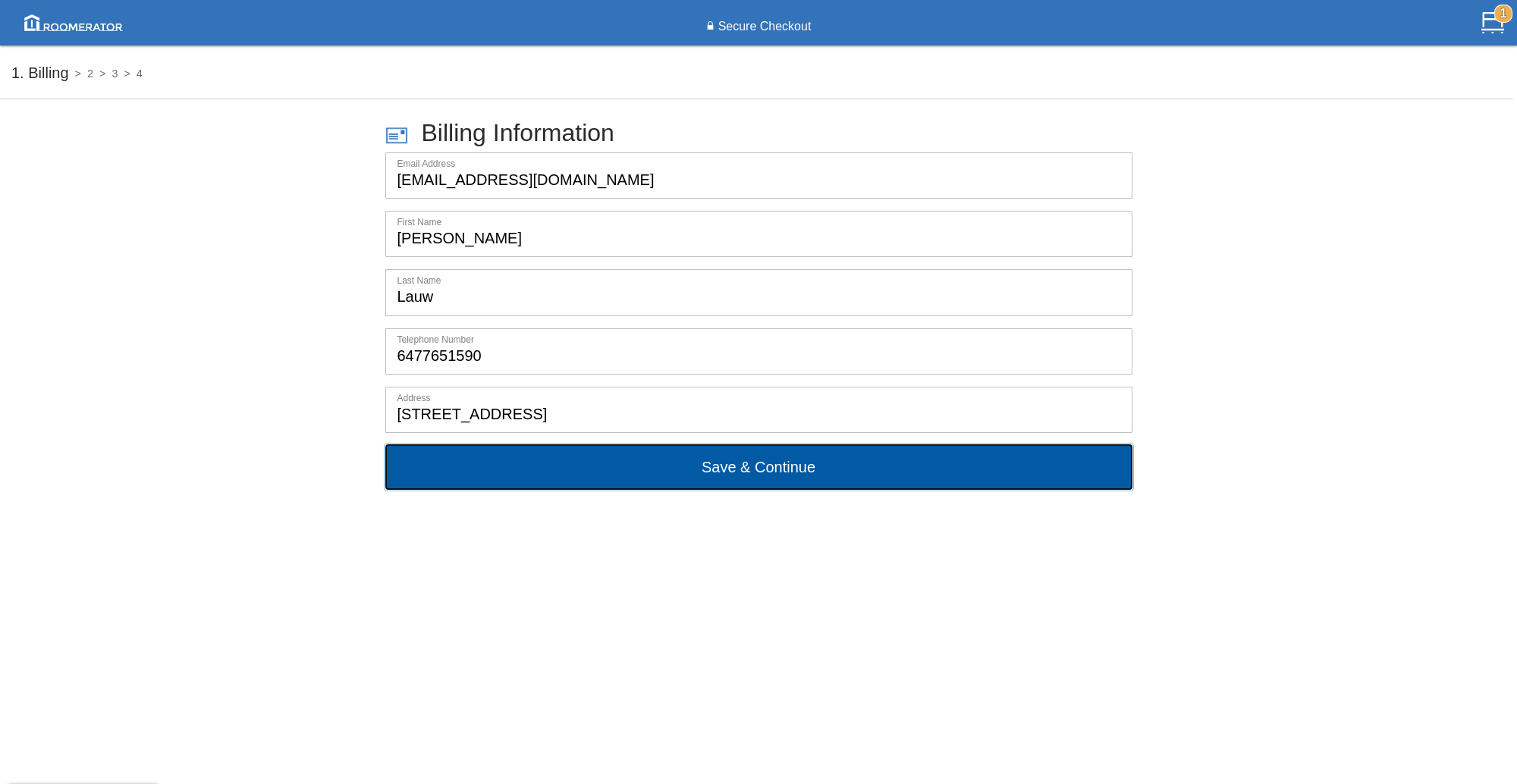
click at [677, 468] on button "Save & Continue" at bounding box center [758, 467] width 747 height 46
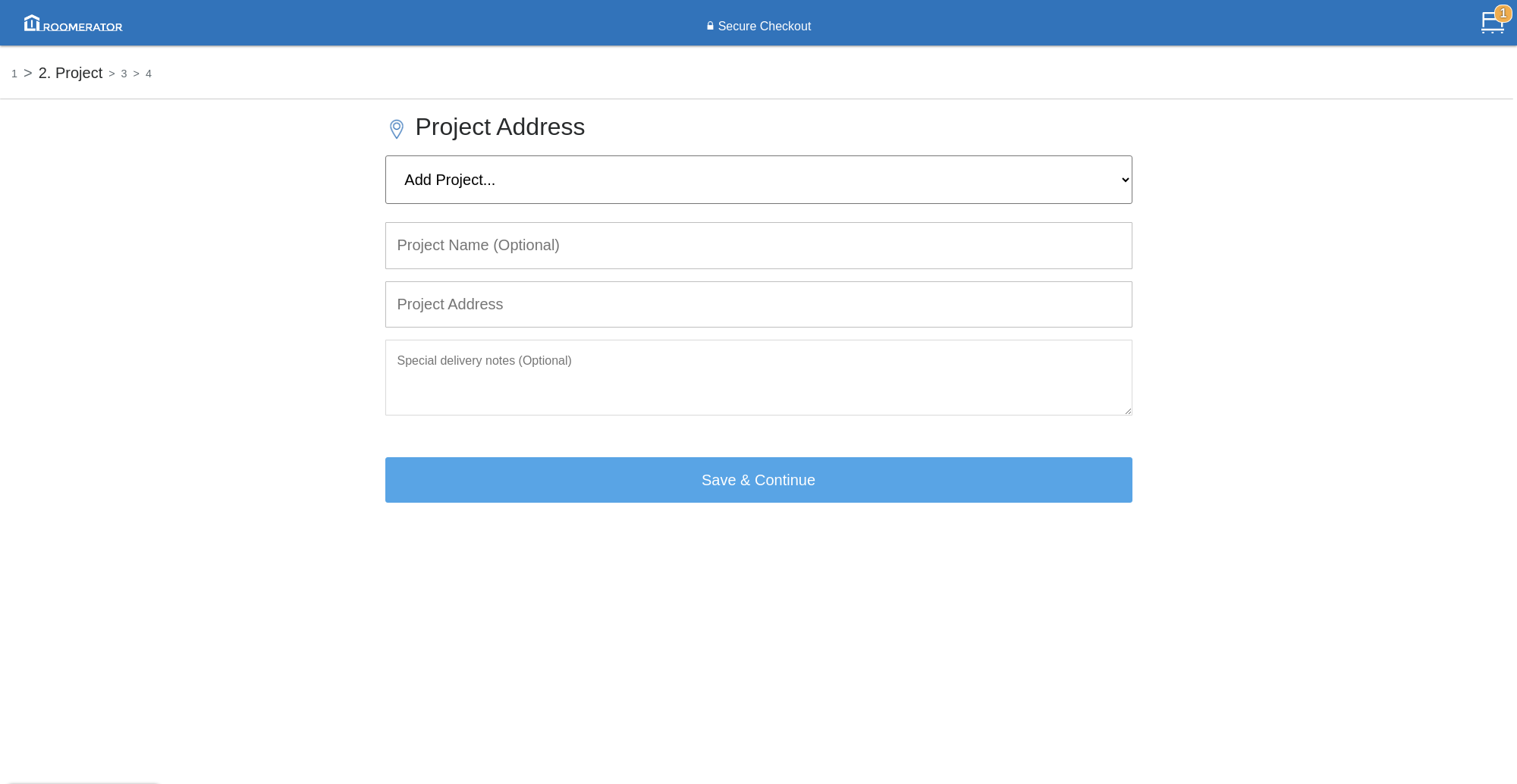
click at [615, 188] on select "Add Project..." at bounding box center [758, 180] width 747 height 49
click at [544, 241] on input "text" at bounding box center [758, 245] width 745 height 45
drag, startPoint x: 549, startPoint y: 249, endPoint x: 574, endPoint y: 248, distance: 25.0
click at [550, 249] on input "text" at bounding box center [758, 245] width 745 height 45
click at [527, 299] on input "text" at bounding box center [758, 305] width 745 height 45
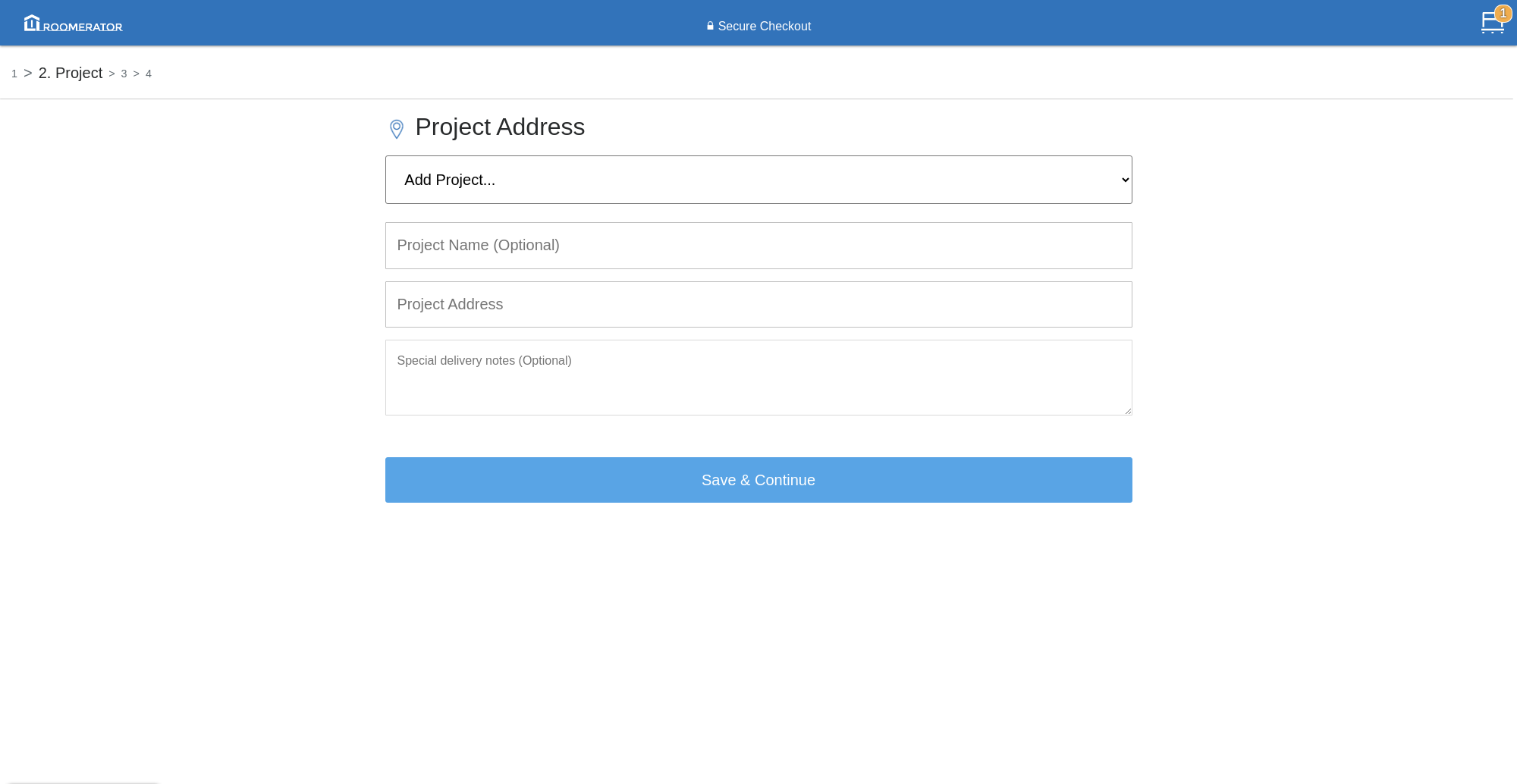
click at [530, 253] on input "text" at bounding box center [758, 245] width 745 height 45
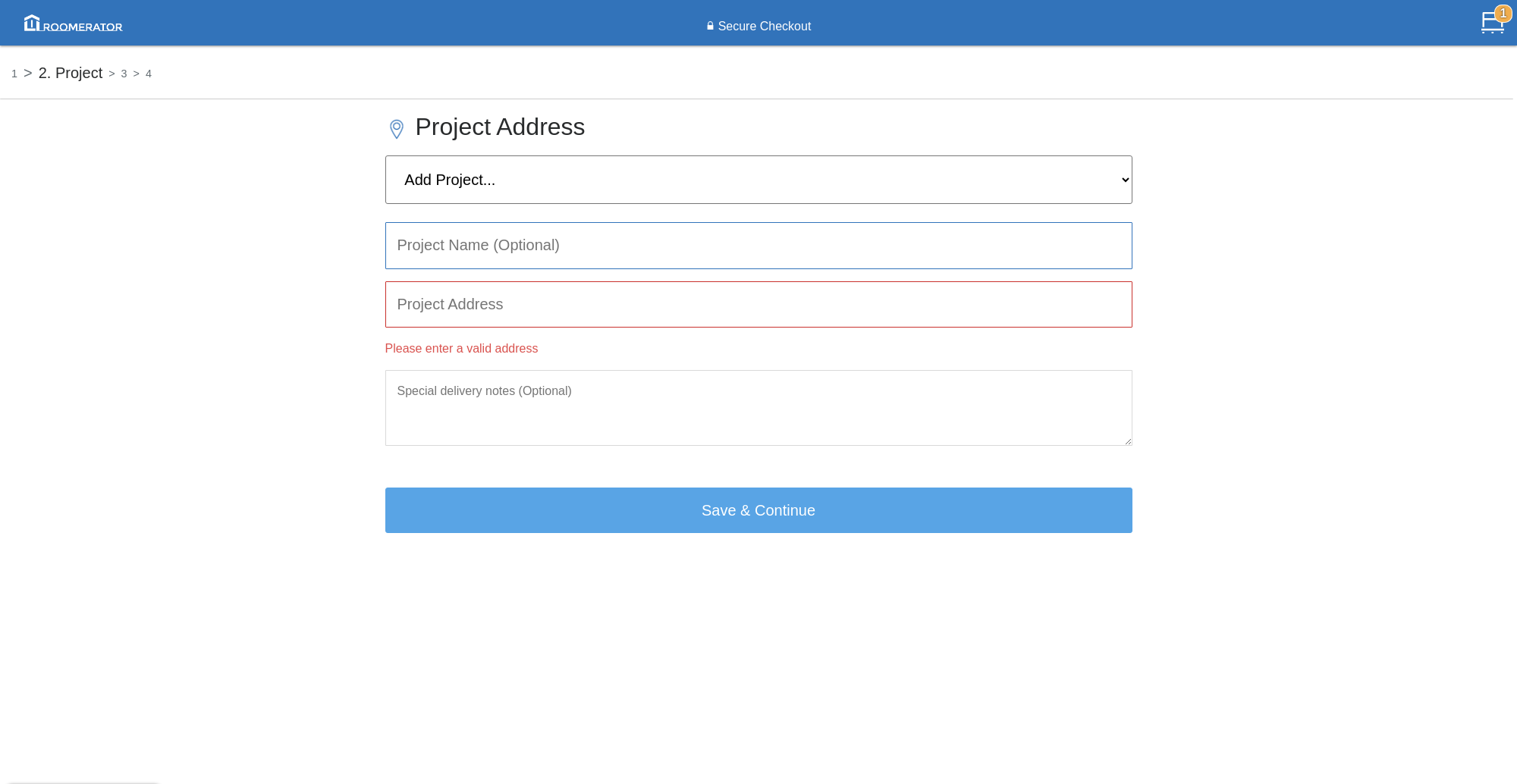
click at [556, 246] on input "text" at bounding box center [758, 245] width 745 height 45
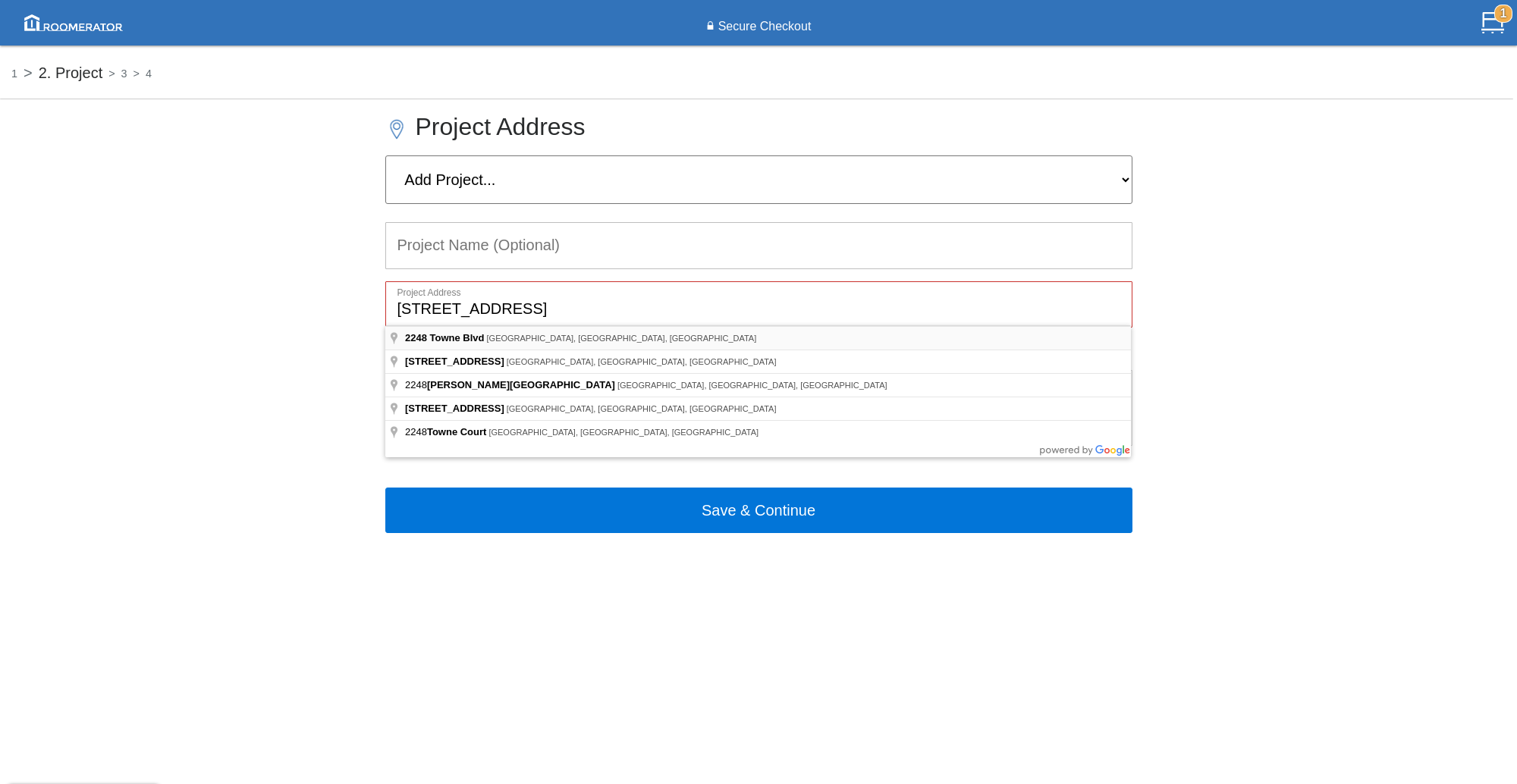
type input "[STREET_ADDRESS]"
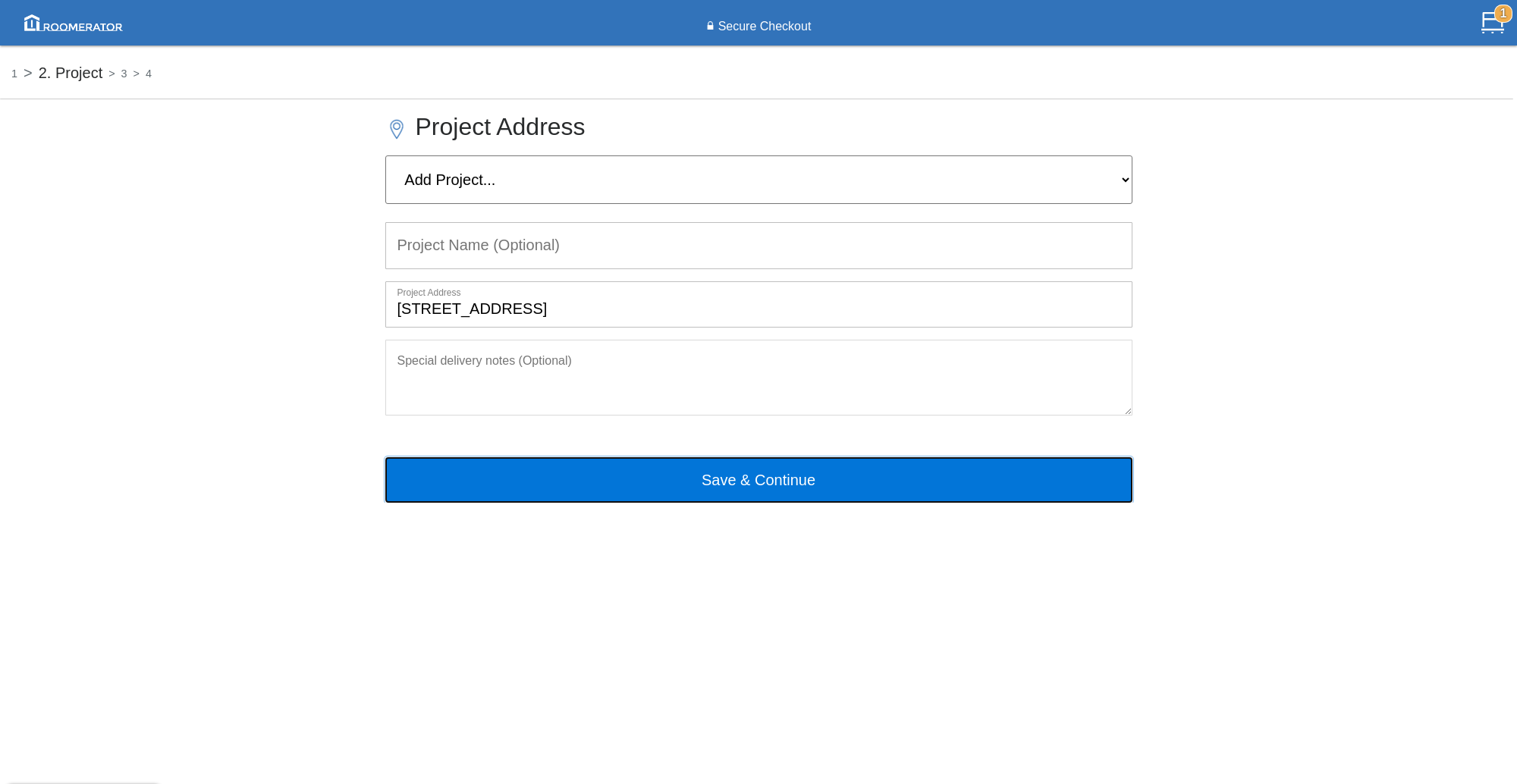
drag, startPoint x: 789, startPoint y: 482, endPoint x: 776, endPoint y: 599, distance: 117.7
click at [777, 601] on div "1 2. Project 3 4 Project Address Add Project... Project Address [STREET_ADDRESS…" at bounding box center [758, 355] width 1517 height 606
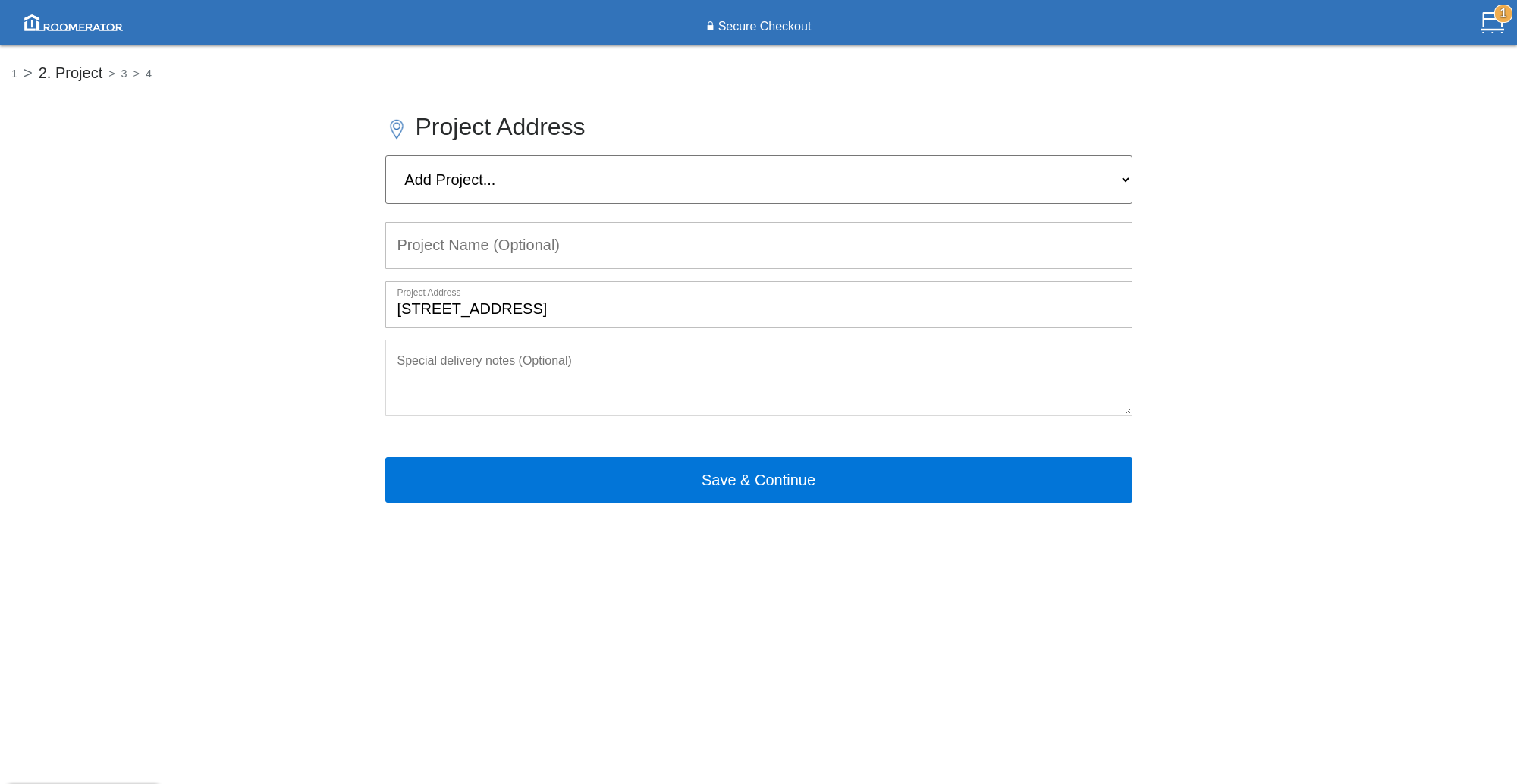
click at [571, 237] on input "text" at bounding box center [758, 245] width 745 height 45
type input "[PERSON_NAME]"
drag, startPoint x: 568, startPoint y: 574, endPoint x: 586, endPoint y: 576, distance: 18.1
click at [569, 574] on div "1 2. Project 3 4 Project Address Add Project... Project Name (Optional) [PERSON…" at bounding box center [758, 355] width 1517 height 606
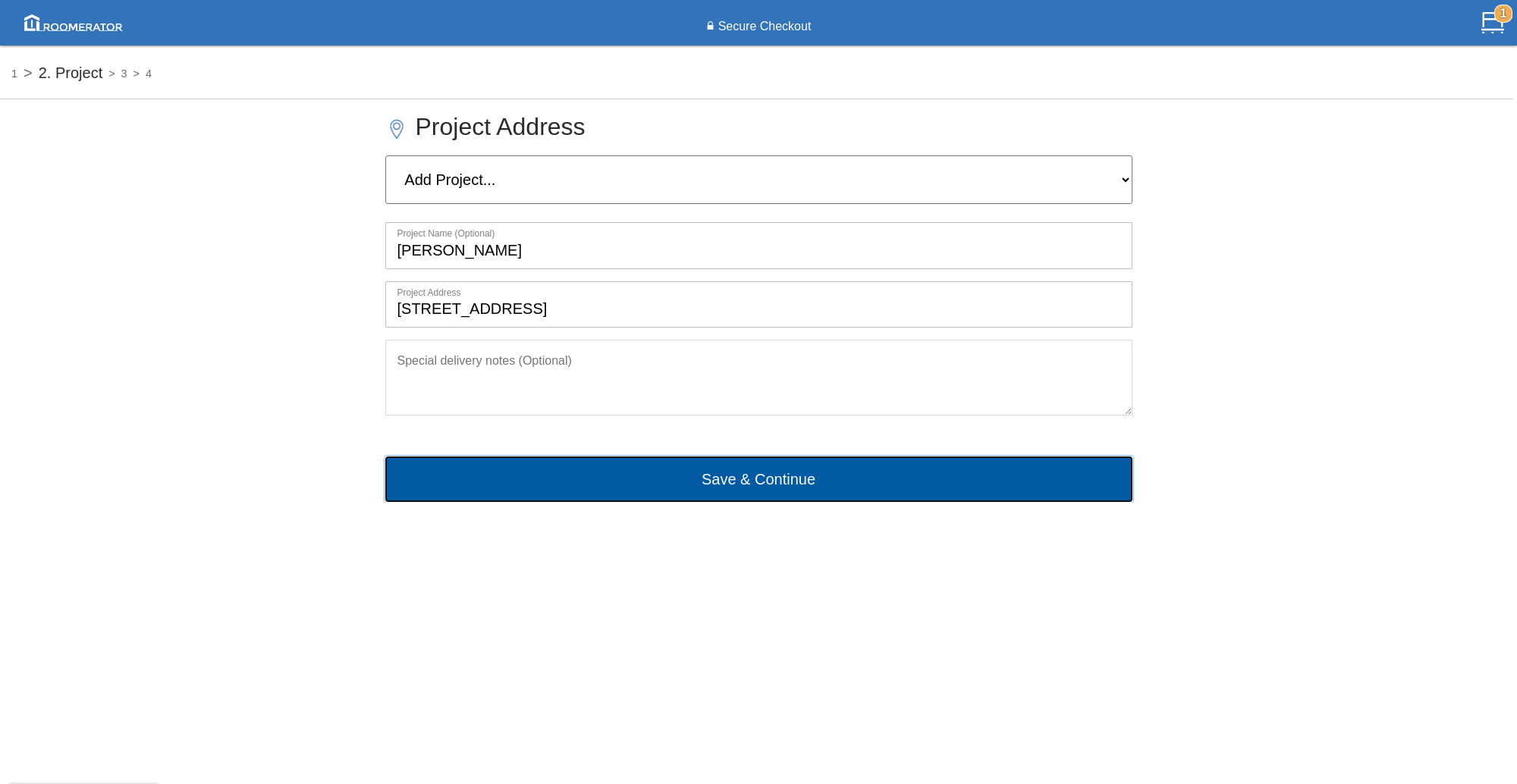
click at [735, 479] on button "Save & Continue" at bounding box center [758, 478] width 747 height 46
type input "[STREET_ADDRESS]"
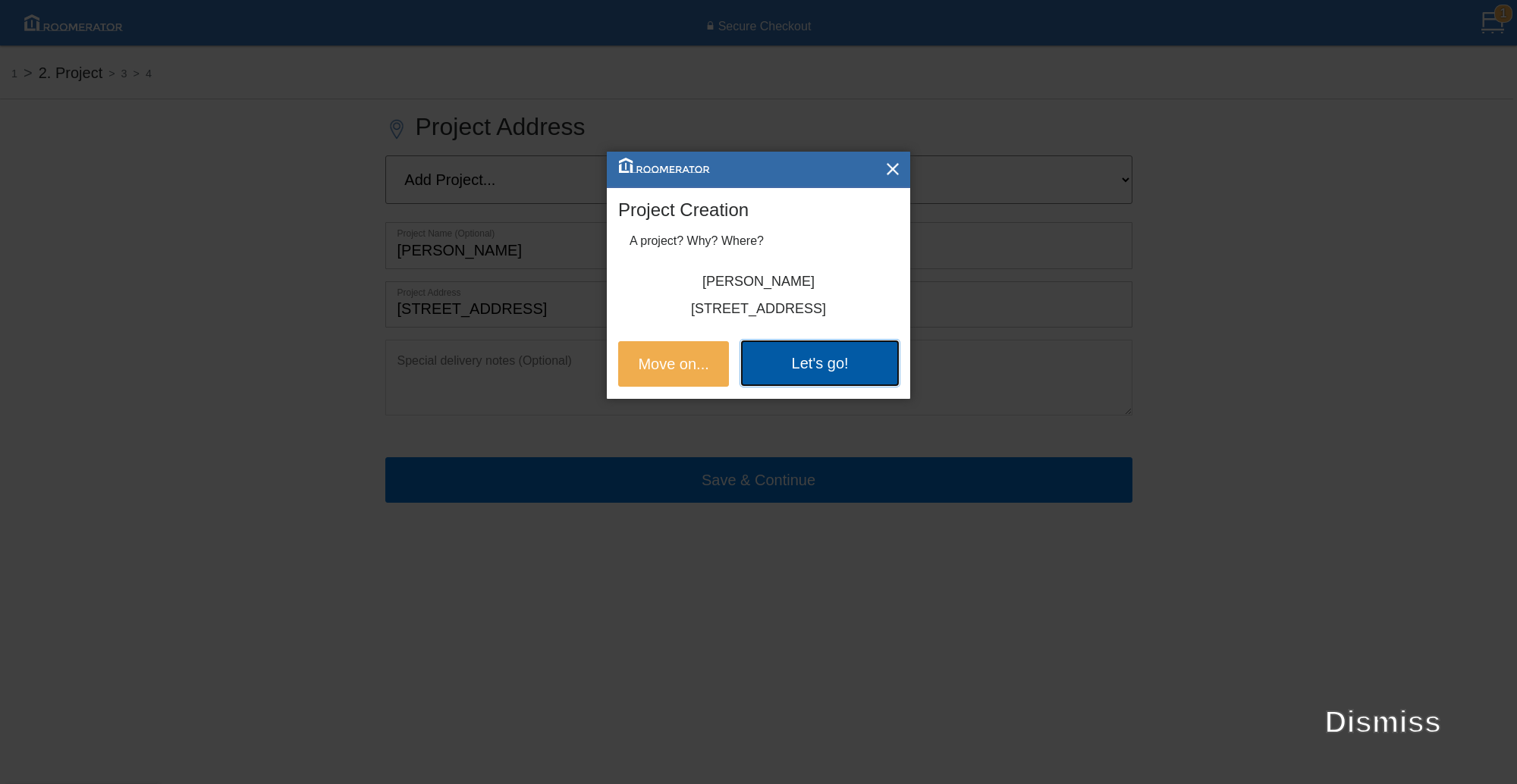
click at [819, 369] on button "Let's go!" at bounding box center [819, 363] width 157 height 46
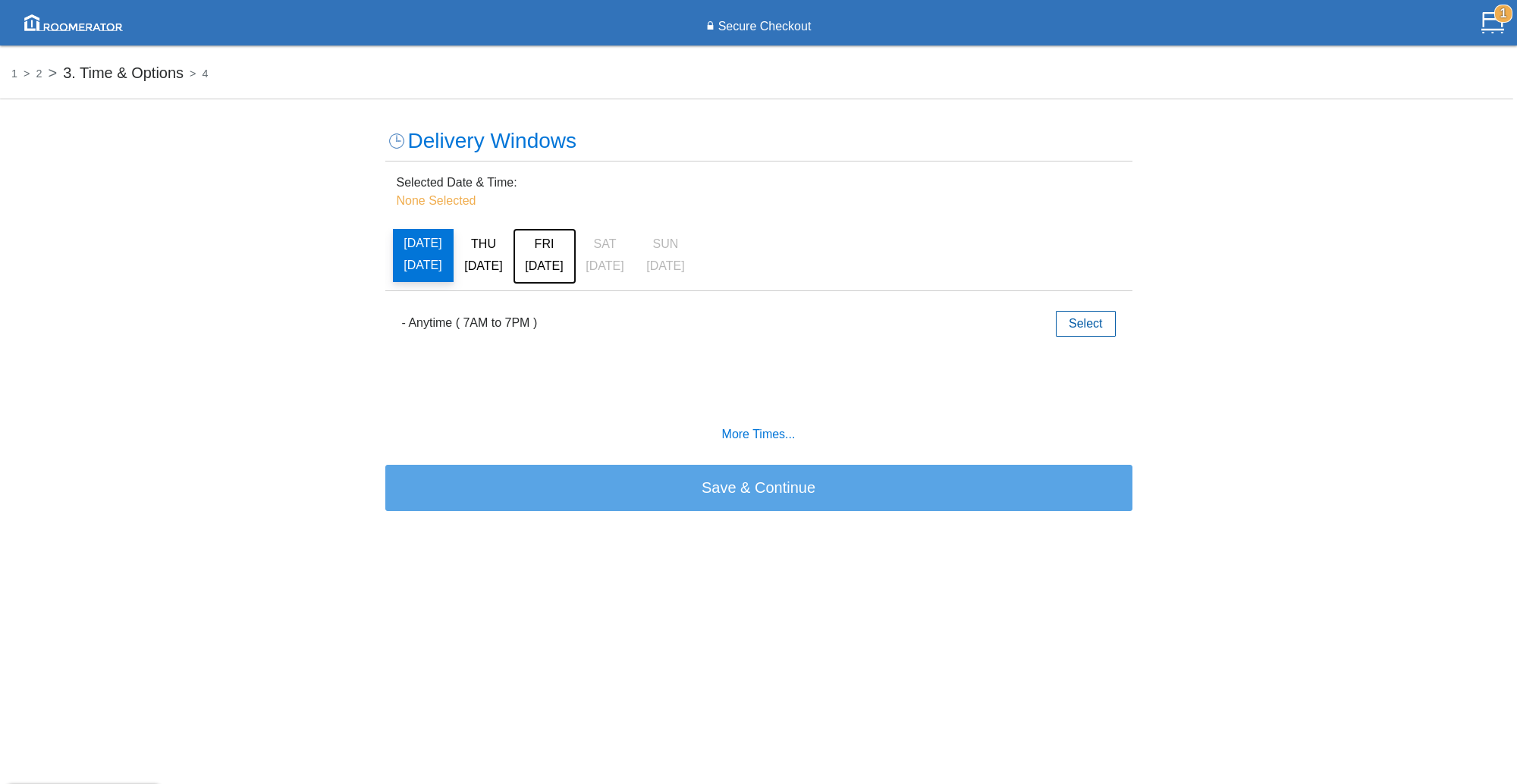
click at [545, 266] on span "[DATE]" at bounding box center [543, 266] width 38 height 13
click at [1096, 322] on button "Select" at bounding box center [1085, 323] width 60 height 25
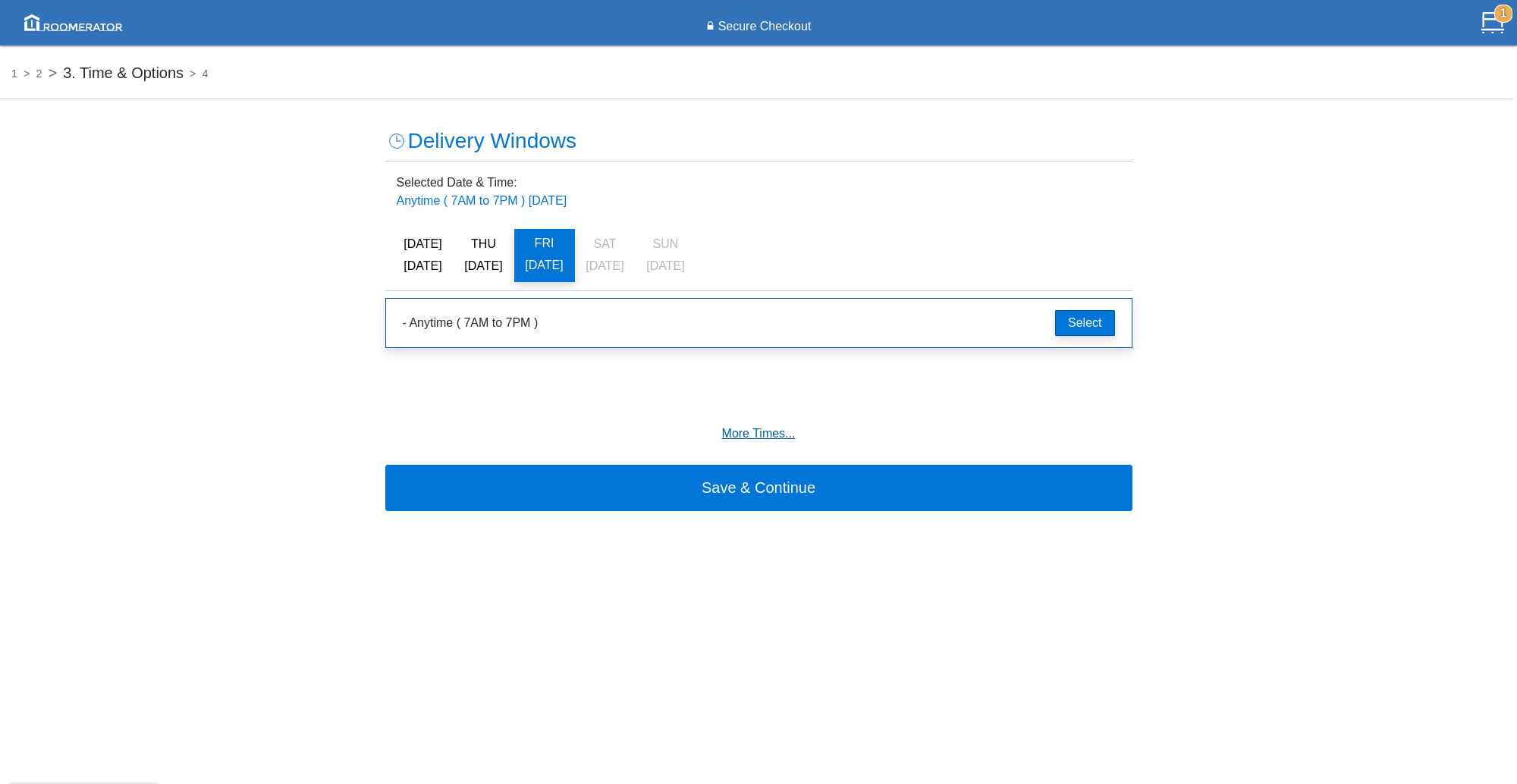
click at [768, 433] on h6 "More Times..." at bounding box center [758, 433] width 724 height 14
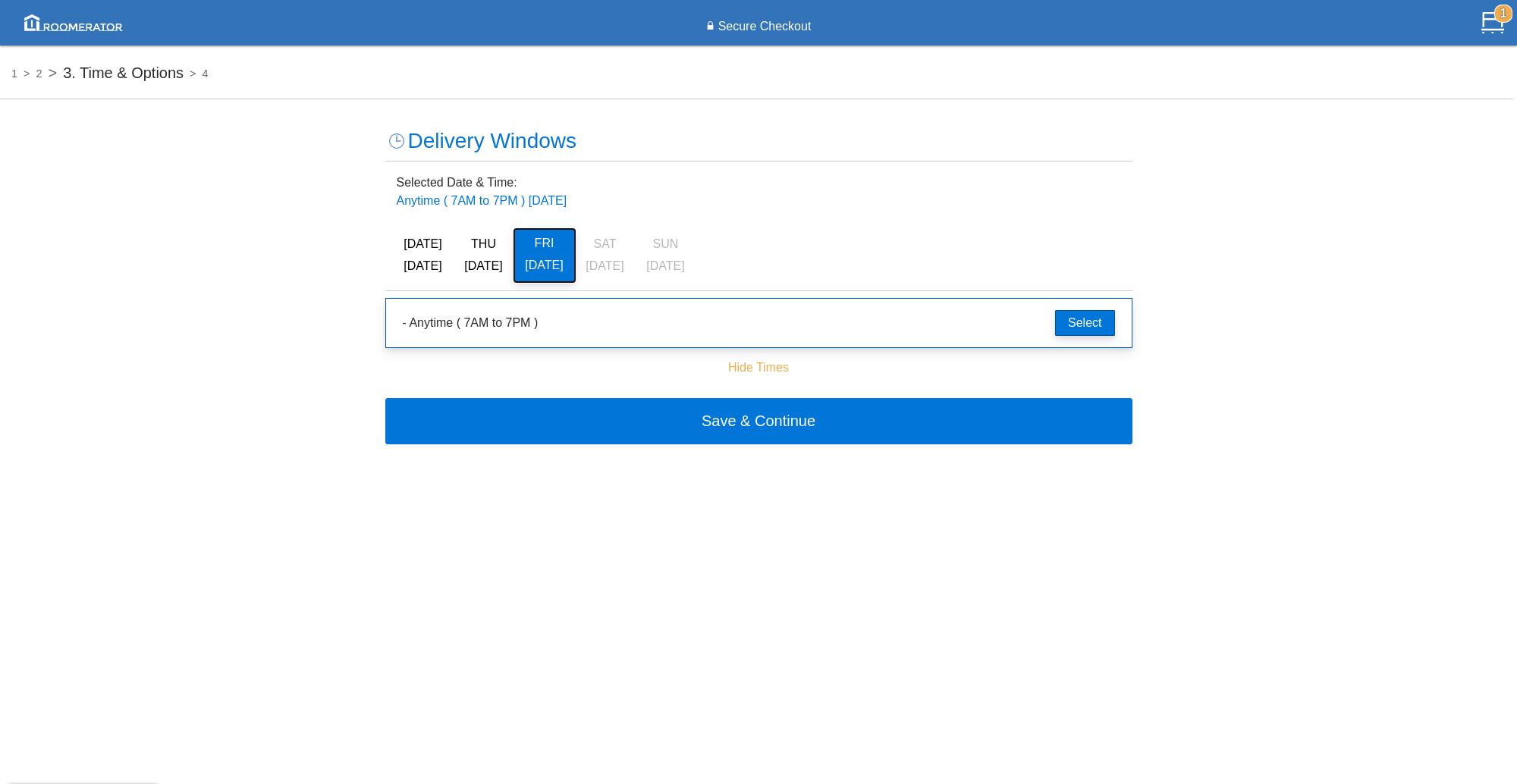
click at [546, 256] on button "[DATE]" at bounding box center [544, 255] width 61 height 53
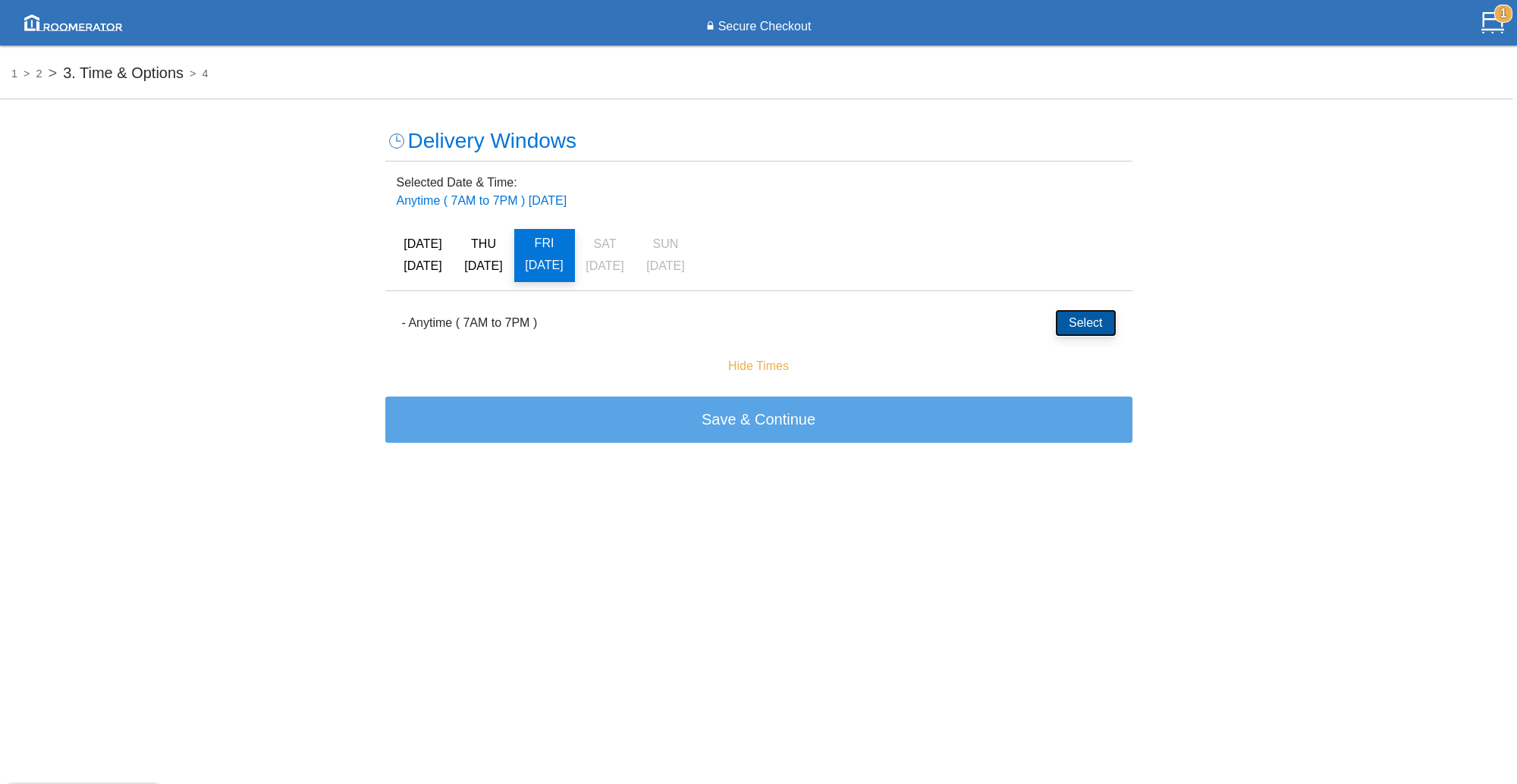
click at [1090, 320] on button "Select" at bounding box center [1085, 323] width 60 height 25
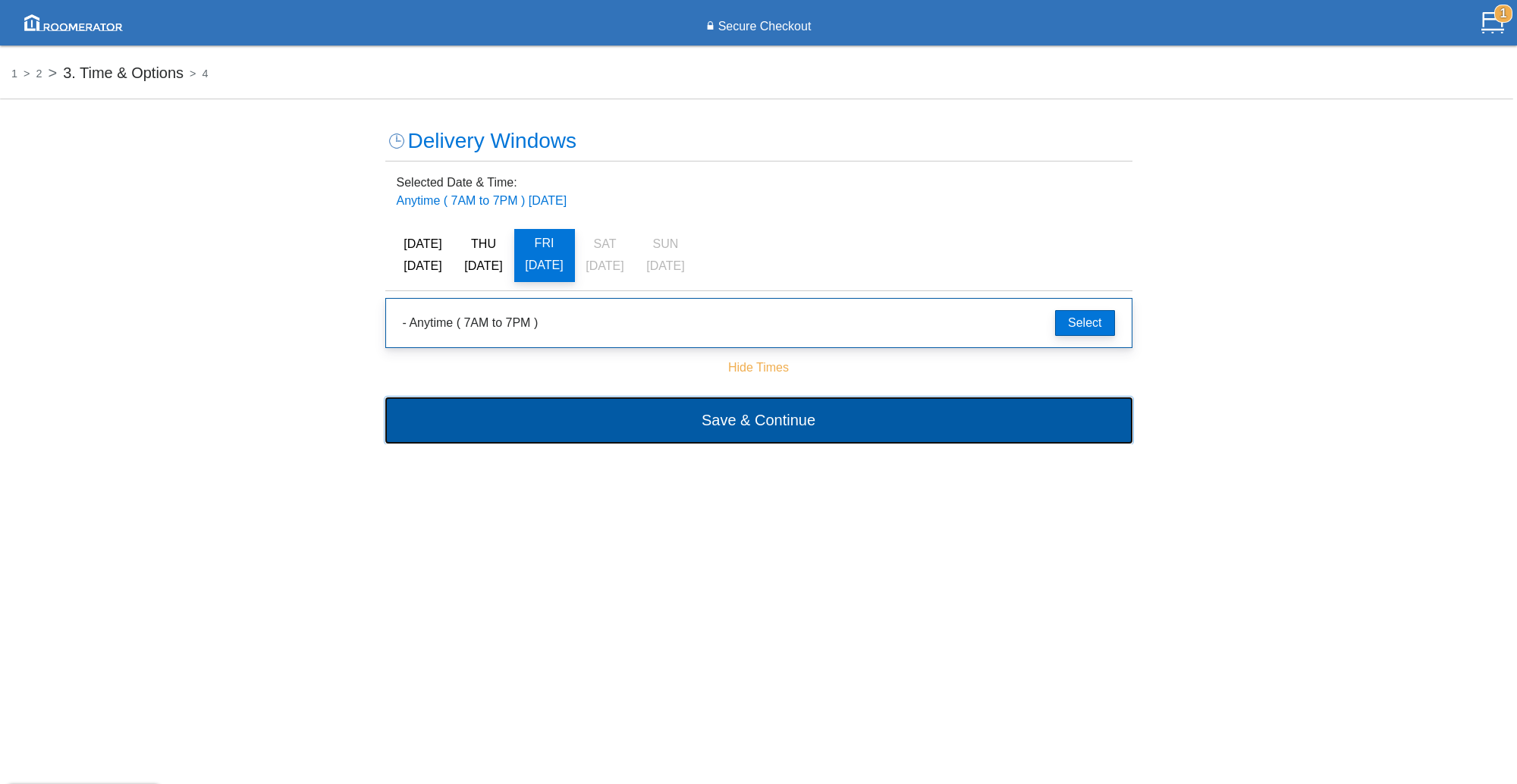
click at [748, 426] on button "Save & Continue" at bounding box center [758, 420] width 747 height 46
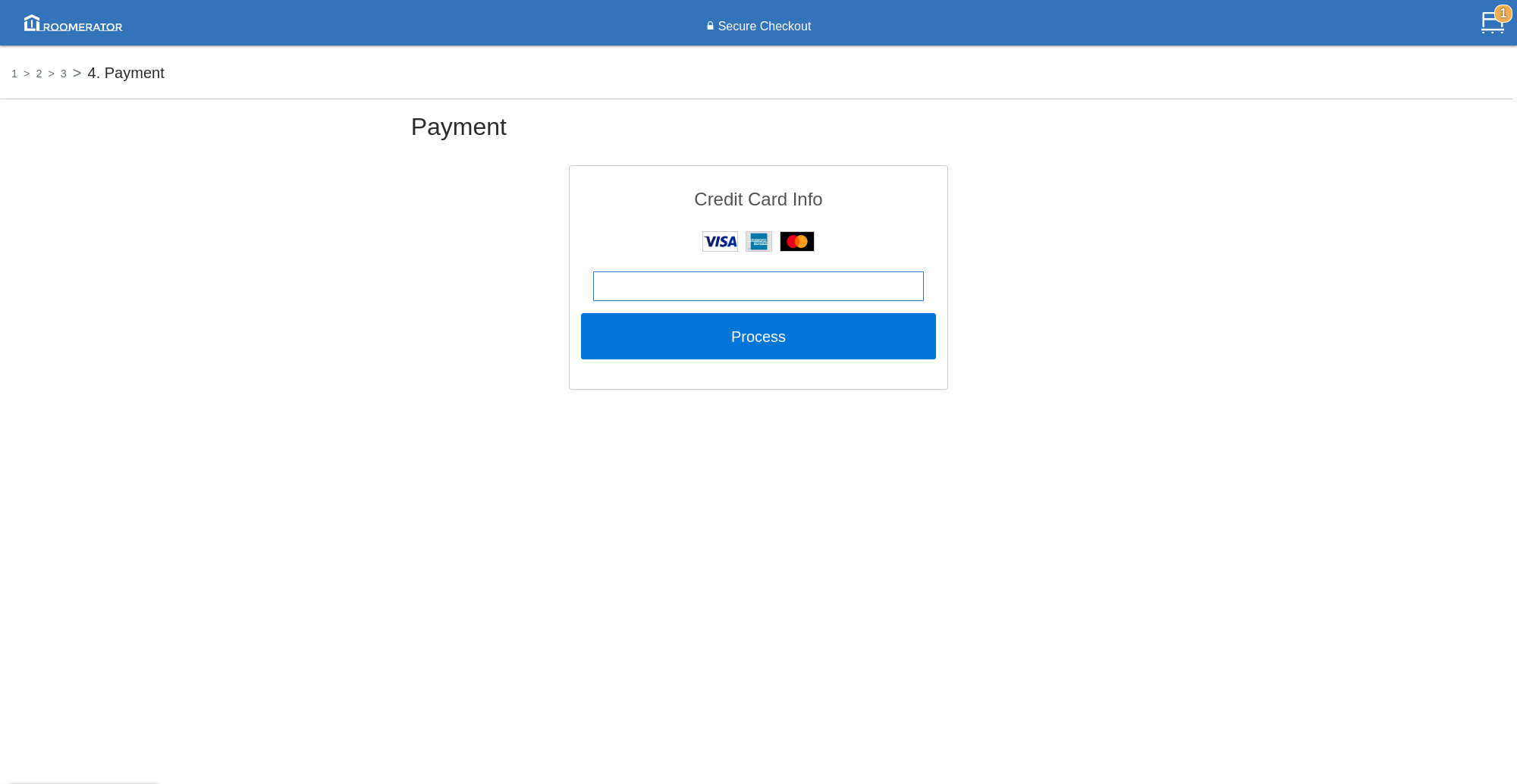
click at [889, 499] on div "1 2 3 4. Payment Payment Credit Card Info Process" at bounding box center [758, 355] width 1517 height 606
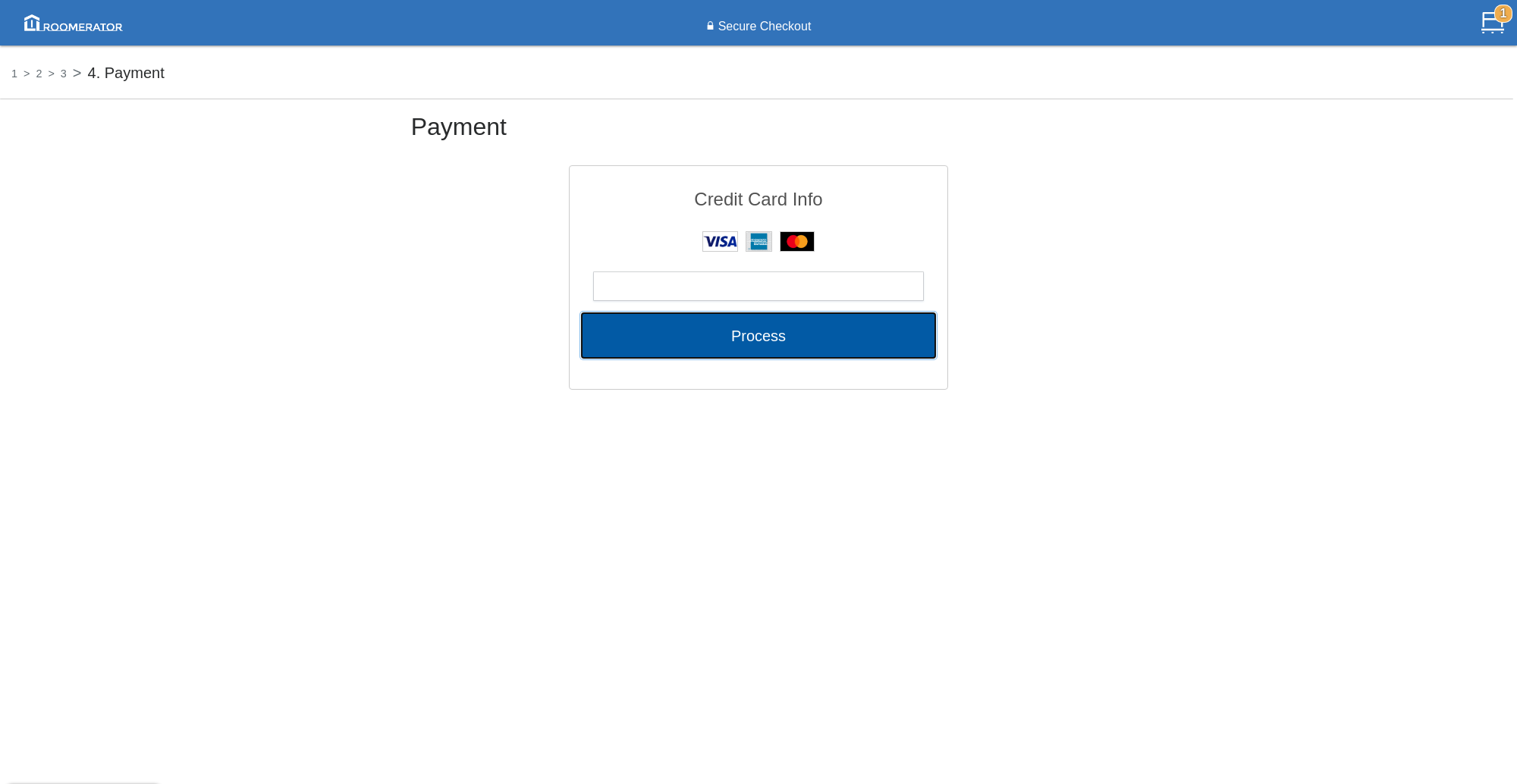
click at [769, 344] on button "Process" at bounding box center [758, 335] width 355 height 46
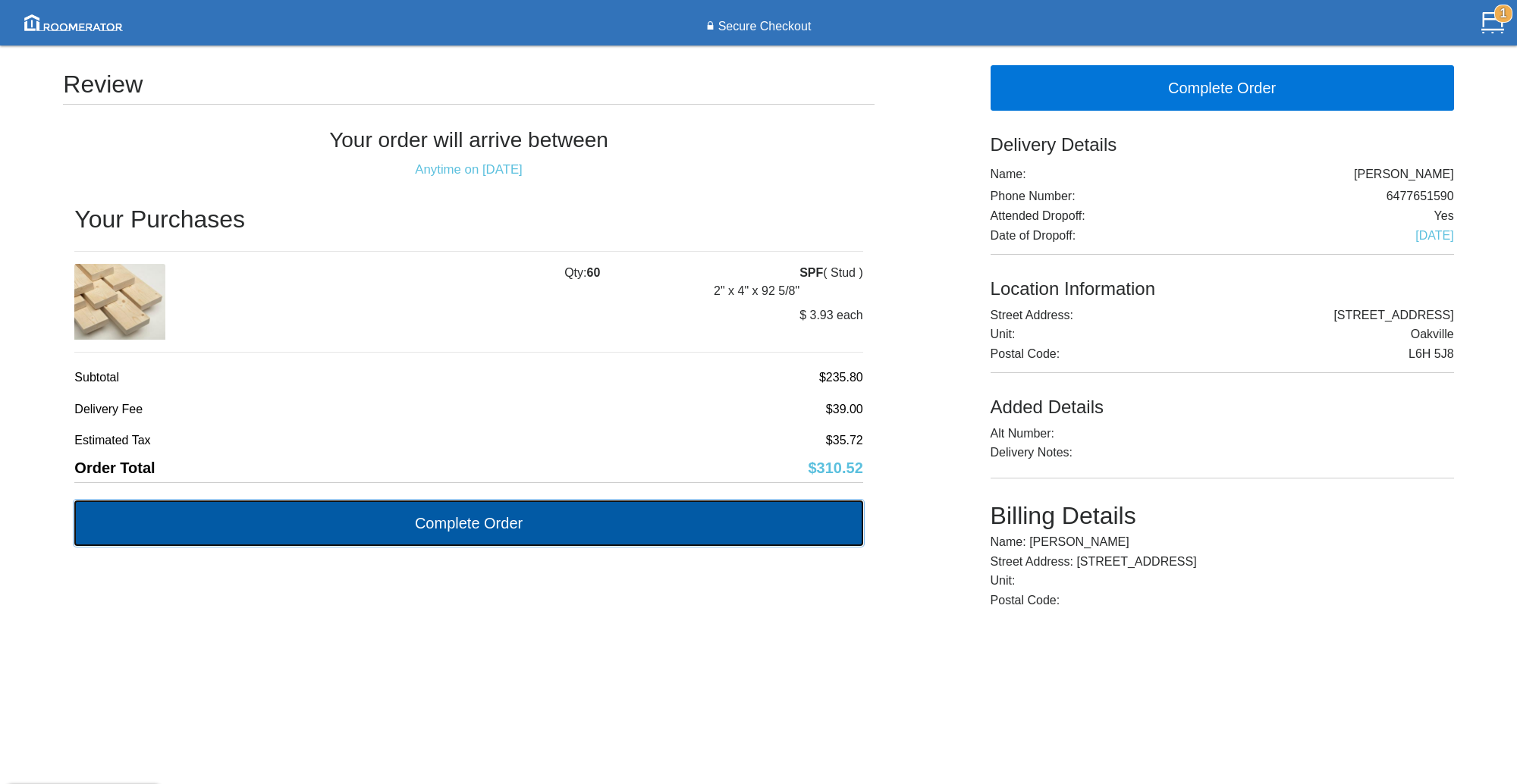
click at [466, 515] on button "Complete Order" at bounding box center [468, 522] width 788 height 46
